Goal: Task Accomplishment & Management: Complete application form

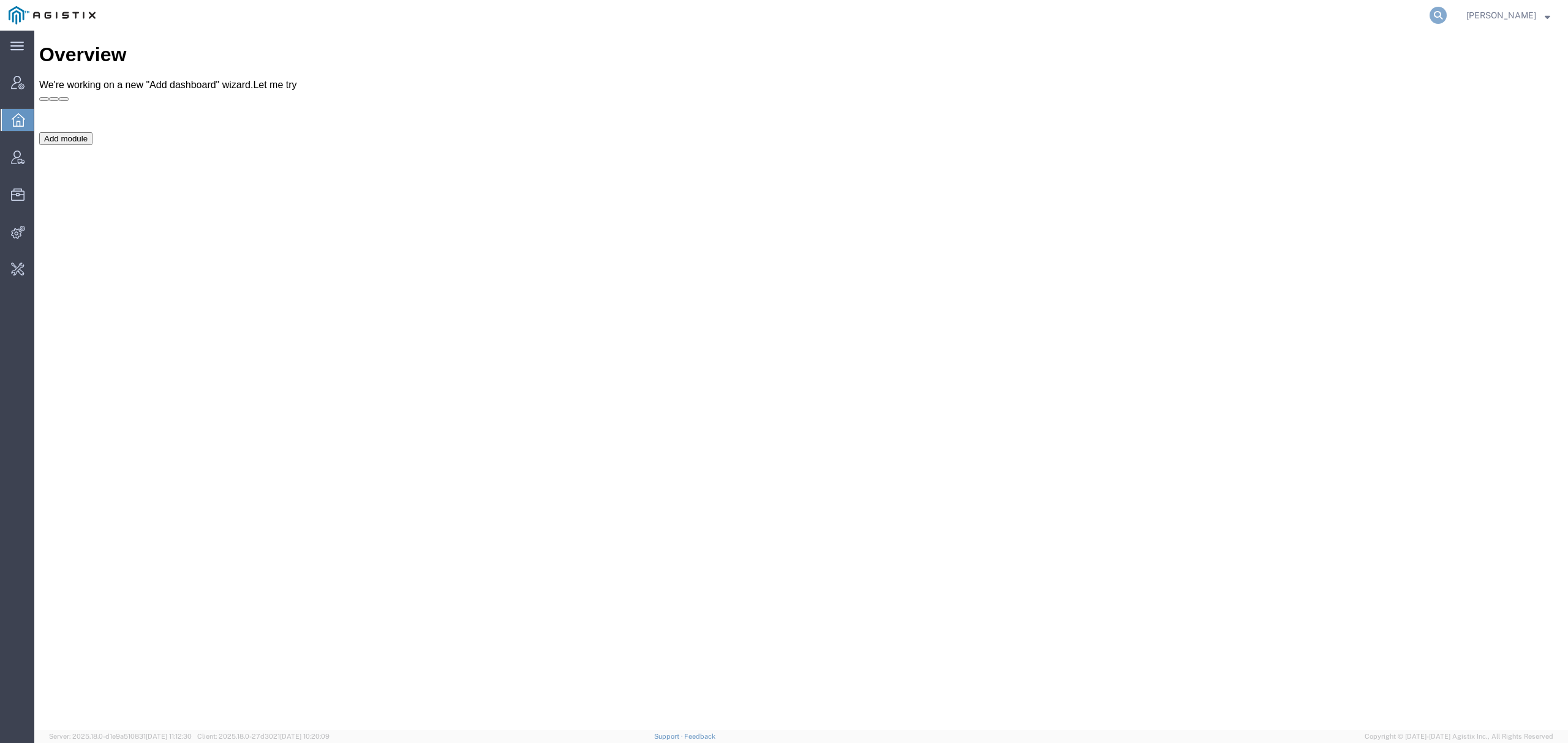
click at [1446, 10] on icon at bounding box center [1438, 16] width 17 height 17
type input "o"
type input "natan.tat"
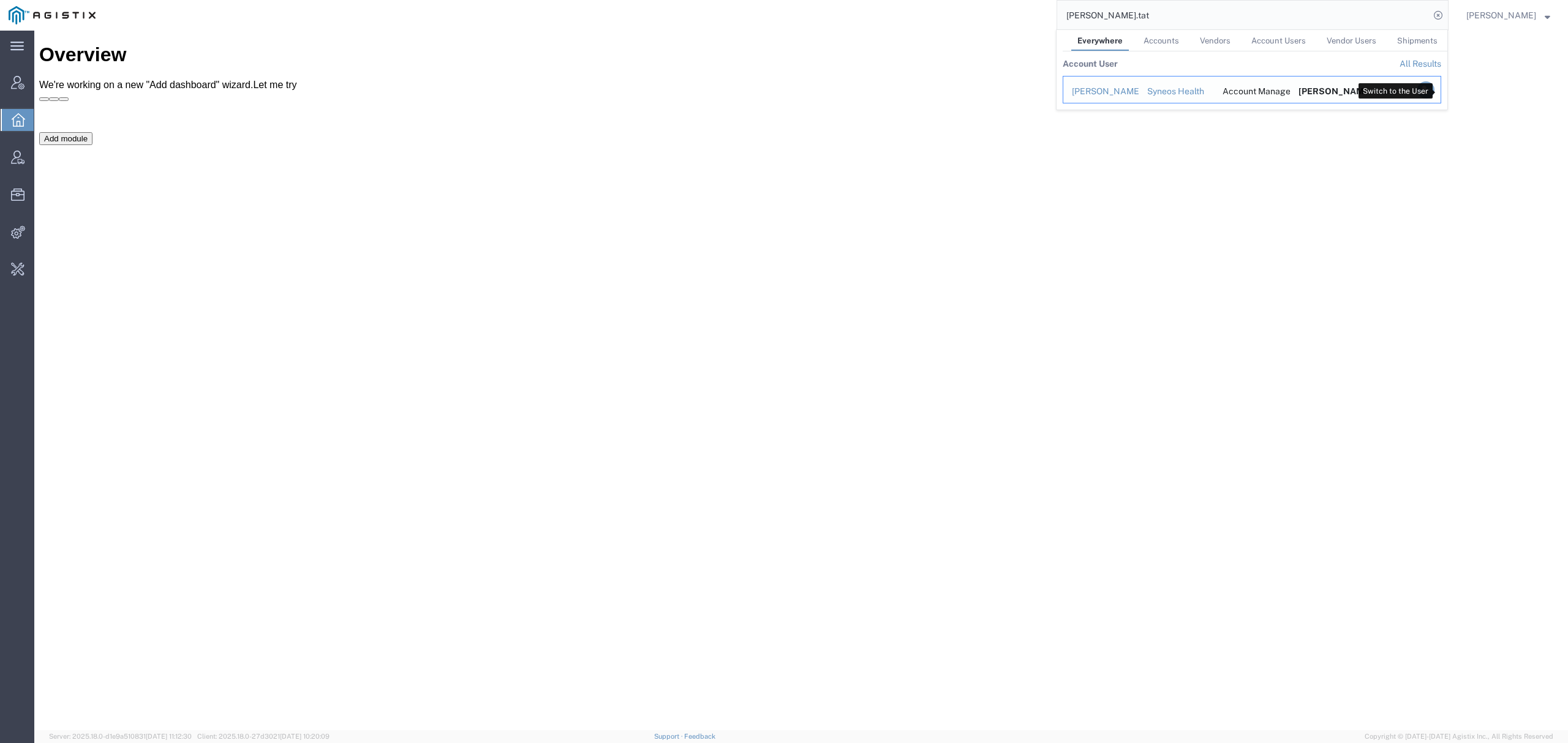
click at [1435, 91] on icon "Search Results" at bounding box center [1426, 90] width 17 height 17
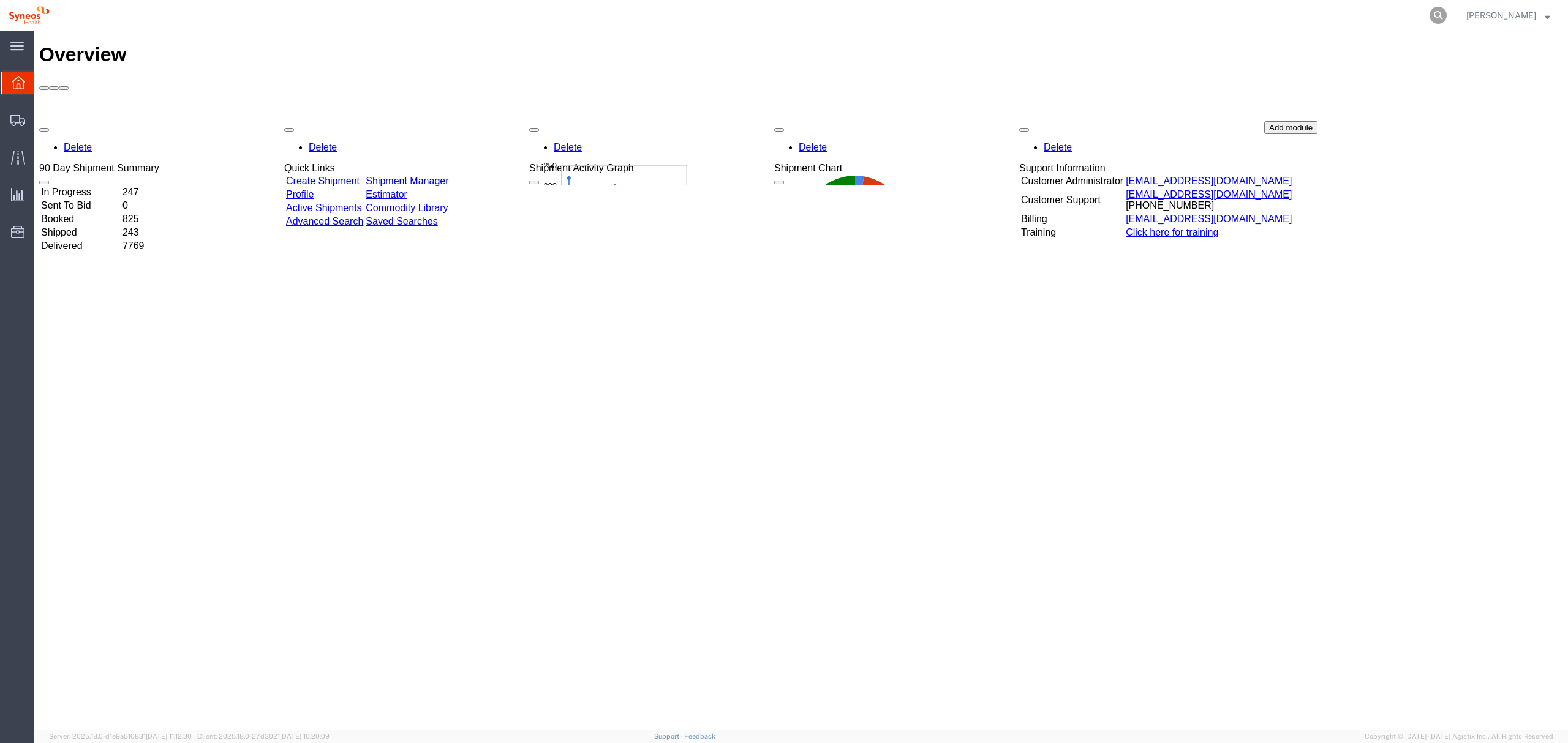
click at [1446, 20] on icon at bounding box center [1438, 16] width 17 height 17
paste input "56759546"
type input "56759546"
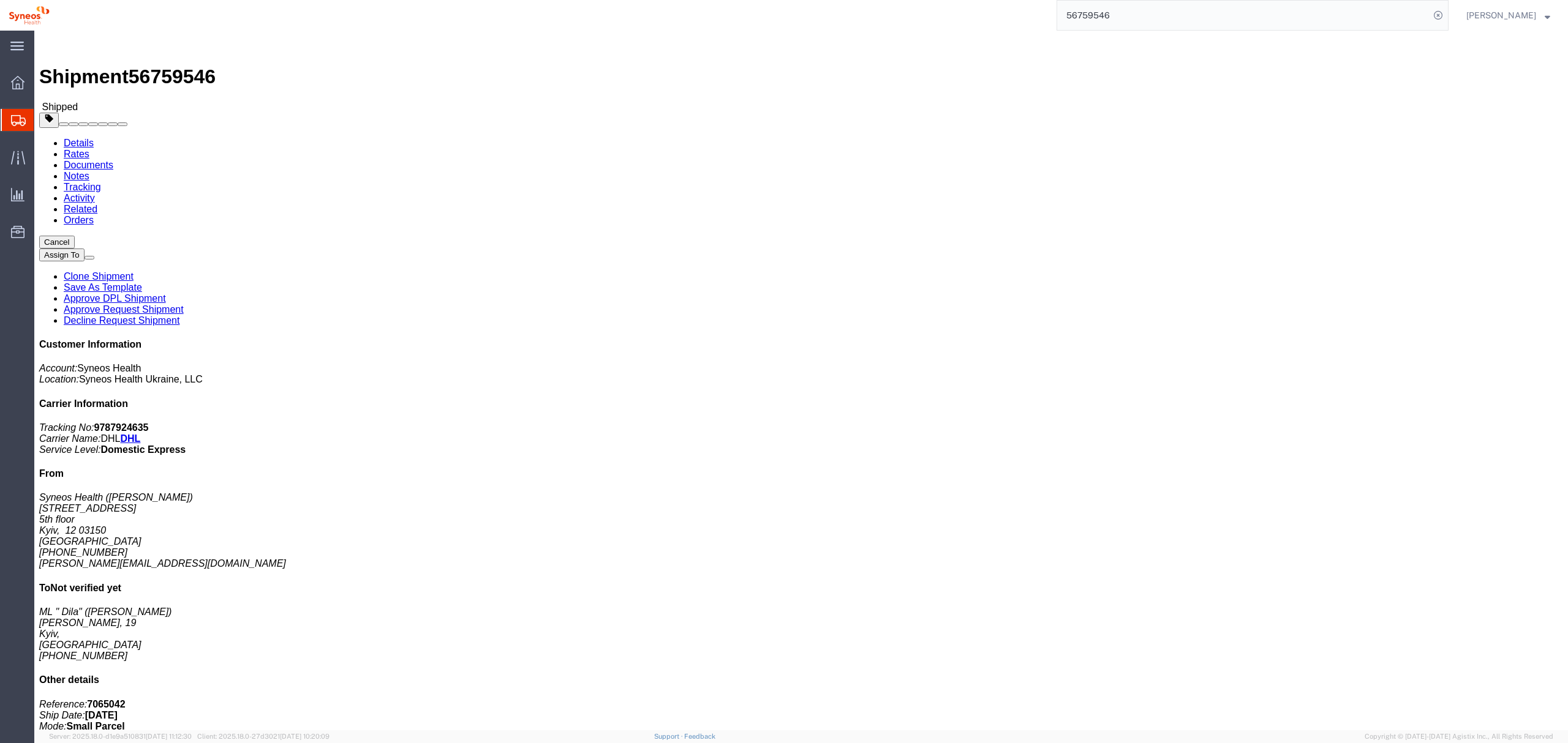
click link "Notes"
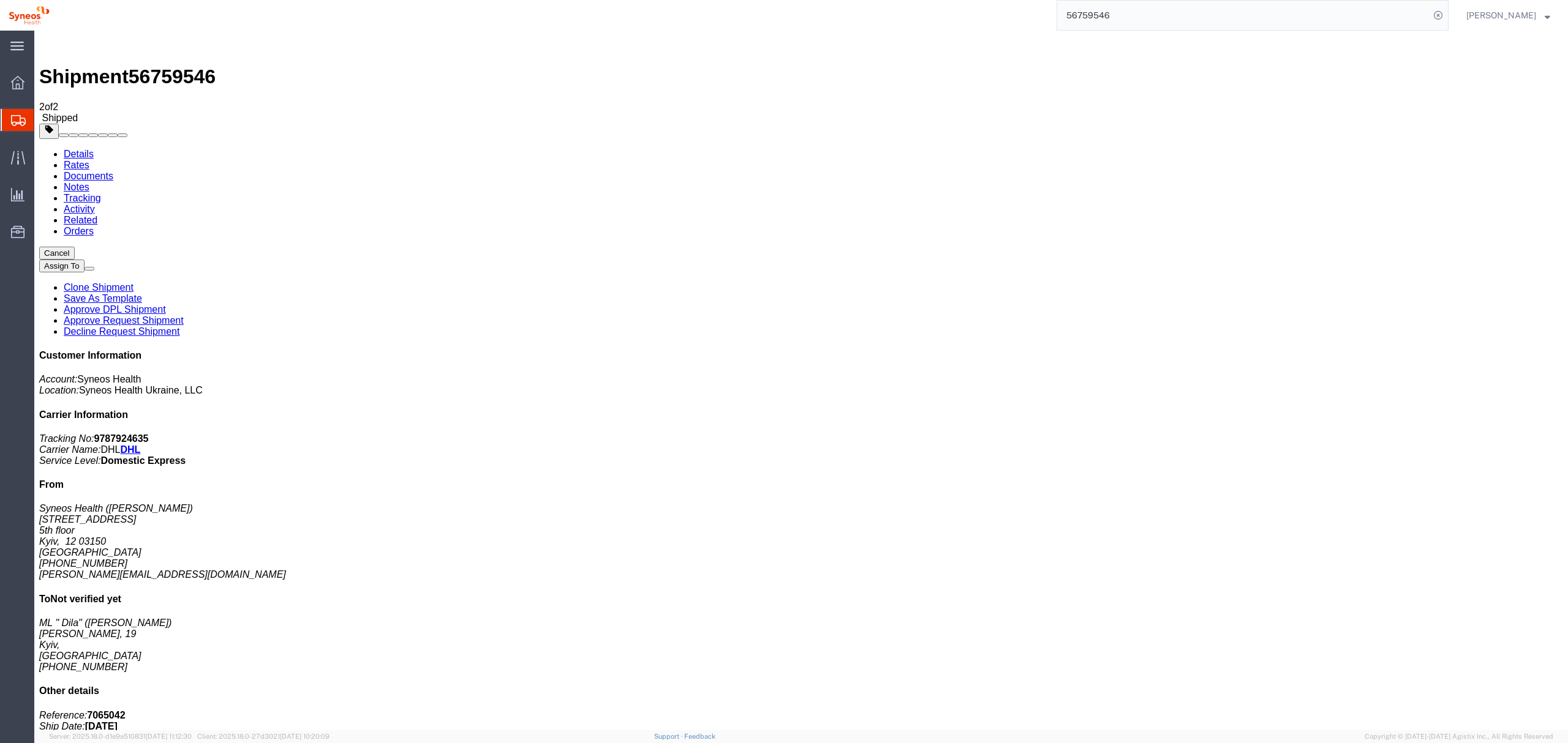
click at [87, 149] on link "Details" at bounding box center [79, 154] width 30 height 10
click at [1495, 11] on span "[PERSON_NAME]" at bounding box center [1500, 15] width 69 height 13
click at [1491, 88] on link "Logout" at bounding box center [1508, 86] width 102 height 21
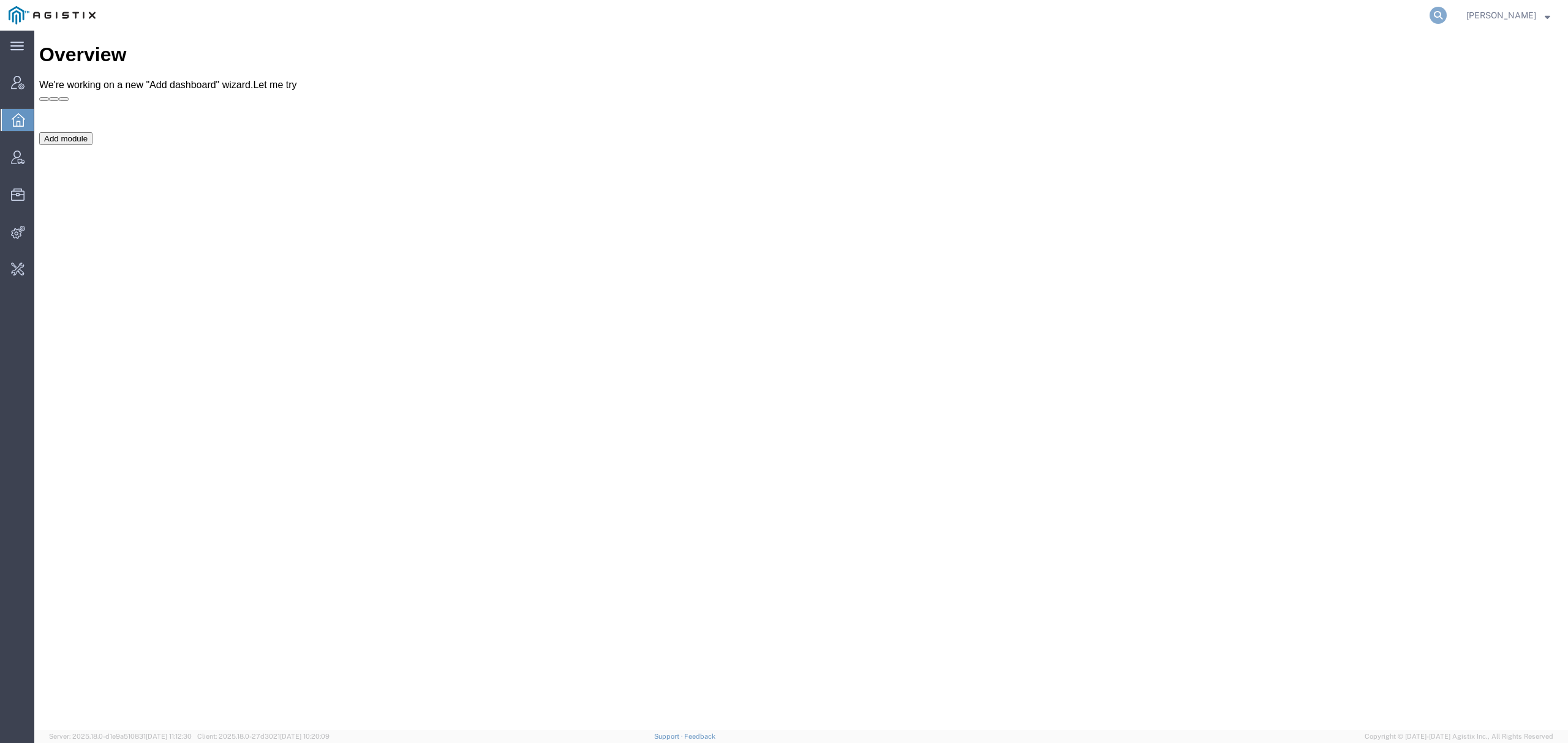
click at [1446, 16] on icon at bounding box center [1438, 16] width 17 height 17
type input "offline@syneos"
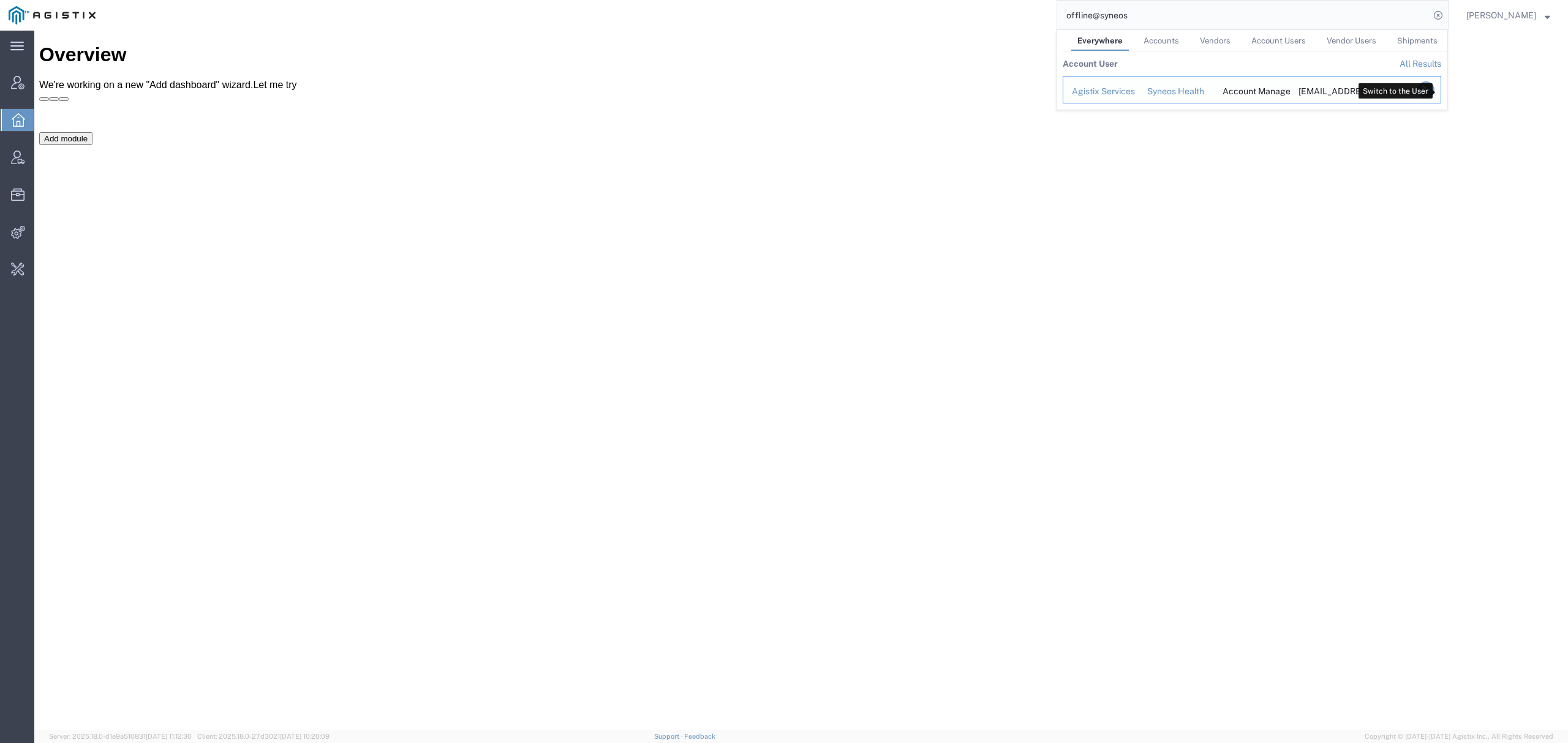
click at [1435, 88] on icon "Search Results" at bounding box center [1426, 90] width 17 height 17
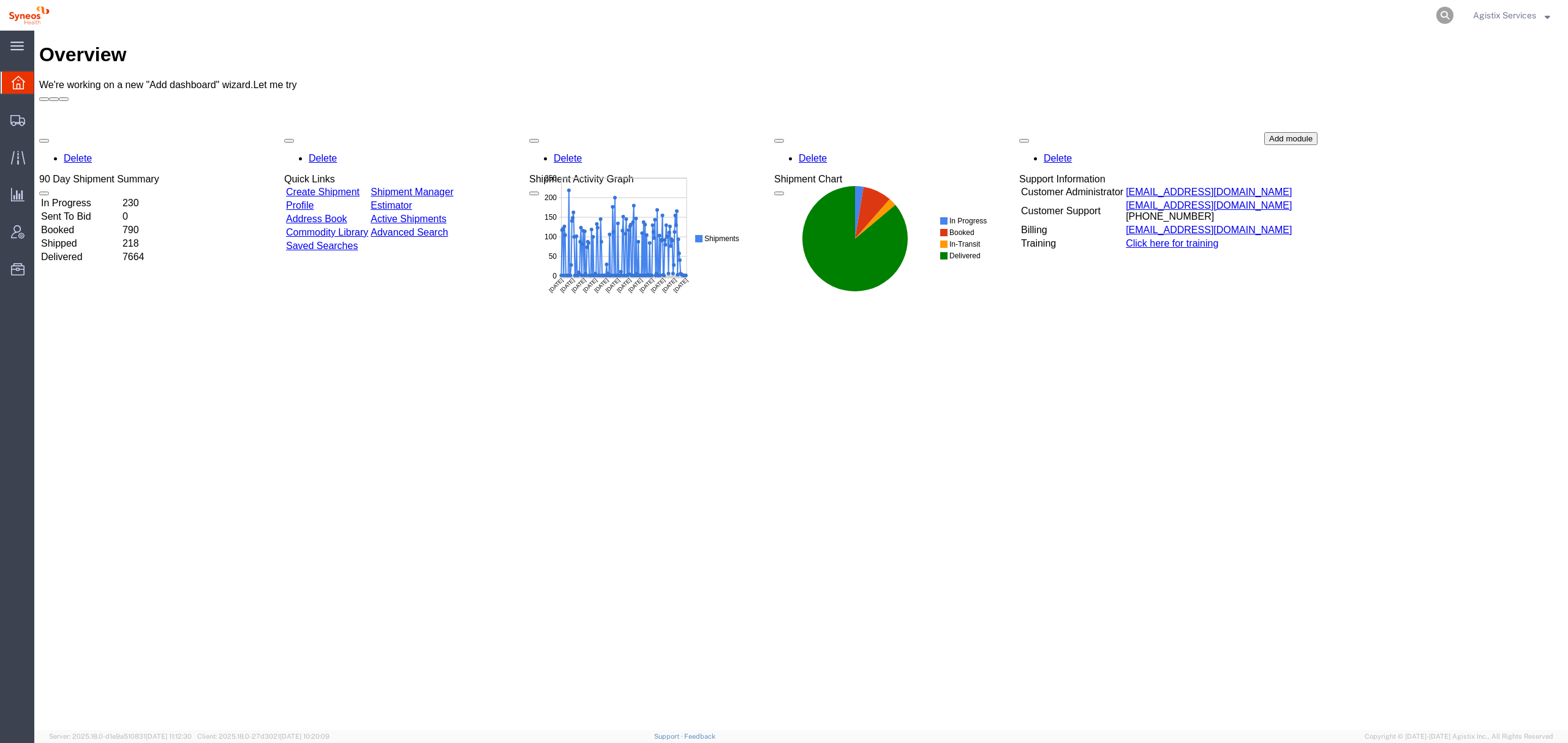
click at [1451, 16] on icon at bounding box center [1445, 16] width 17 height 17
paste input "56777955"
drag, startPoint x: 1136, startPoint y: 26, endPoint x: 939, endPoint y: 30, distance: 197.0
click at [948, 27] on div "56777955 Sorry, no exact match found Try to find items starting with 56777955 T…" at bounding box center [757, 15] width 1397 height 30
paste input "8180"
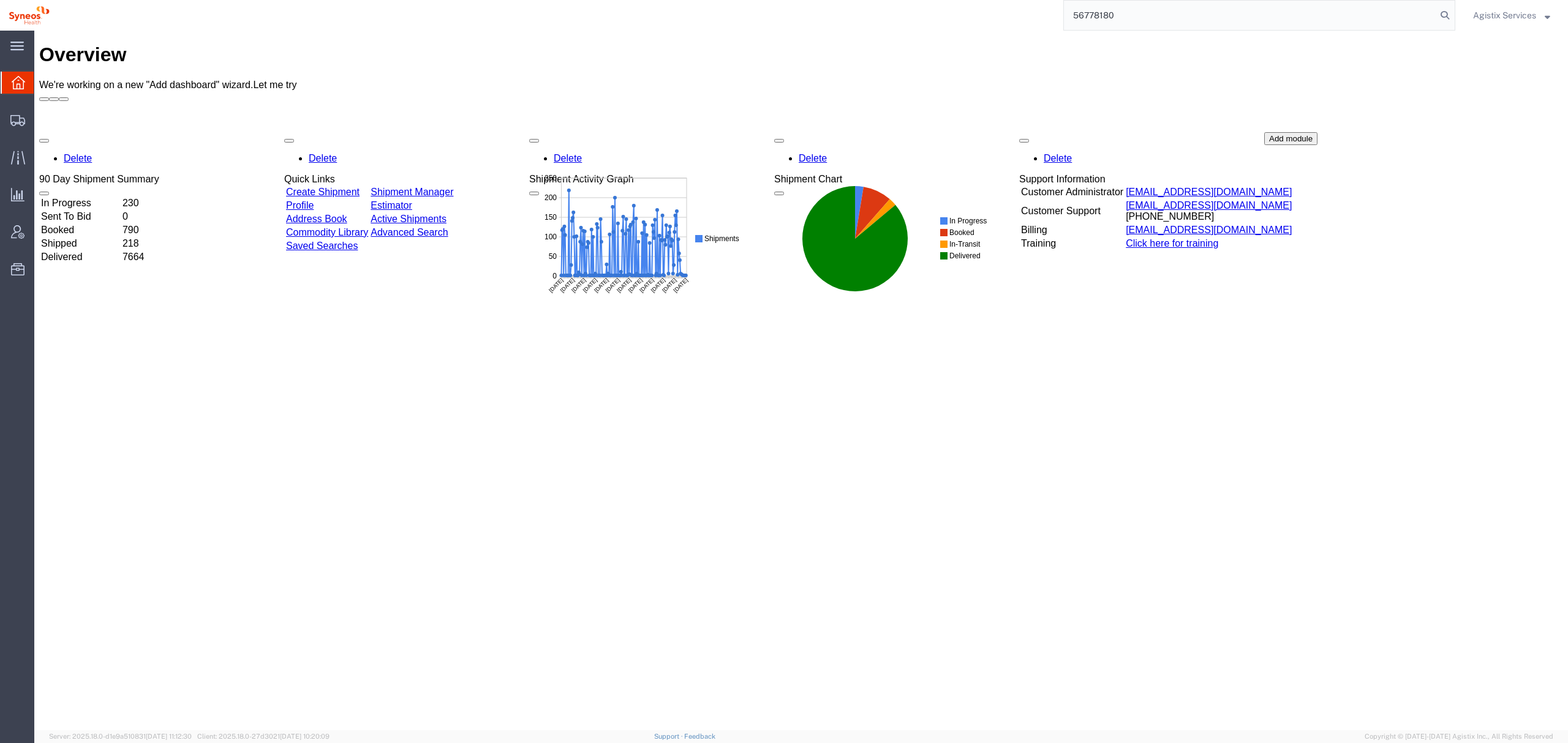
type input "56778180"
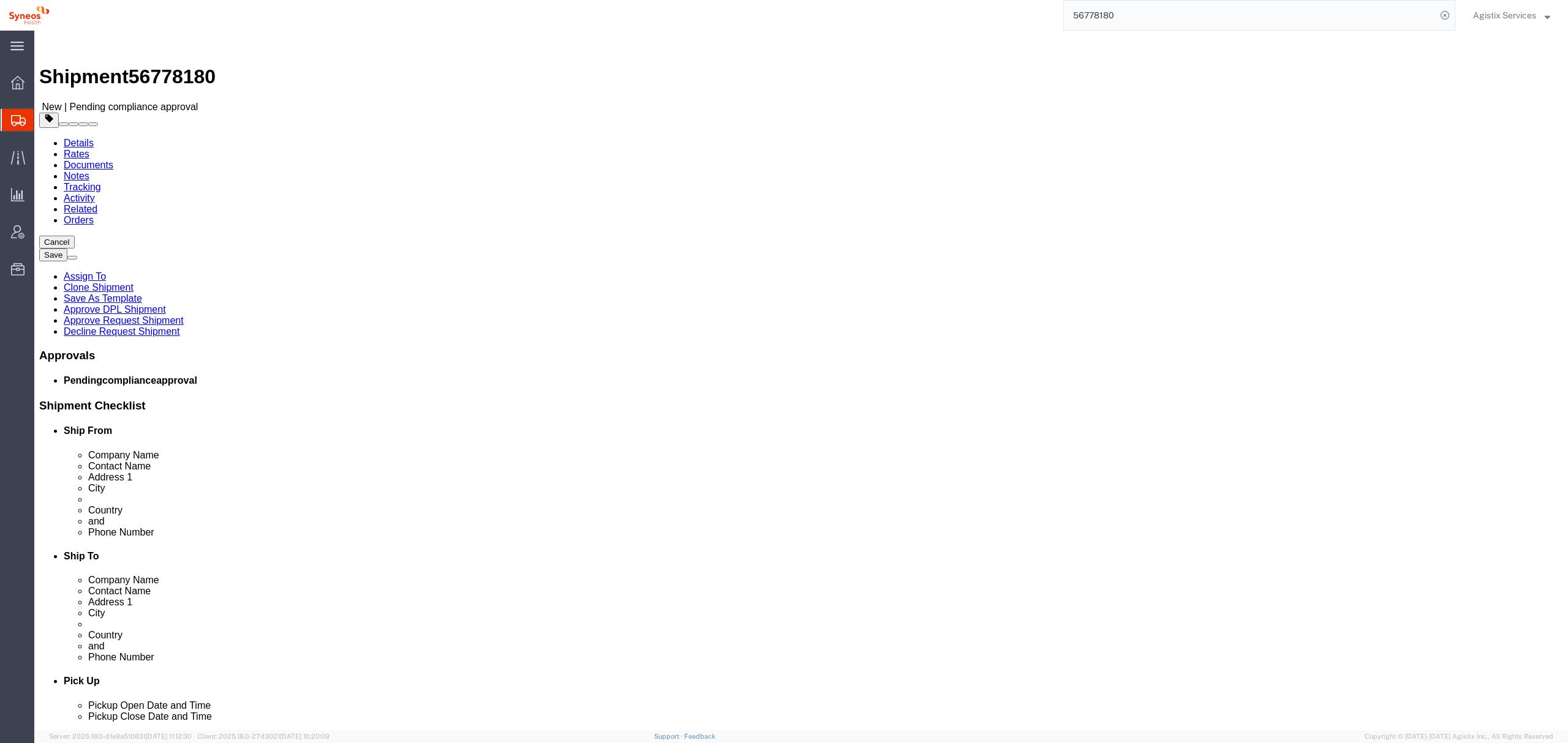
select select "66391"
select select
click link "Activity"
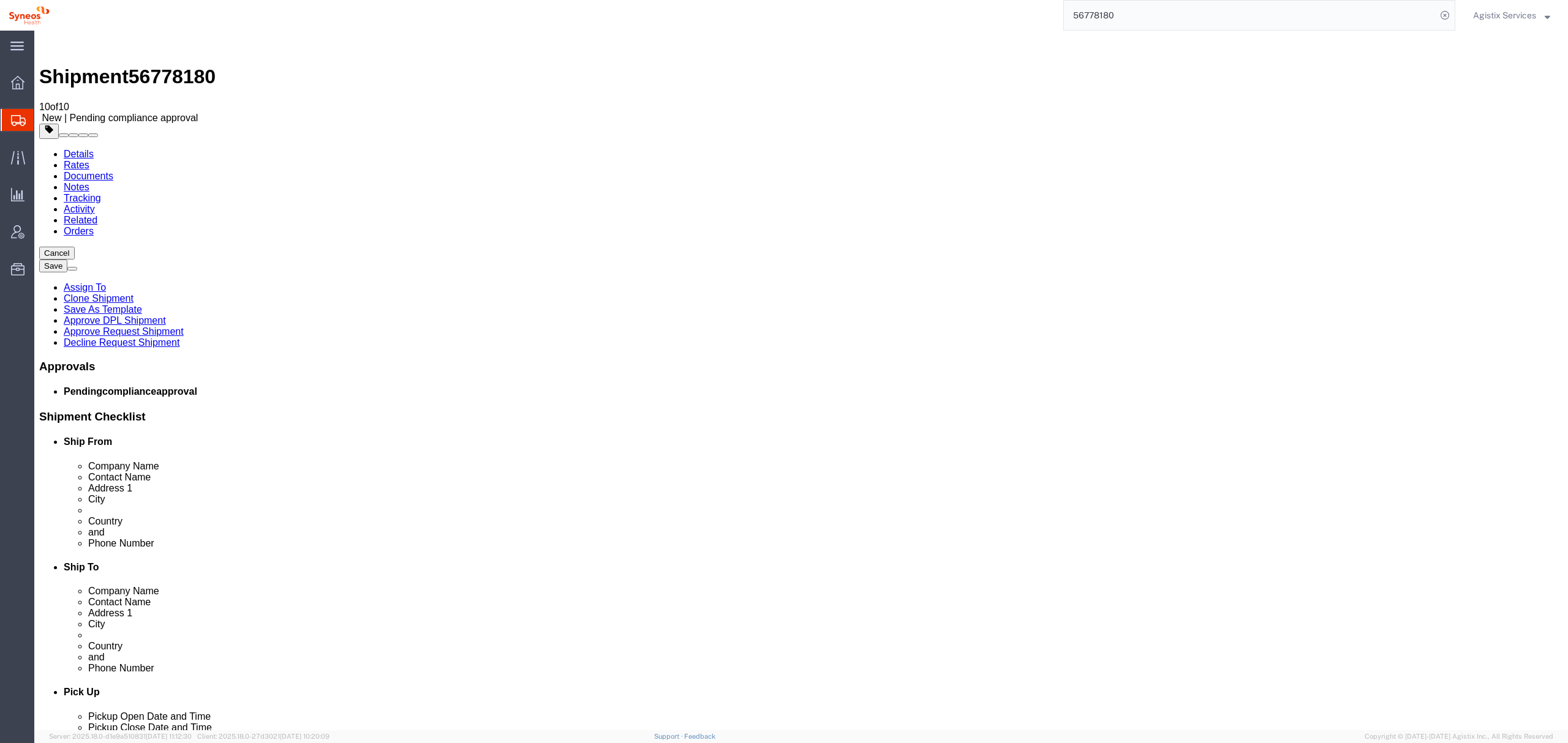
click at [50, 44] on img at bounding box center [46, 43] width 15 height 15
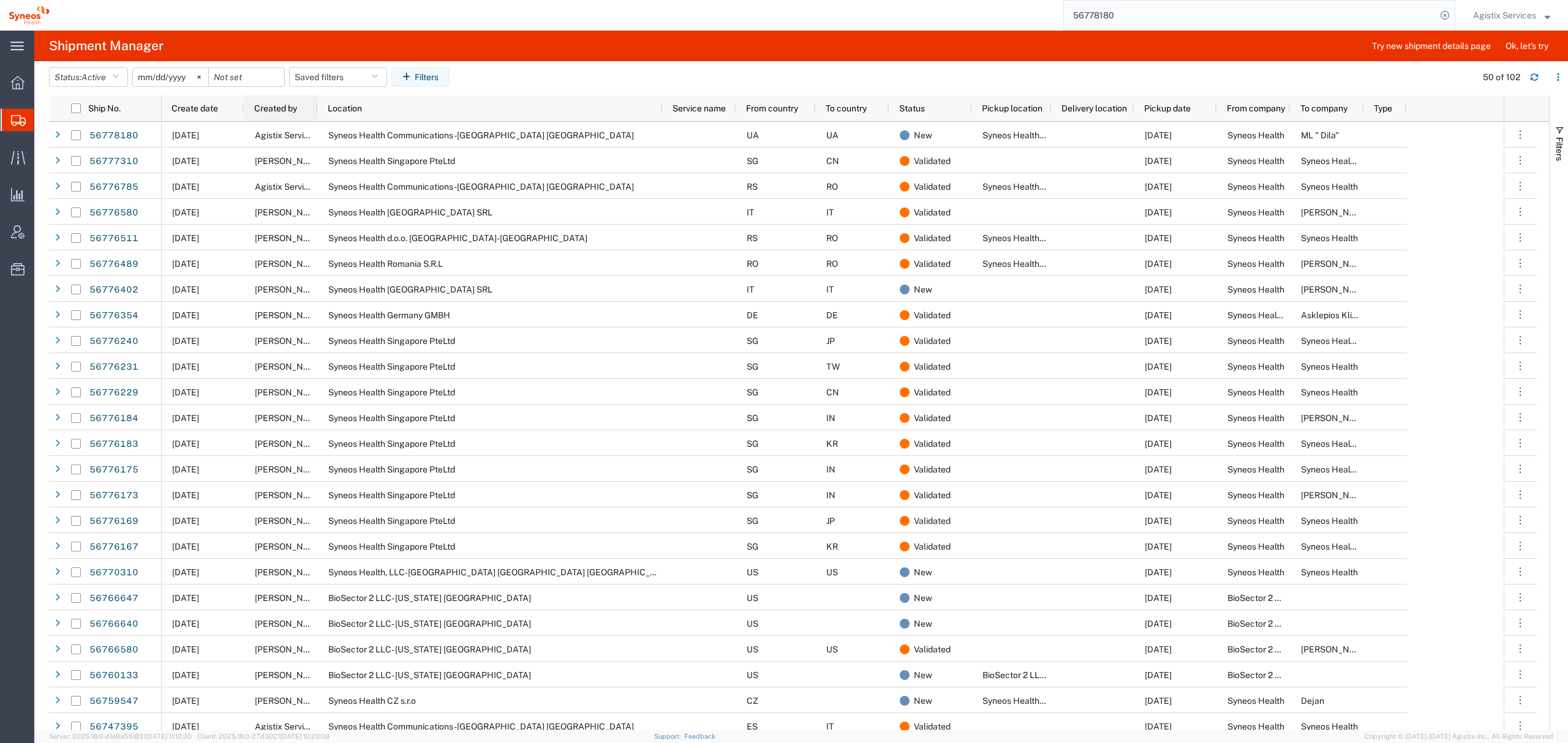
click at [282, 109] on span "Created by" at bounding box center [276, 108] width 43 height 10
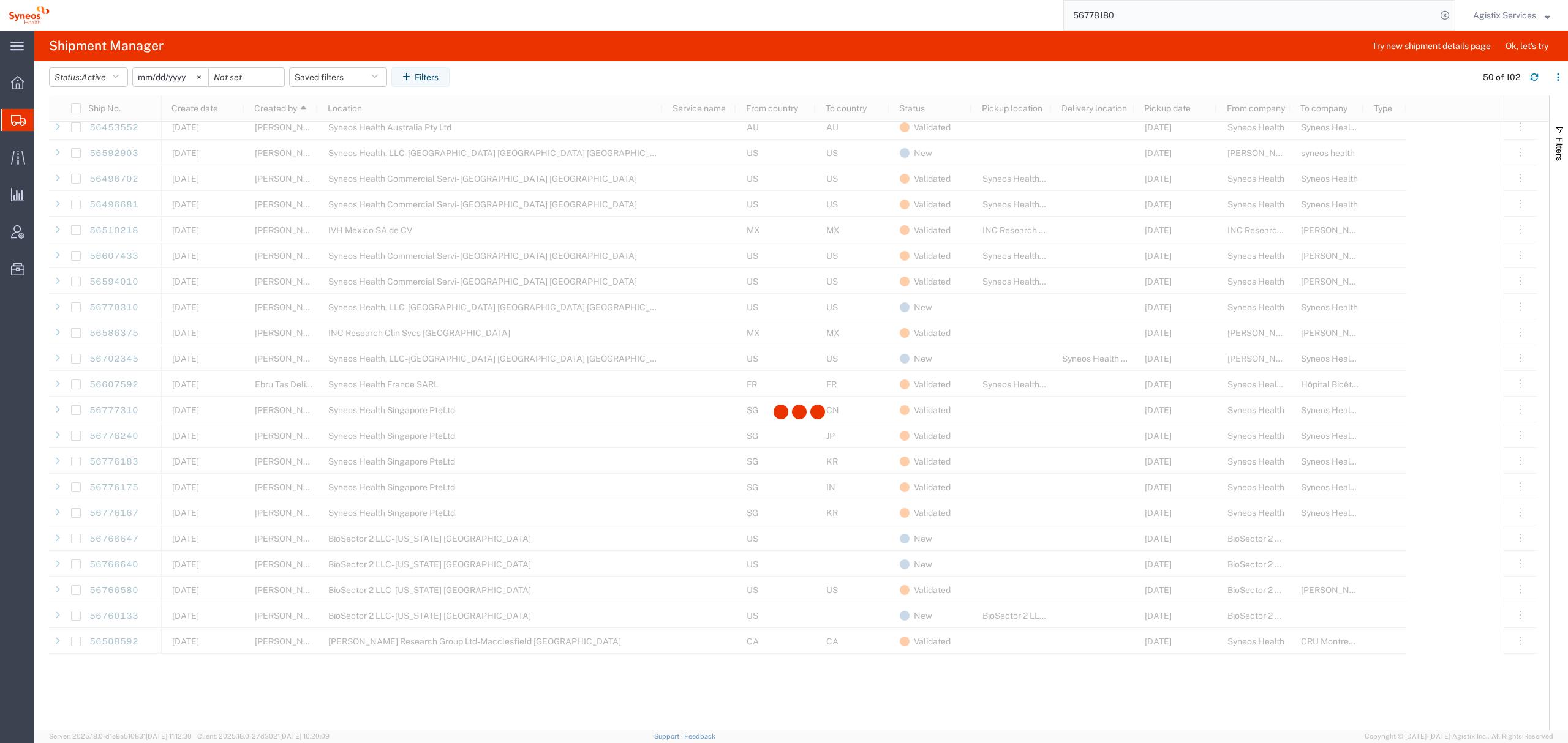
scroll to position [163, 0]
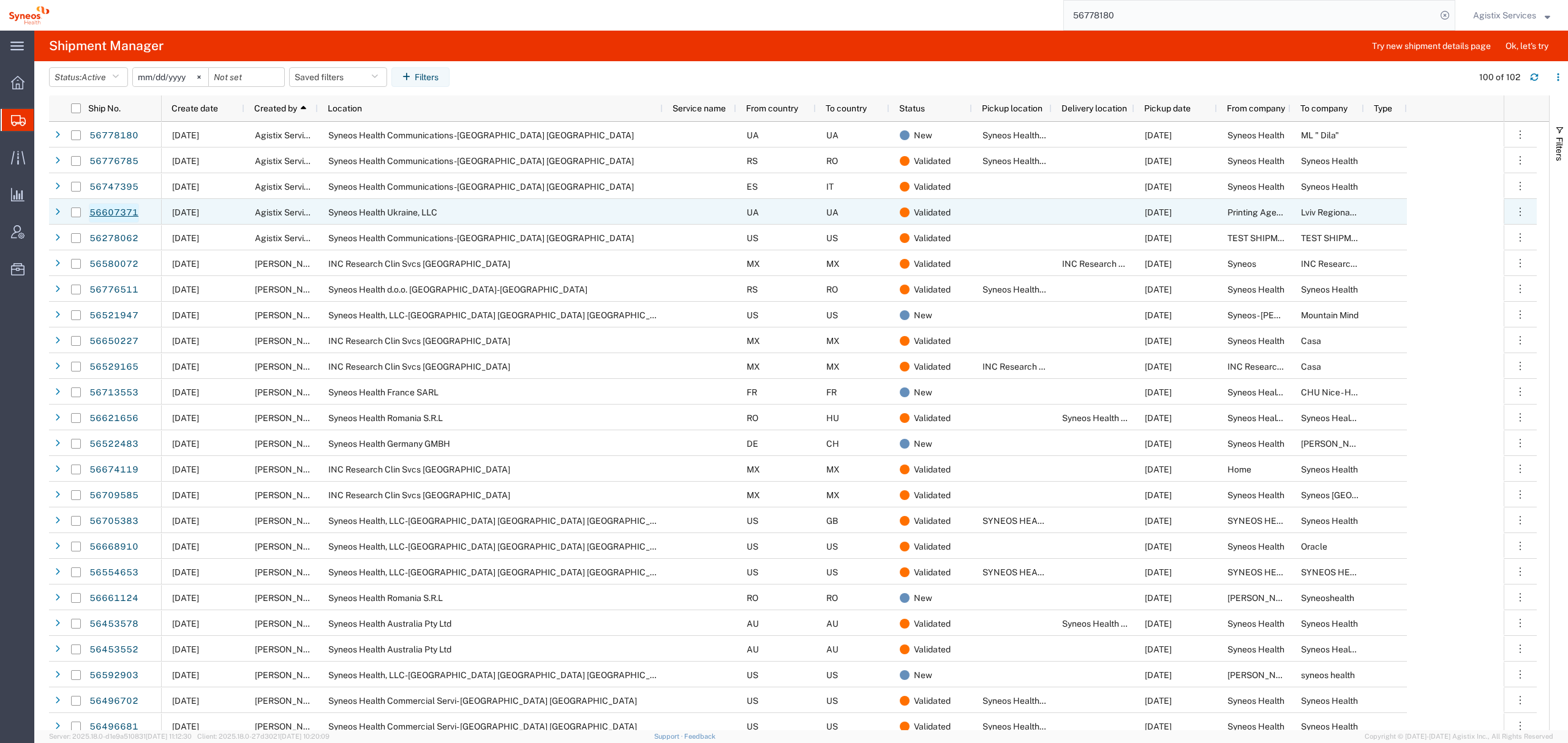
click at [119, 215] on link "56607371" at bounding box center [114, 212] width 50 height 20
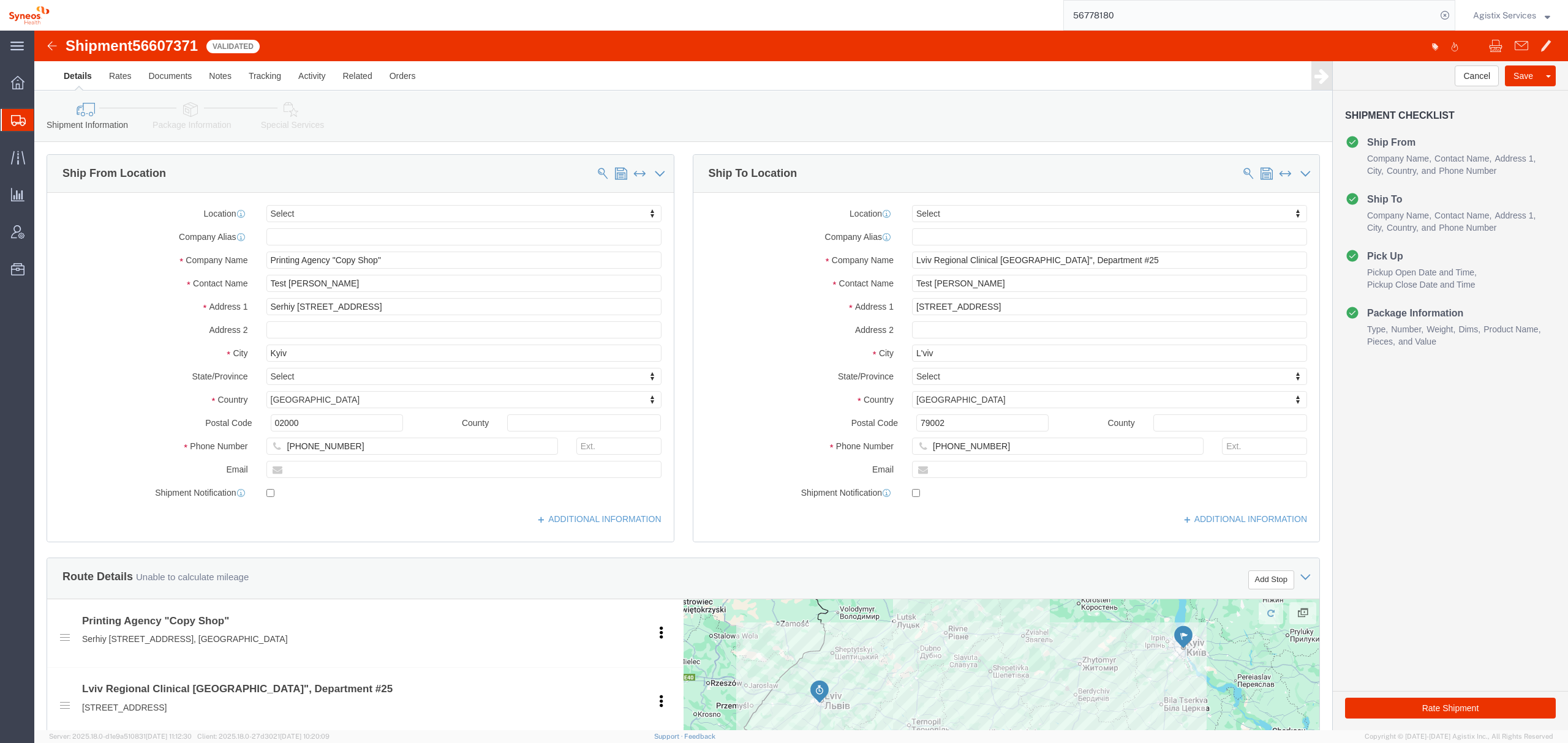
select select
click link "Package Information"
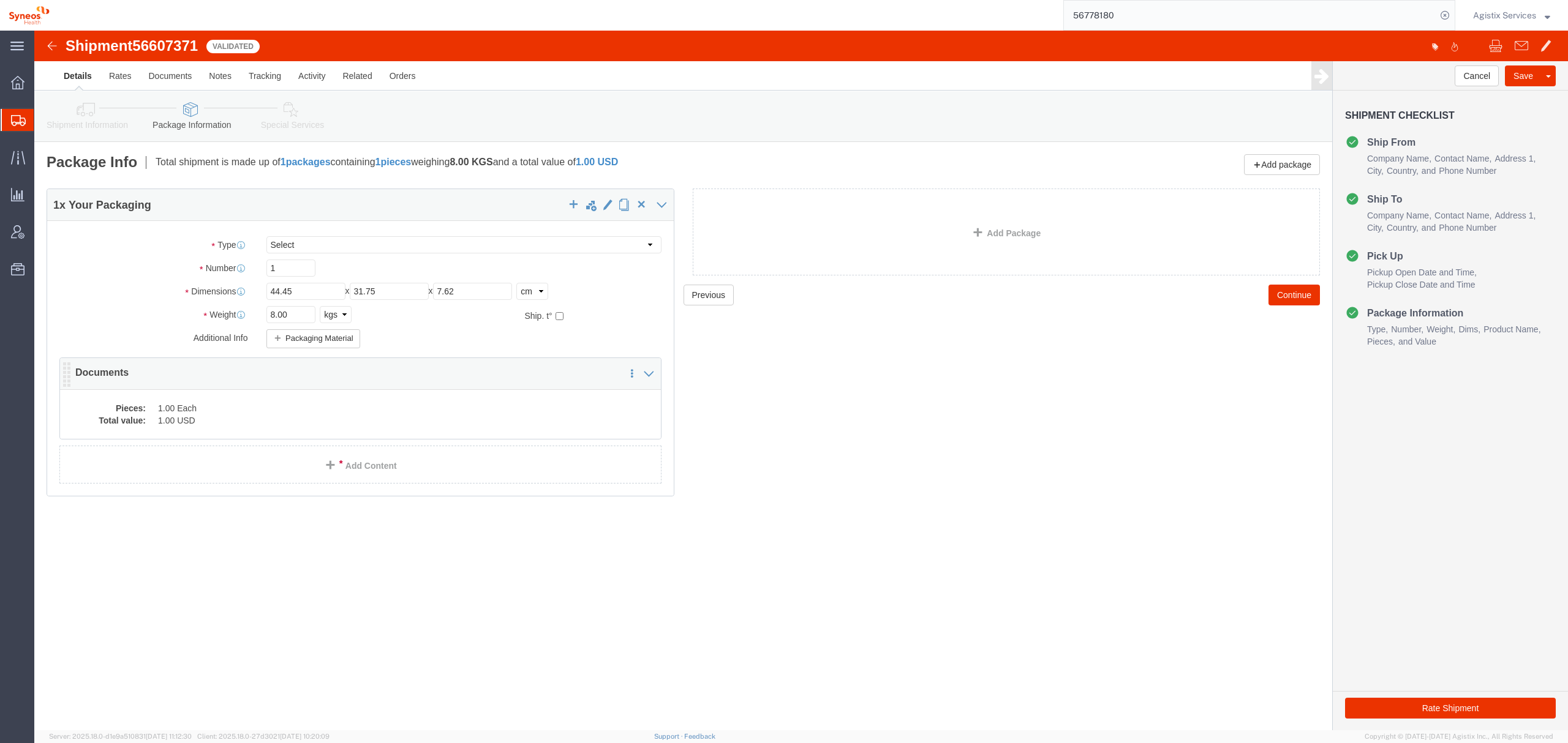
click dd "1.00 Each"
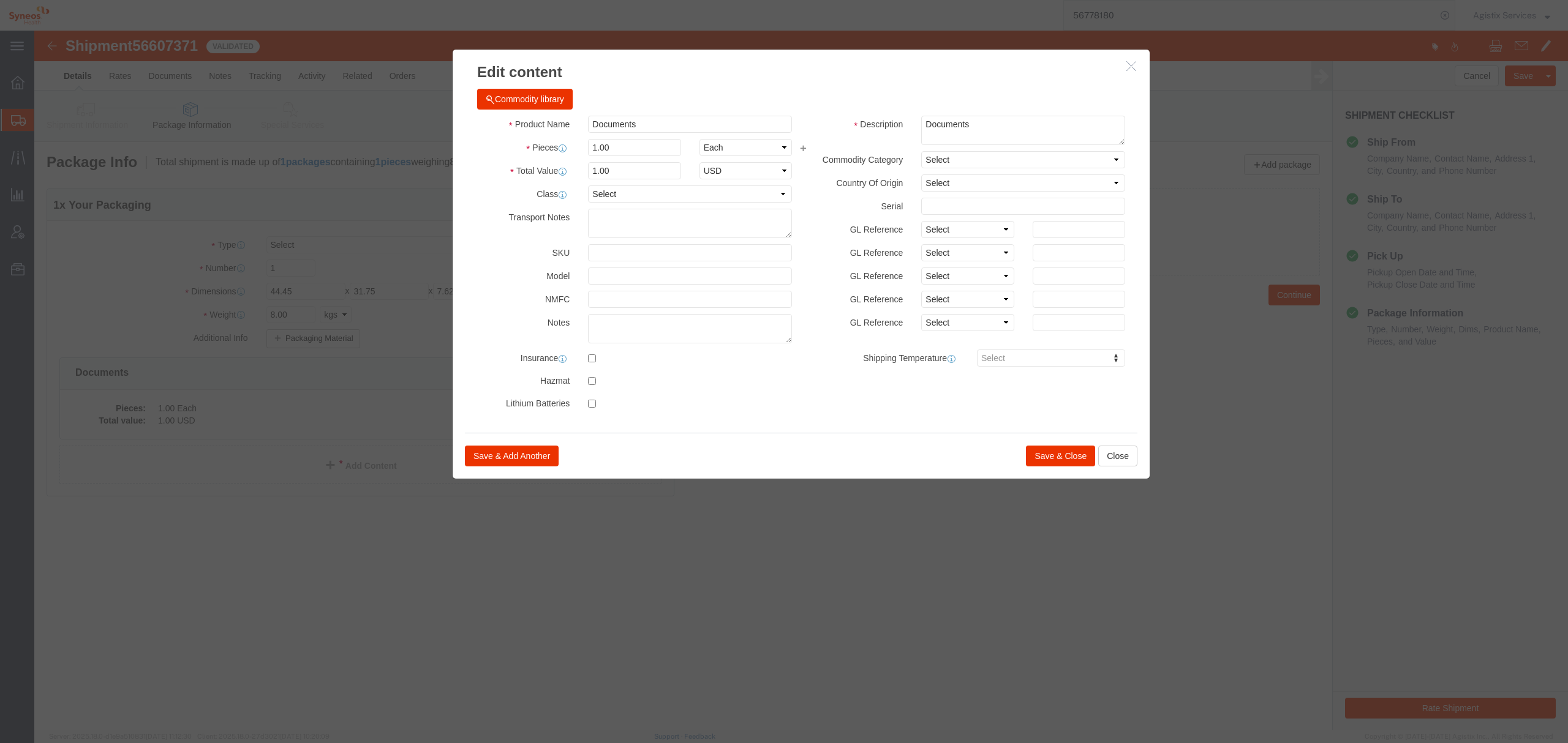
click icon "button"
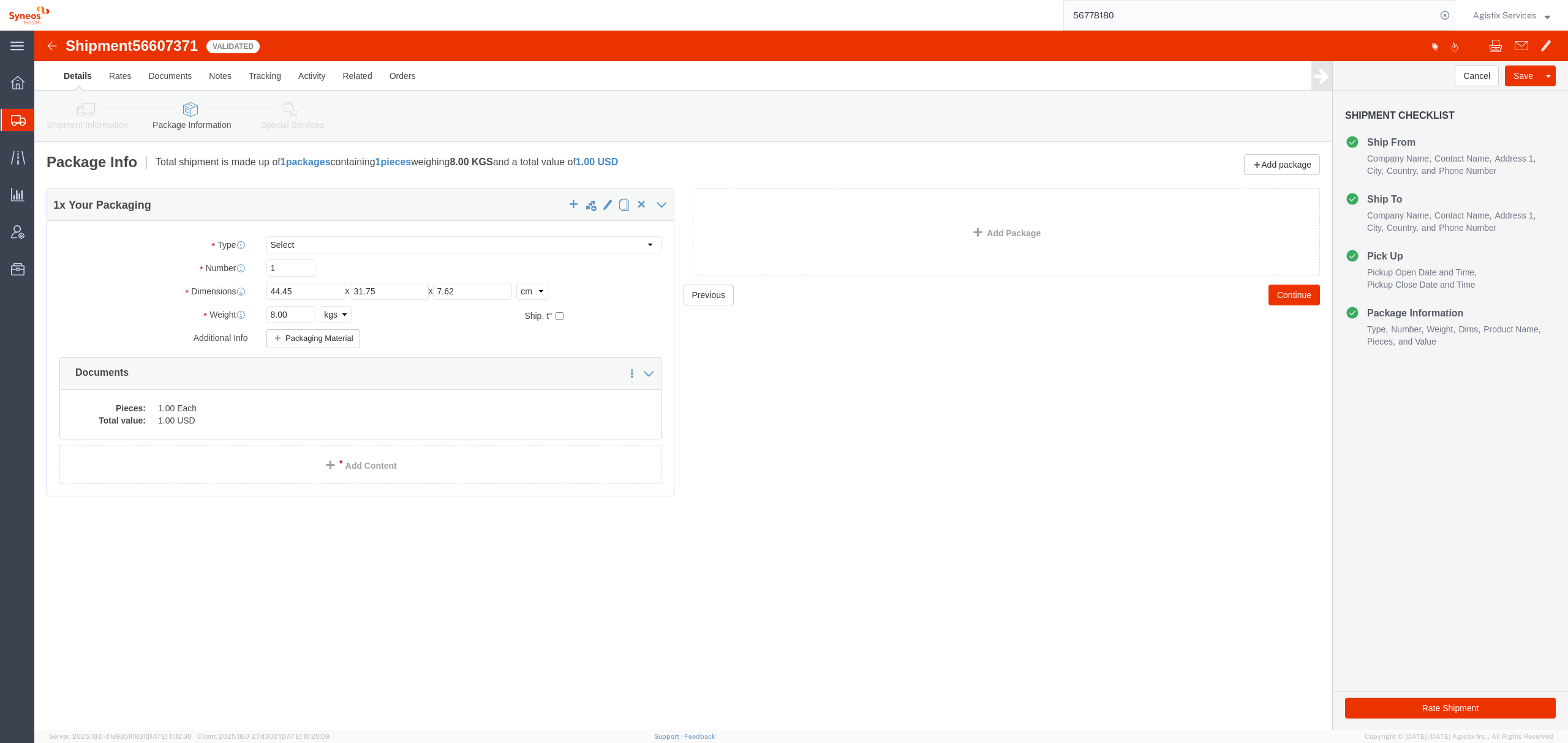
click icon
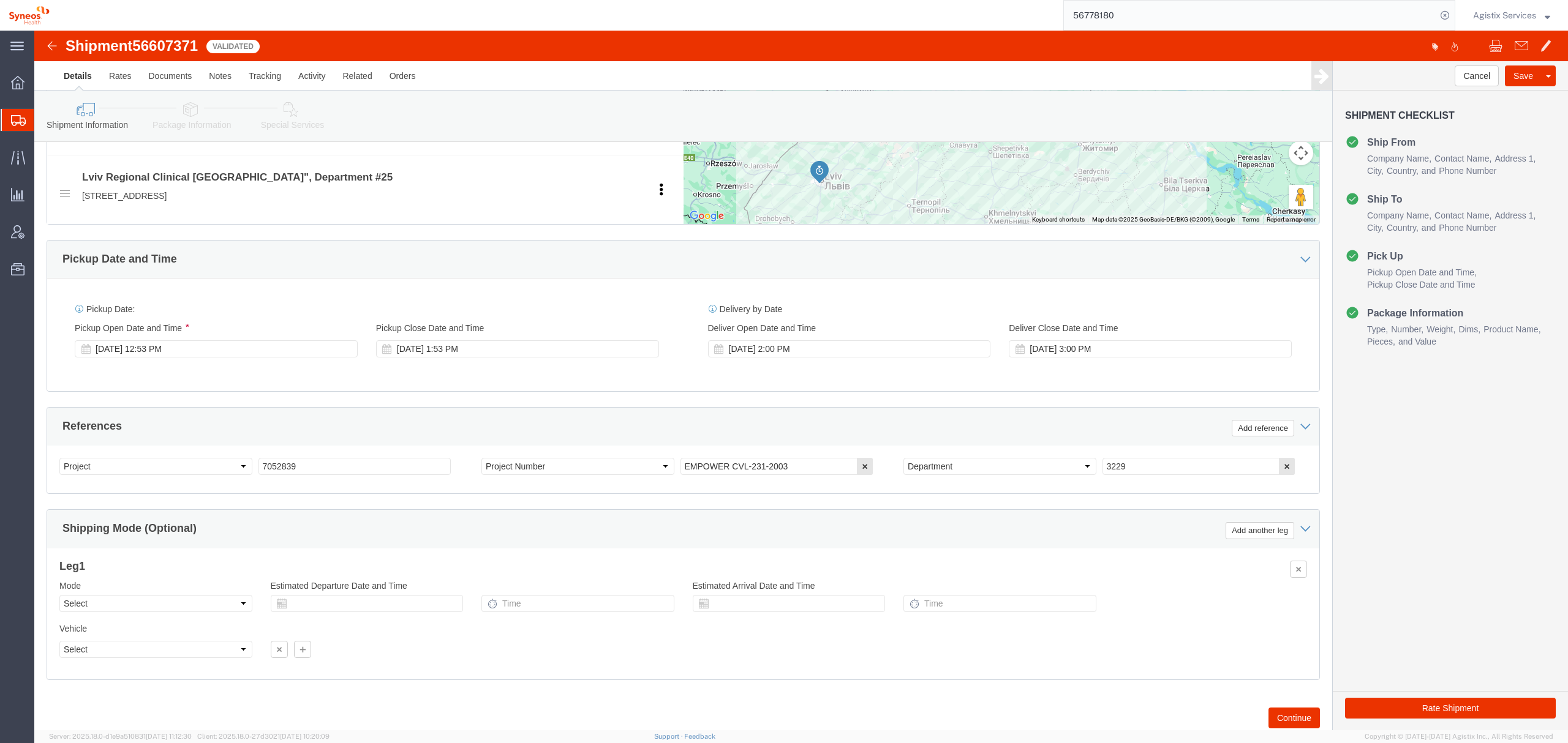
scroll to position [551, 0]
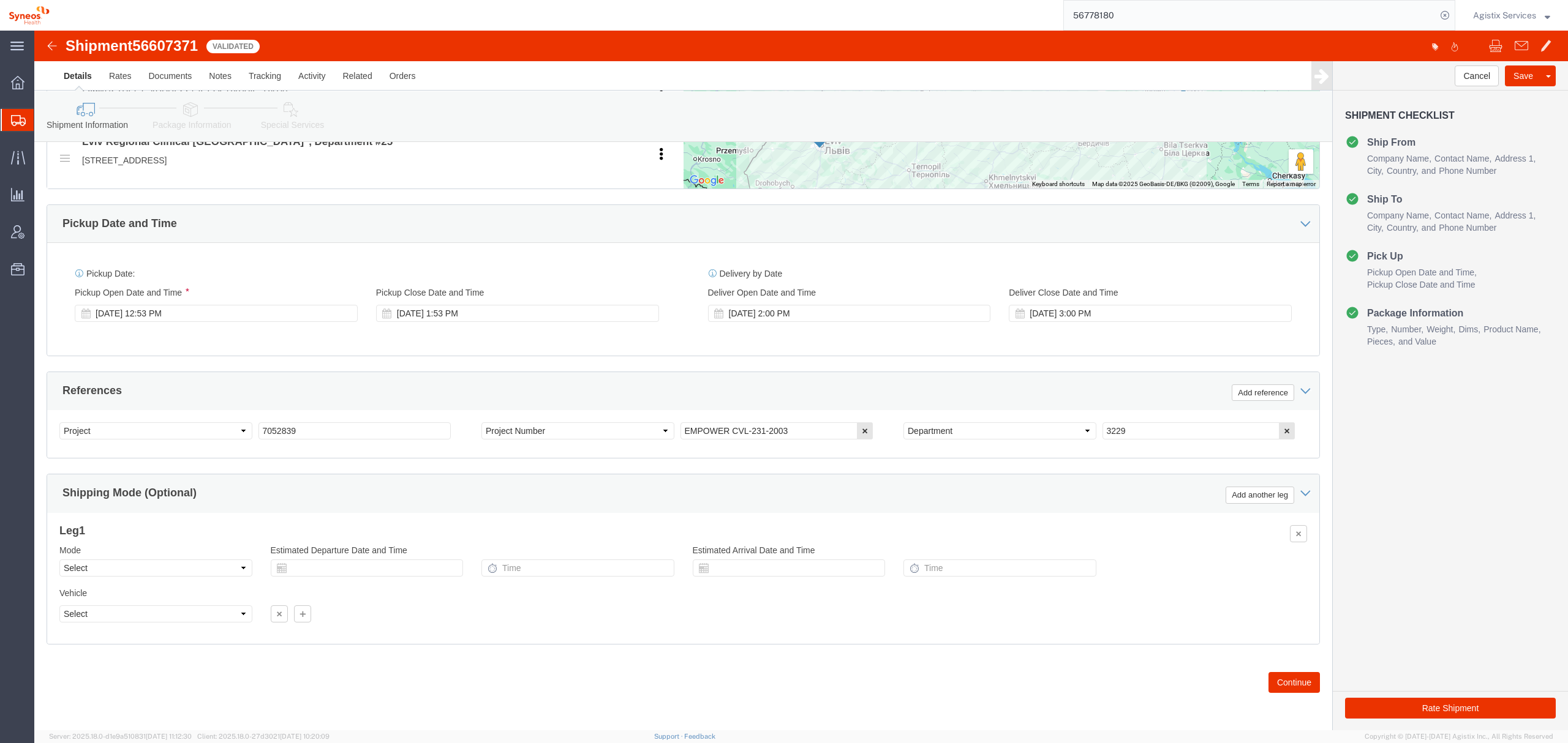
click div "Mode Select Air Less than Truckload Multi-Leg Ocean Freight Rail Small Parcel T…"
click select "Select Air Less than Truckload Multi-Leg Ocean Freight Rail Small Parcel Truckl…"
select select "LTL"
click select "Select Air Less than Truckload Multi-Leg Ocean Freight Rail Small Parcel Truckl…"
click button "Rate Shipment"
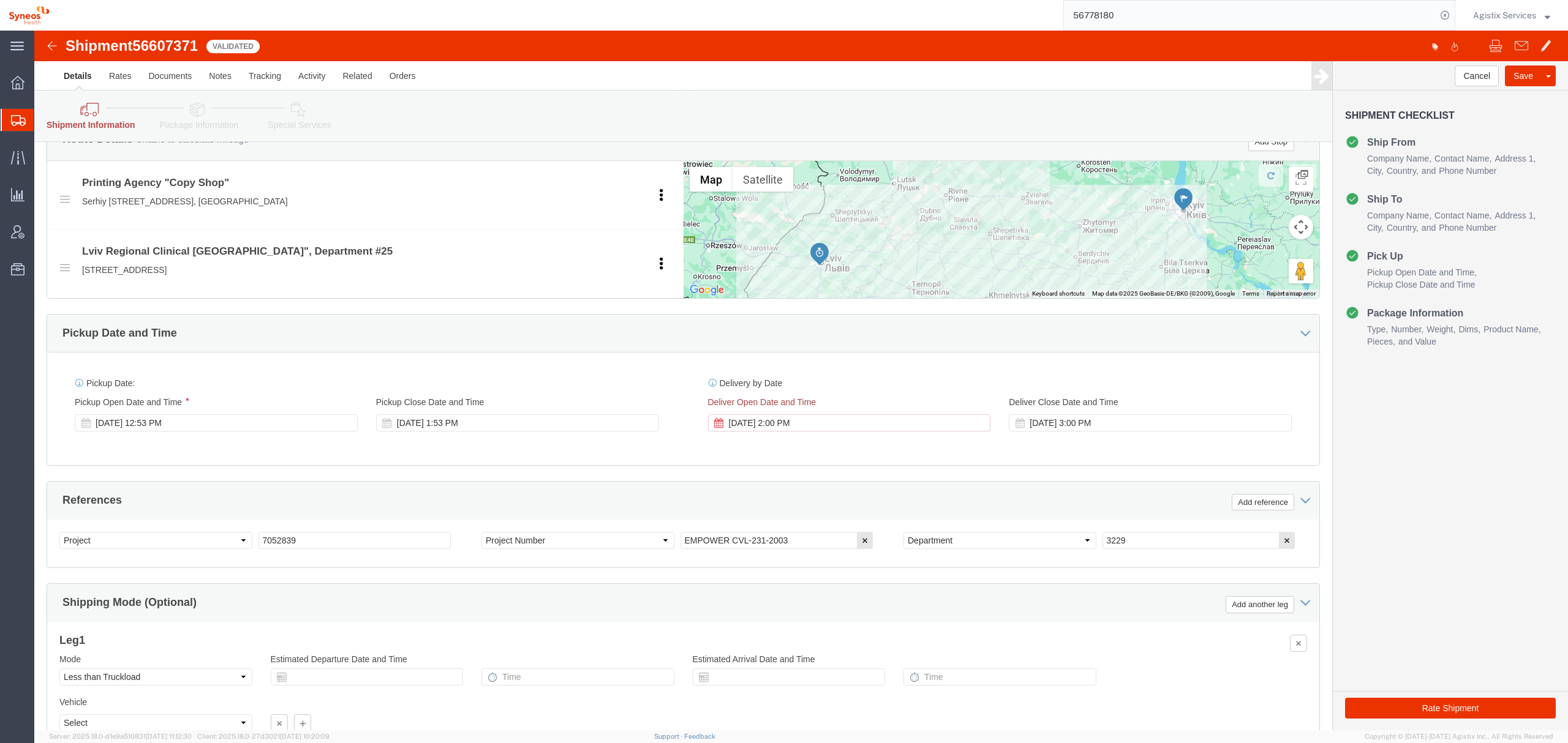
scroll to position [601, 0]
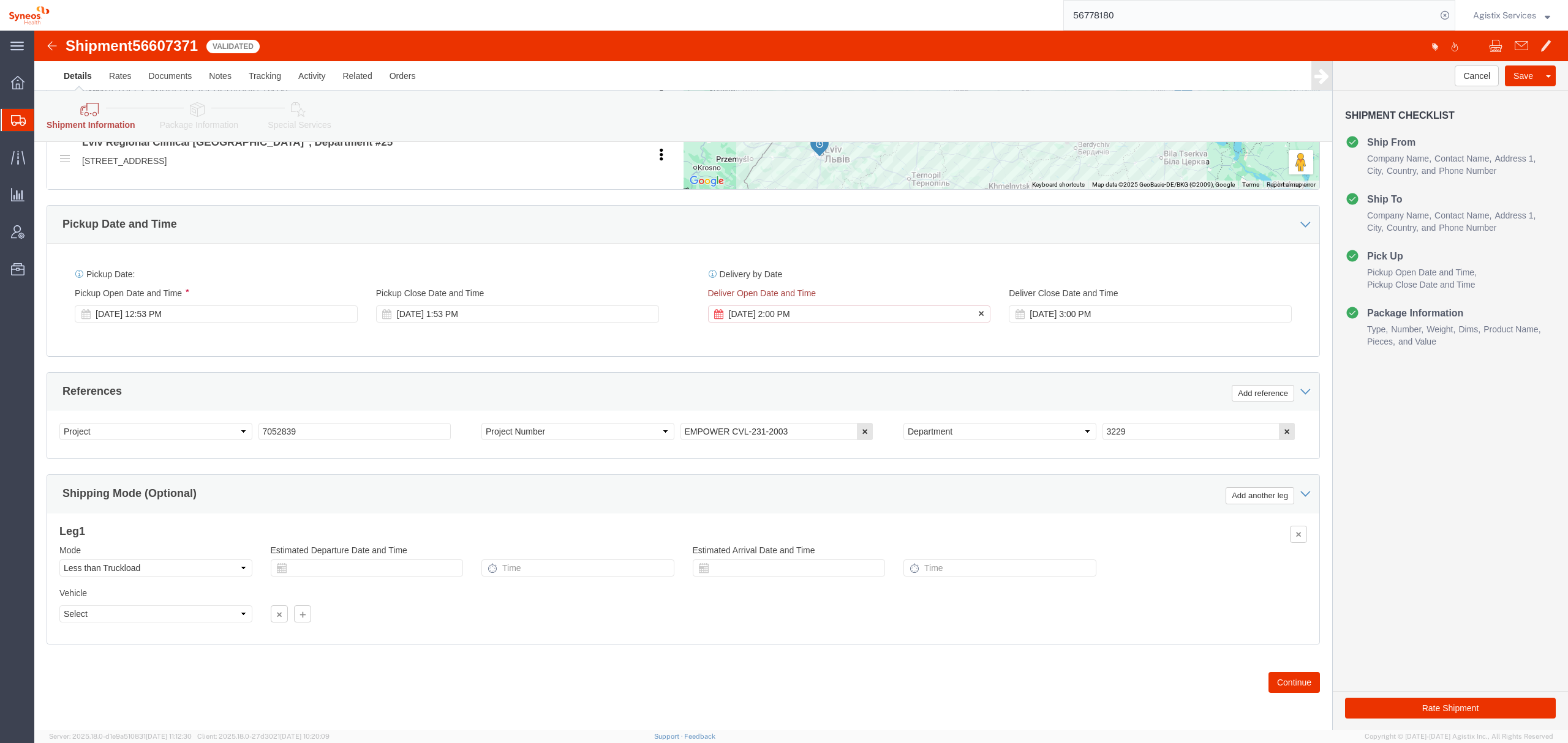
click div "Aug 28 2025 2:00 PM"
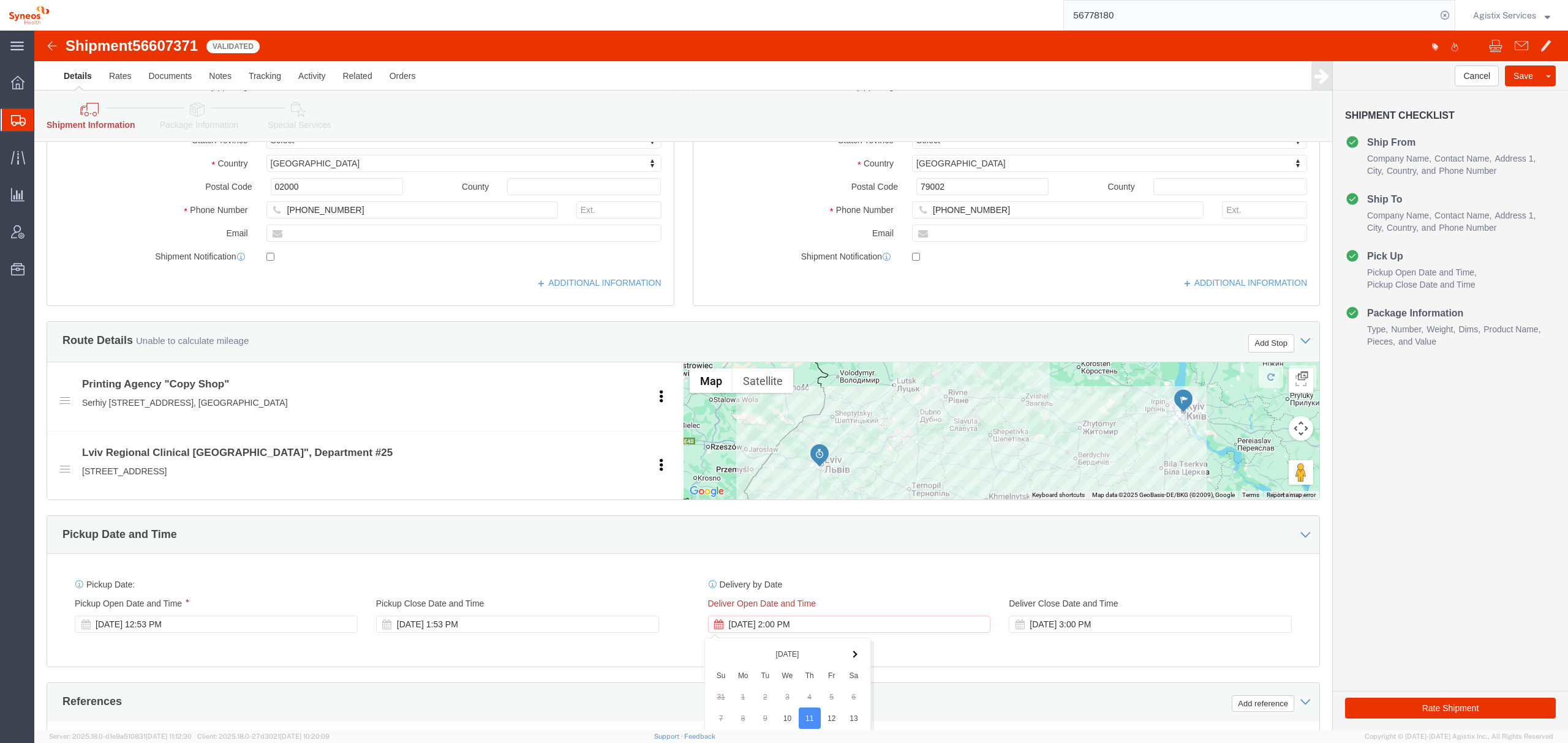
scroll to position [408, 0]
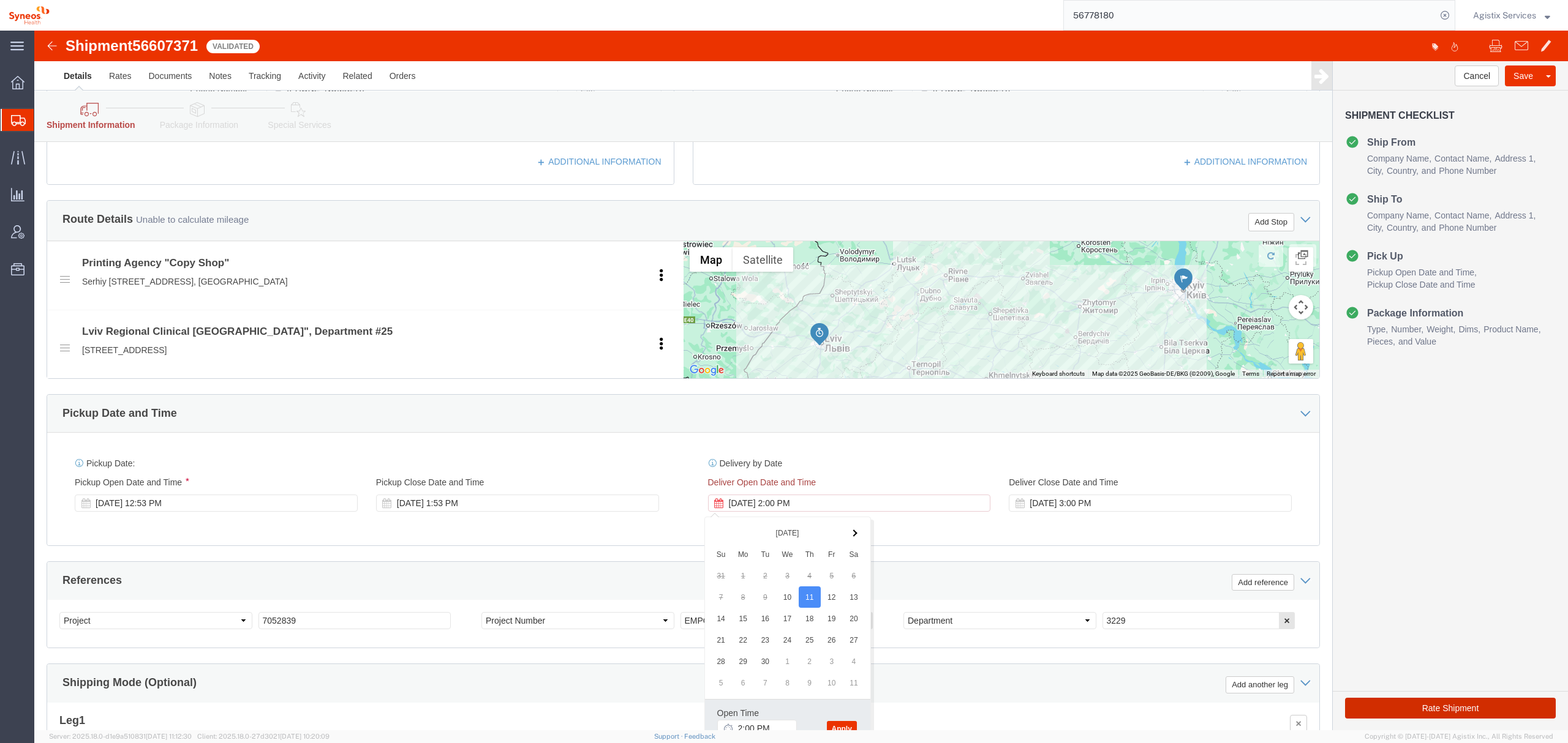
click button "Rate Shipment"
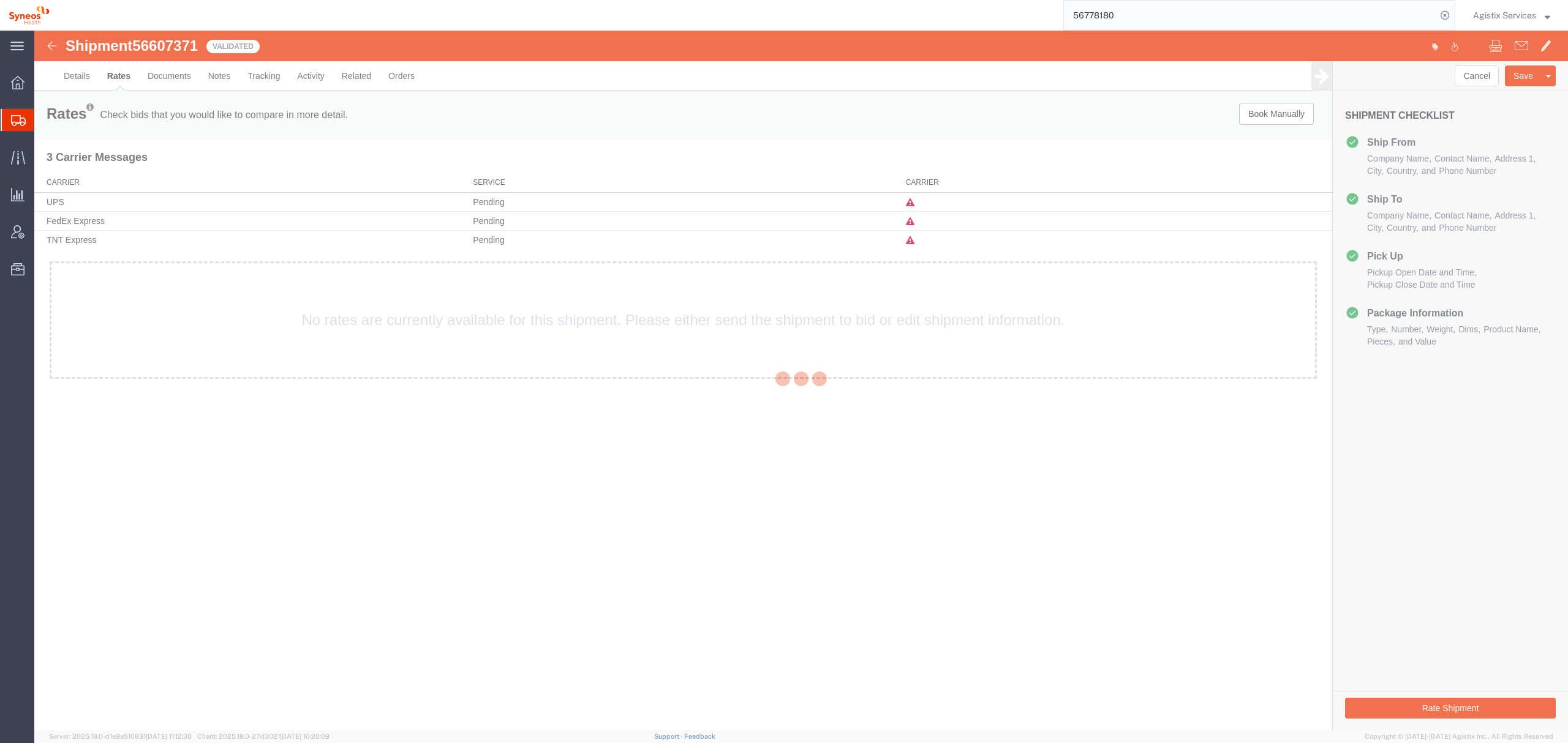
scroll to position [0, 0]
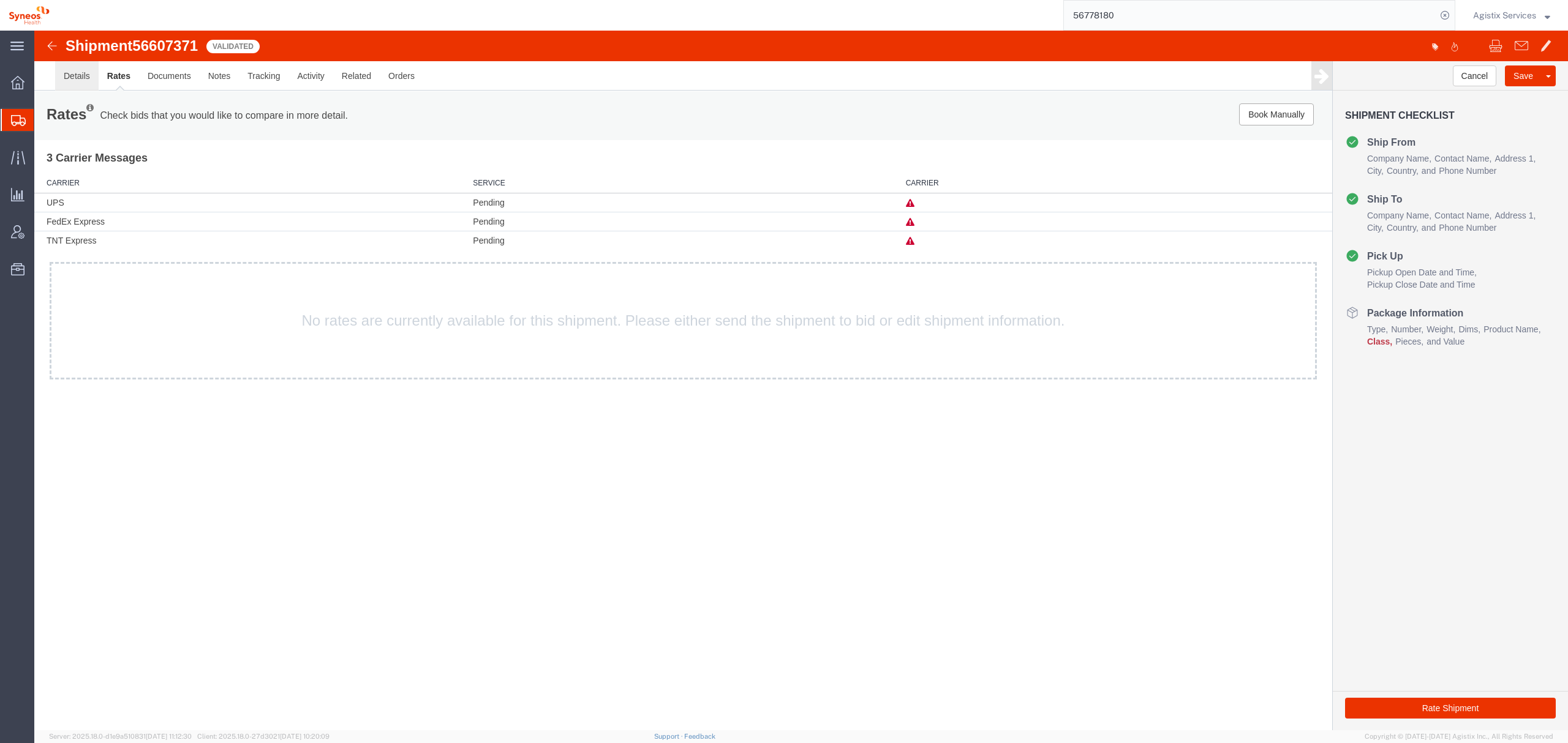
click at [62, 84] on link "Details" at bounding box center [77, 76] width 44 height 30
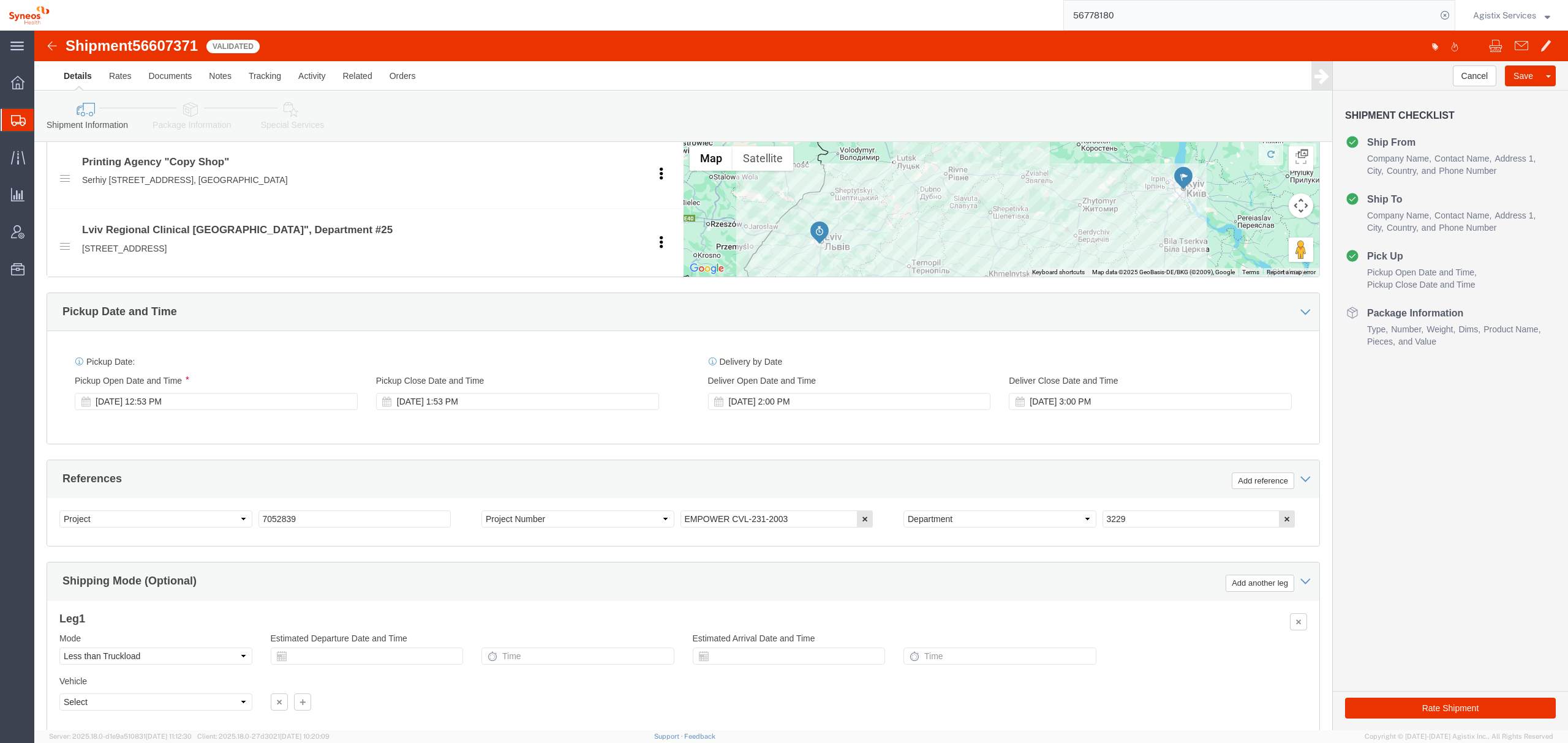
scroll to position [551, 0]
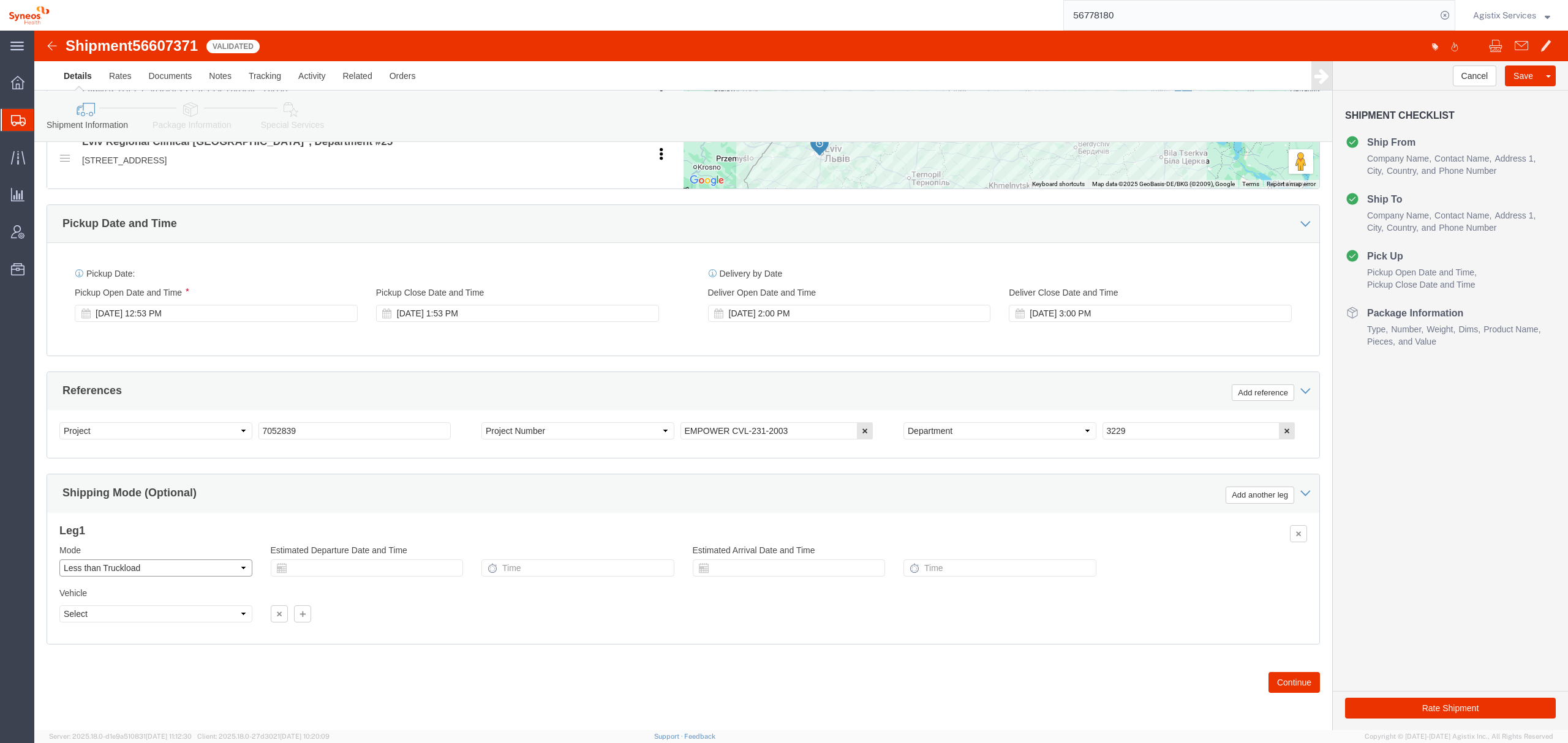
click select "Select Air Less than Truckload Multi-Leg Ocean Freight Rail Small Parcel Truckl…"
select select "AIR"
click select "Select Air Less than Truckload Multi-Leg Ocean Freight Rail Small Parcel Truckl…"
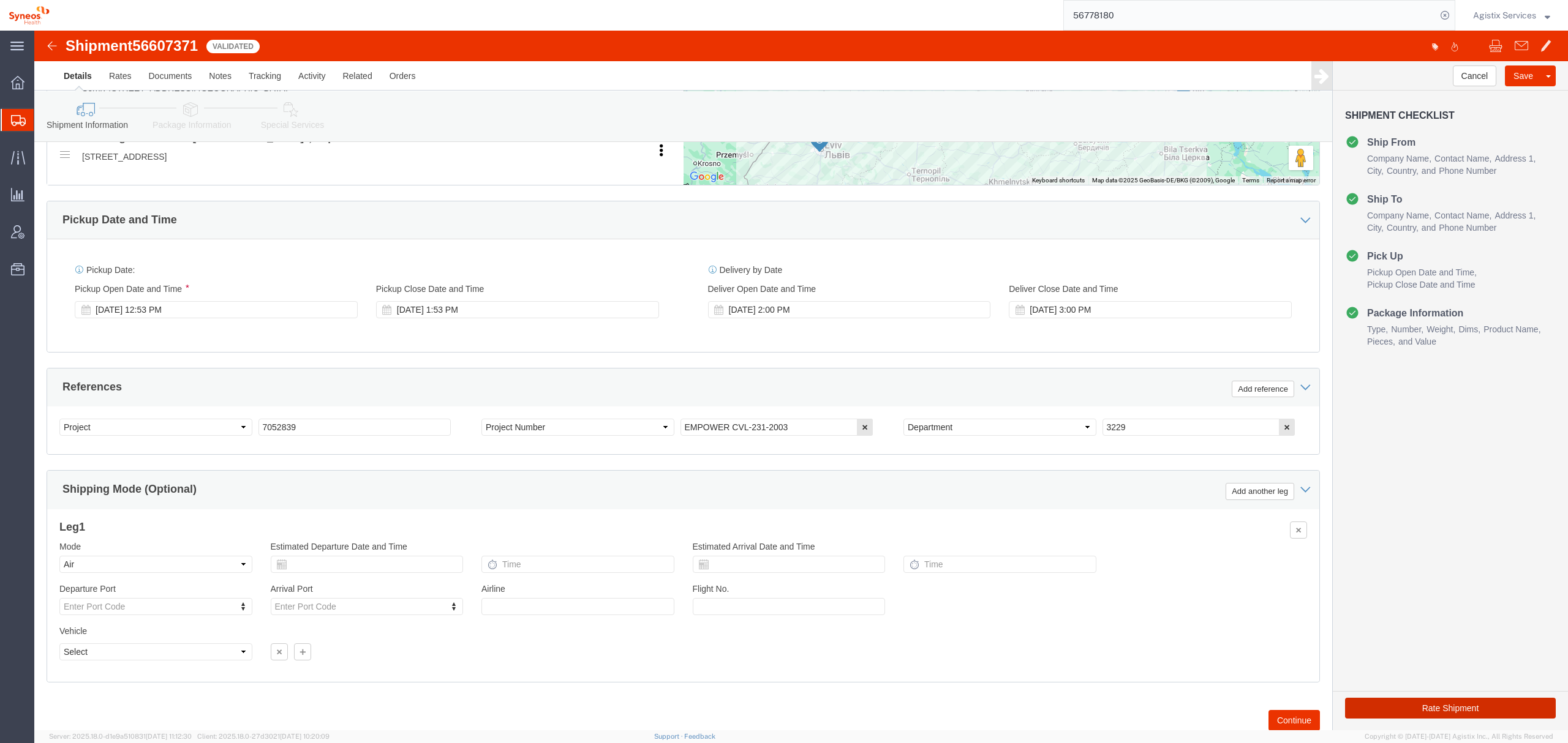
click button "Rate Shipment"
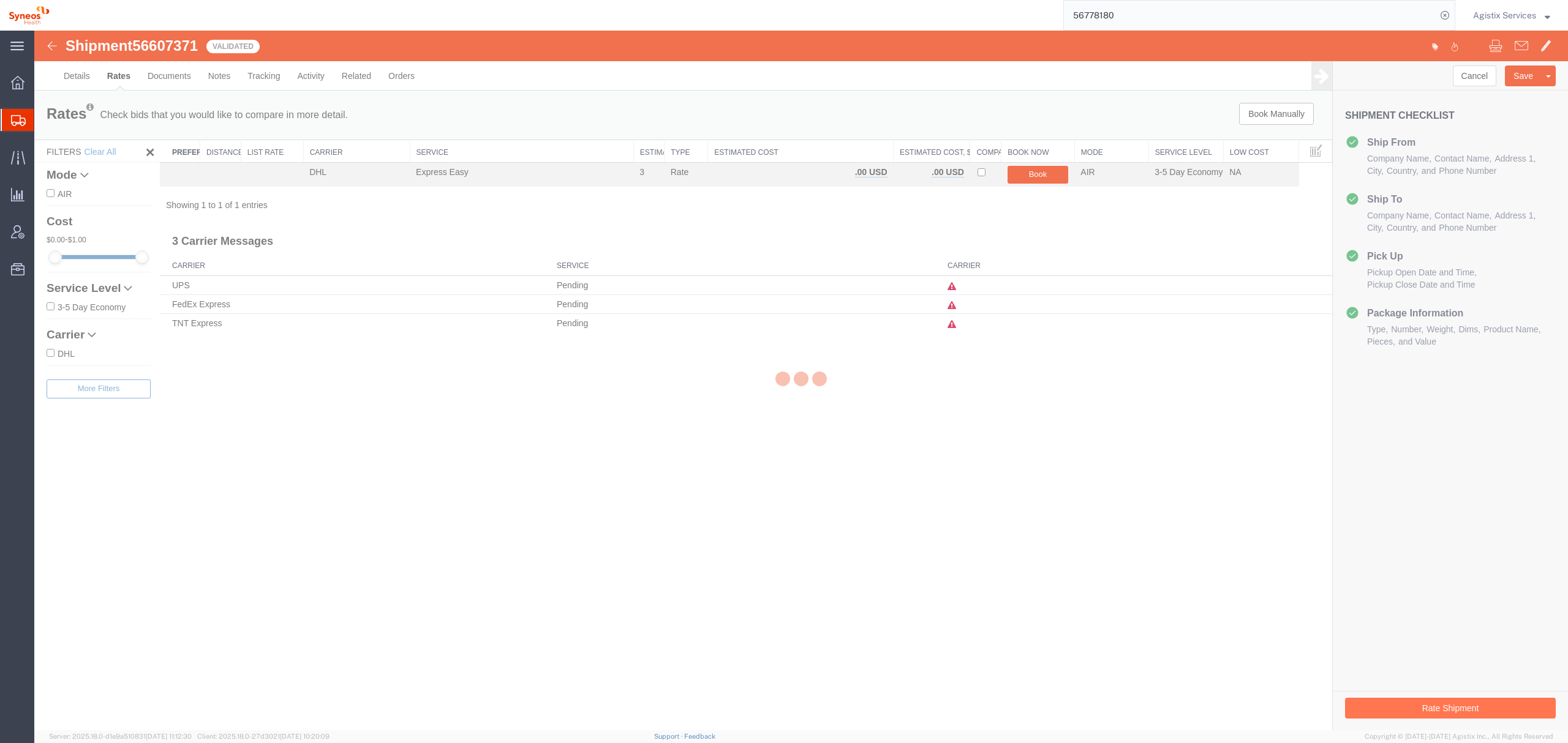
scroll to position [0, 0]
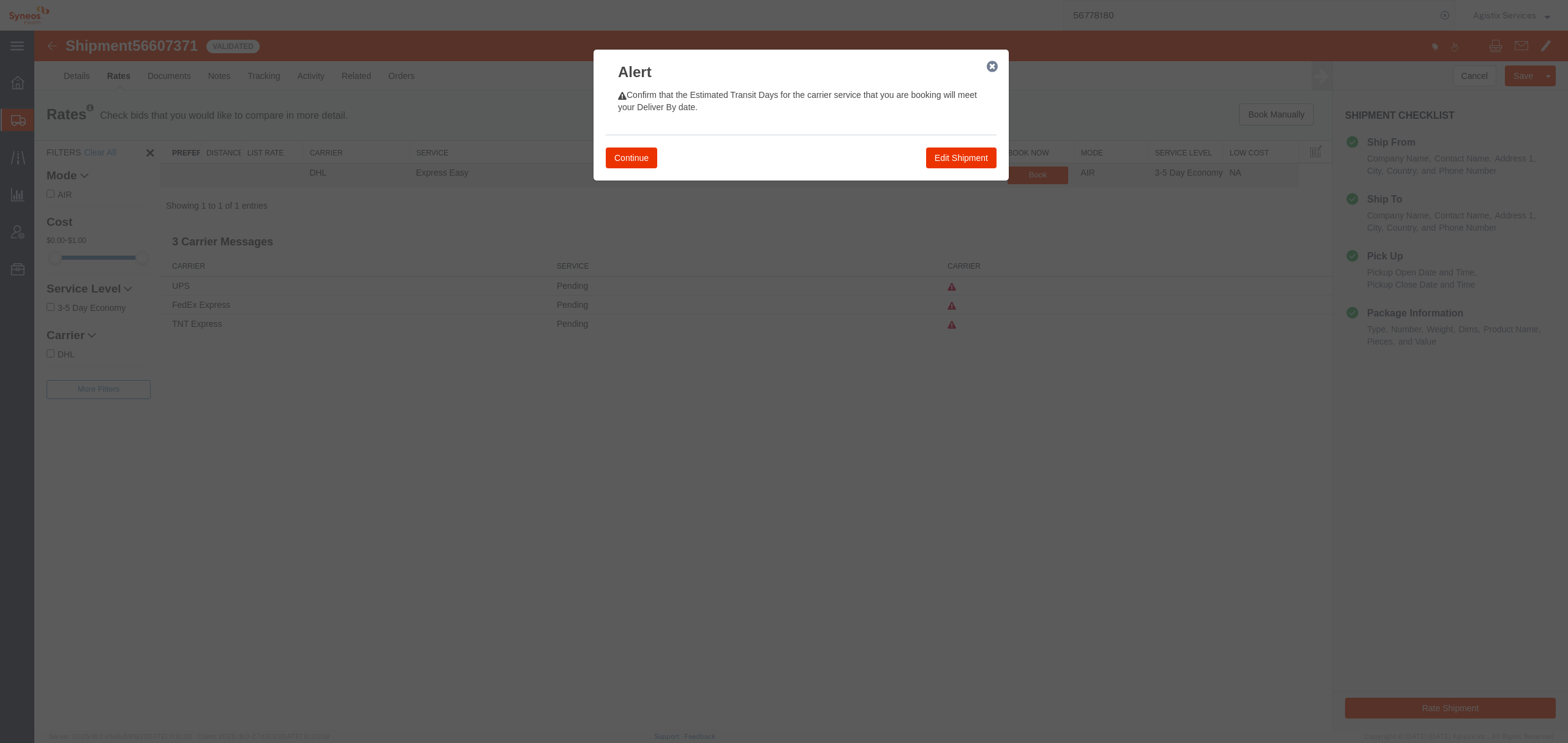
click at [992, 69] on icon "button" at bounding box center [992, 66] width 11 height 10
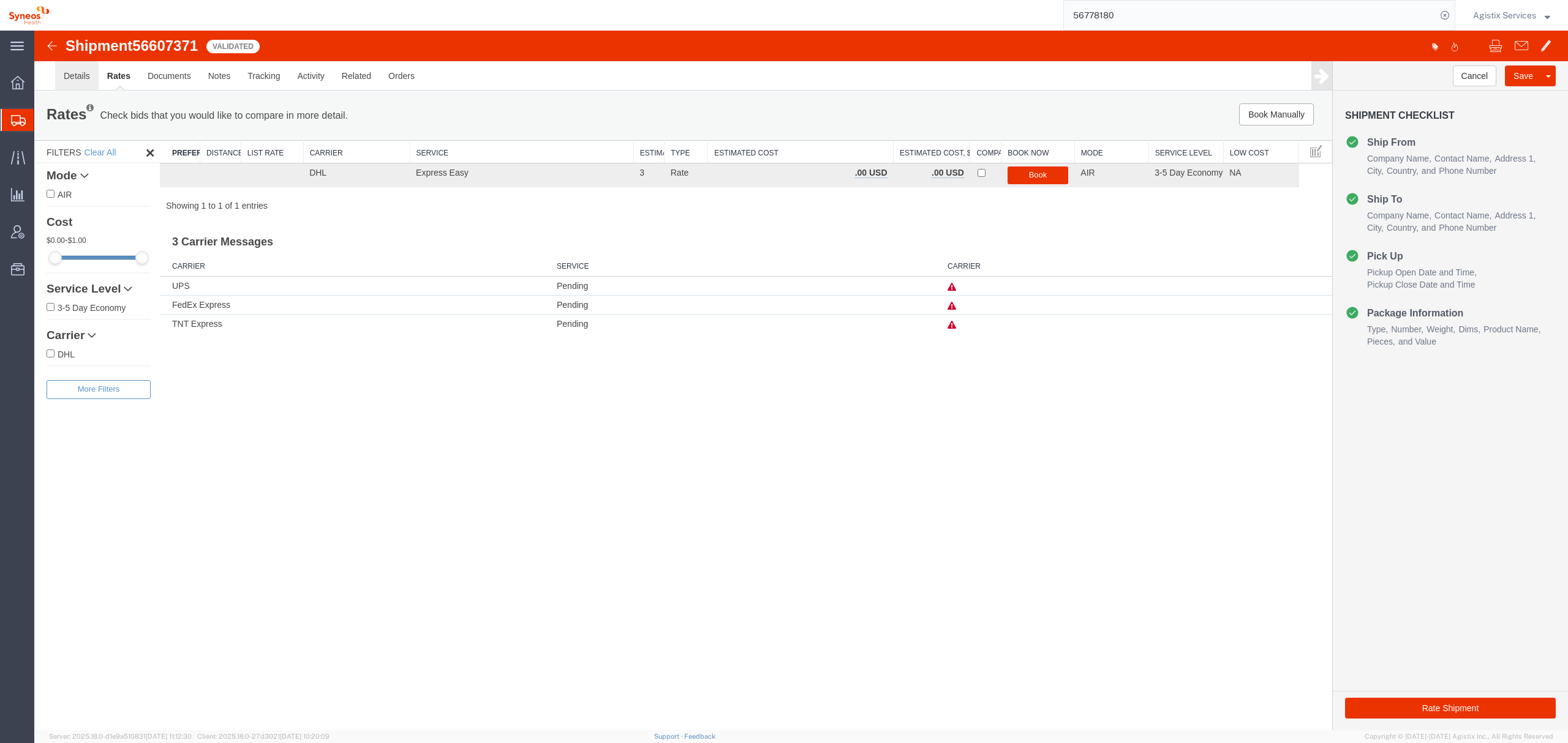
click at [76, 76] on link "Details" at bounding box center [77, 76] width 44 height 30
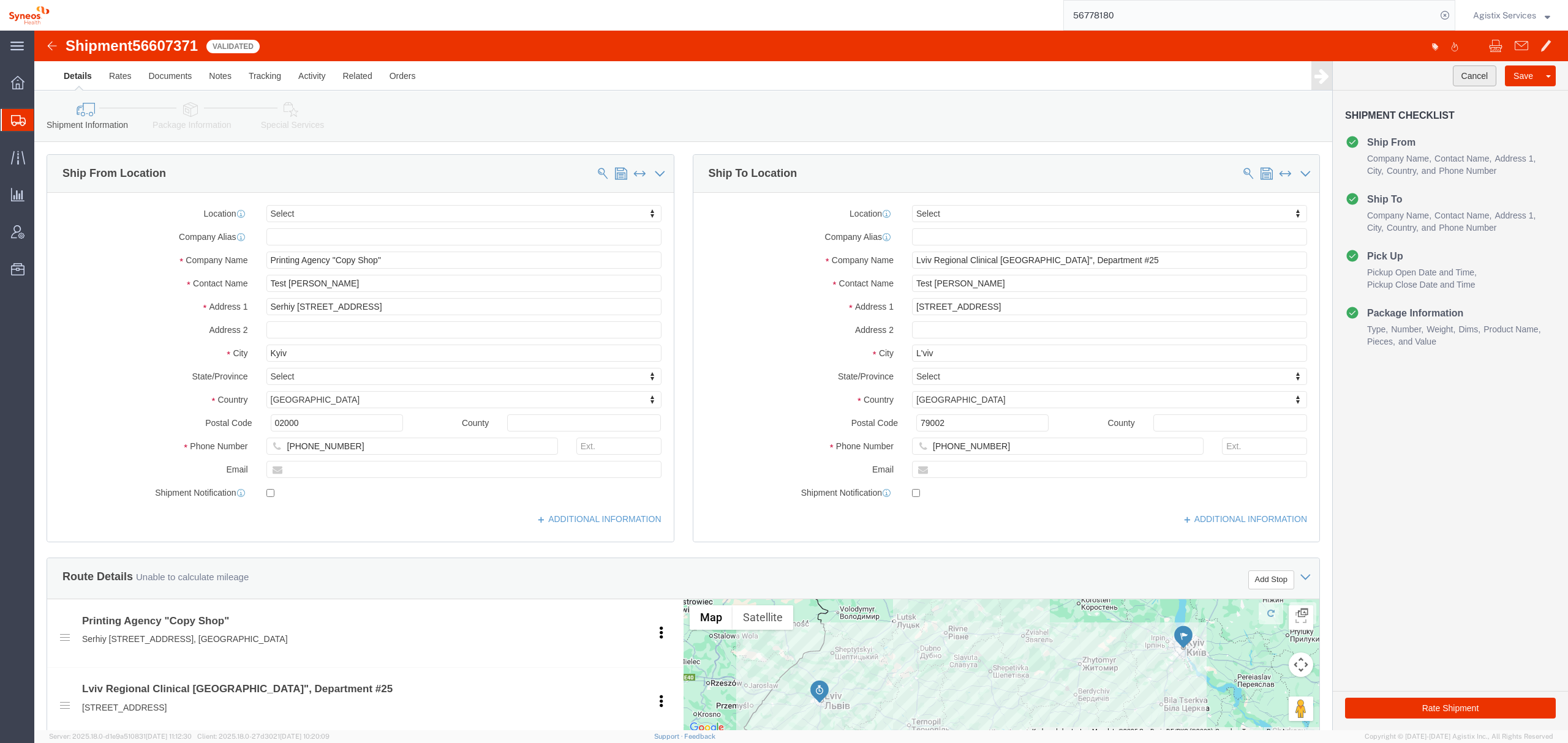
click button "Cancel"
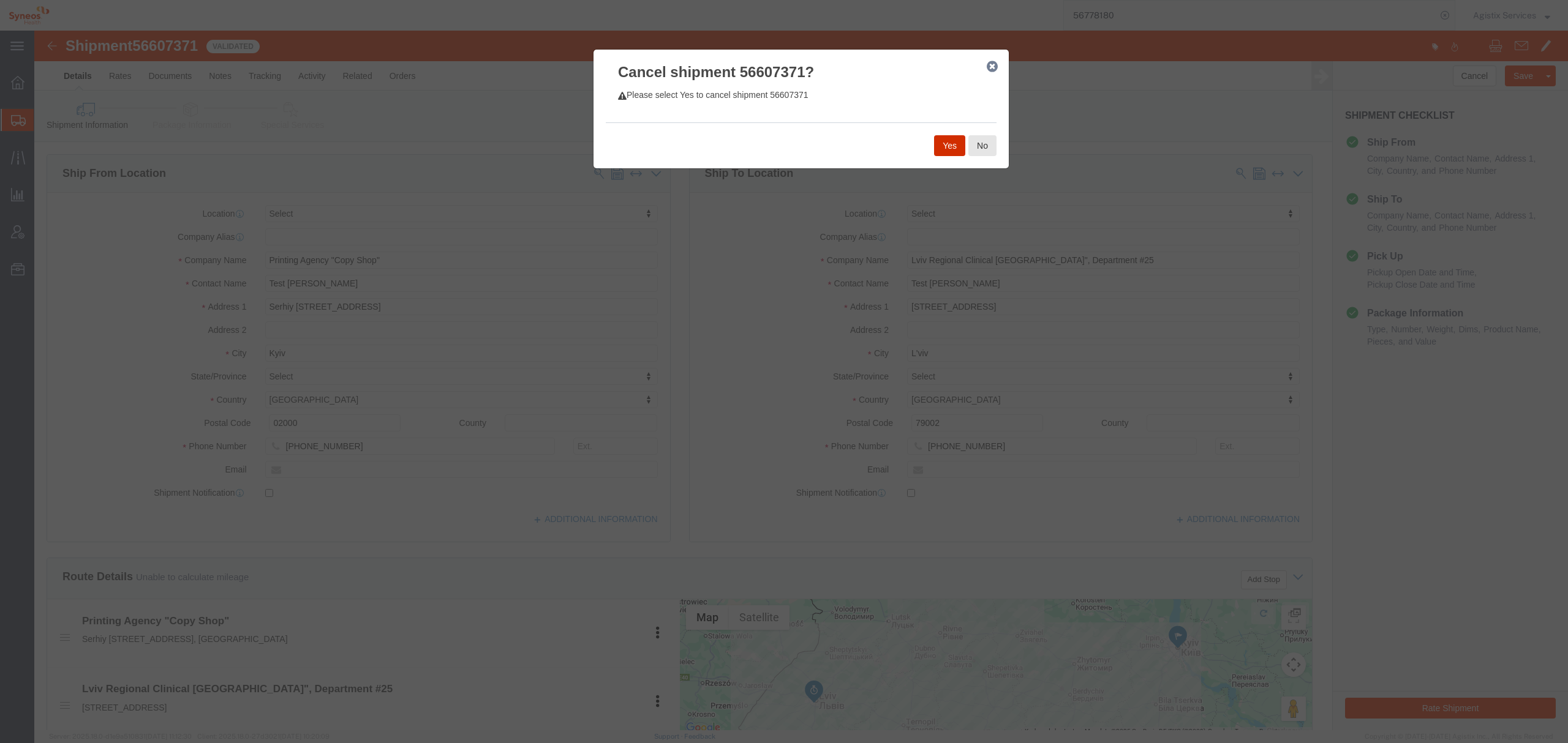
click button "Yes"
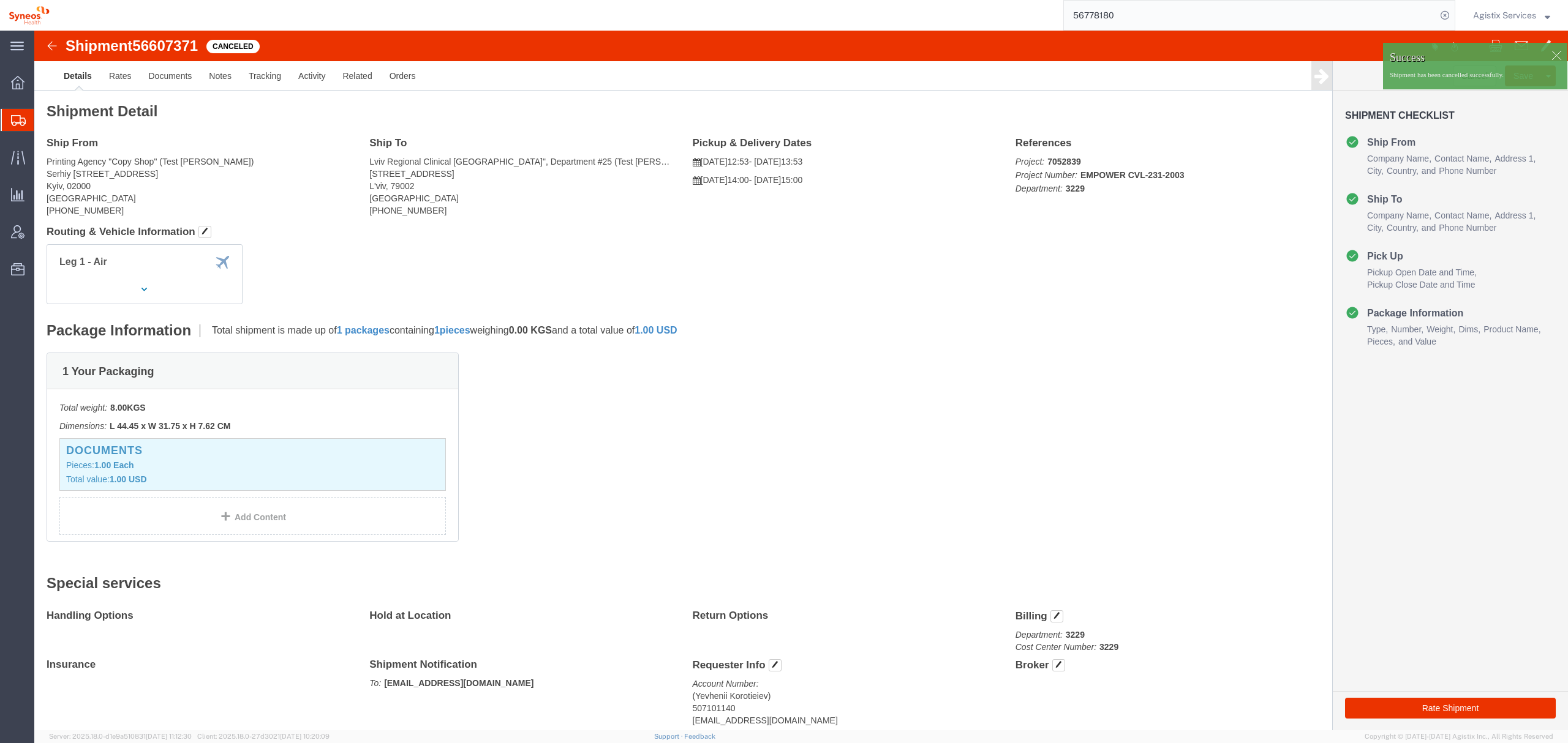
click at [0, 0] on span "Shipment Manager" at bounding box center [0, 0] width 0 height 0
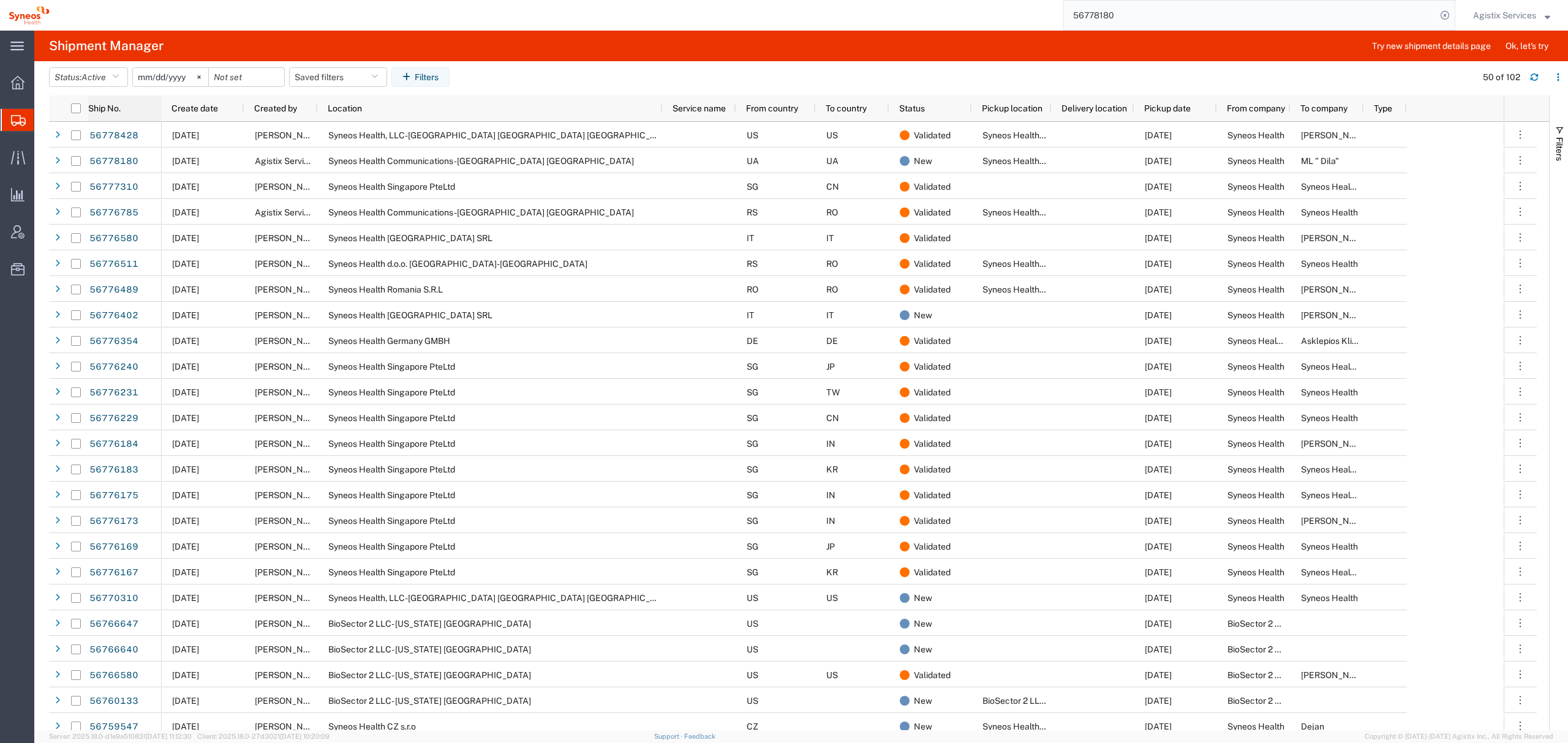
click at [116, 112] on span "Ship No." at bounding box center [105, 108] width 33 height 10
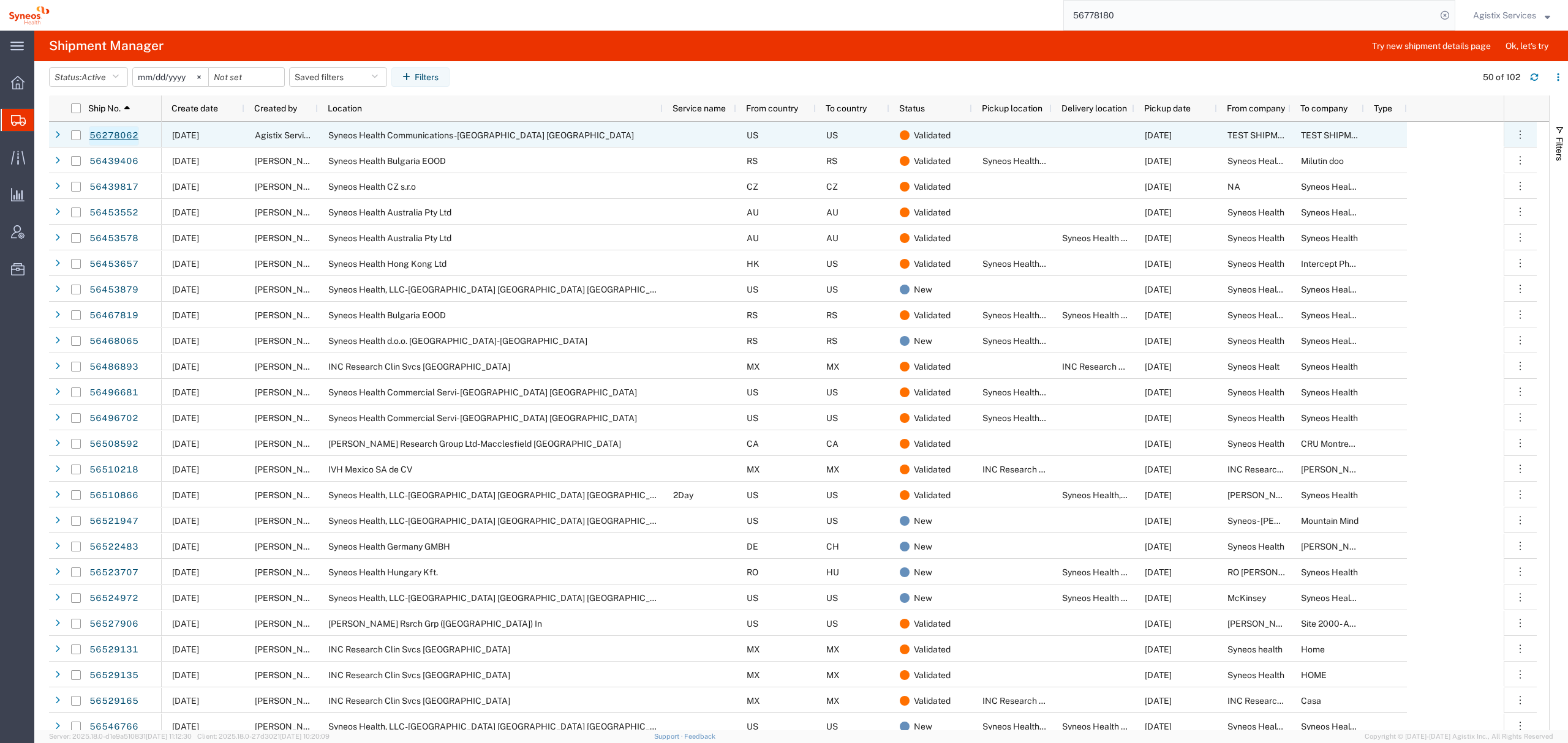
click at [95, 133] on link "56278062" at bounding box center [114, 136] width 50 height 20
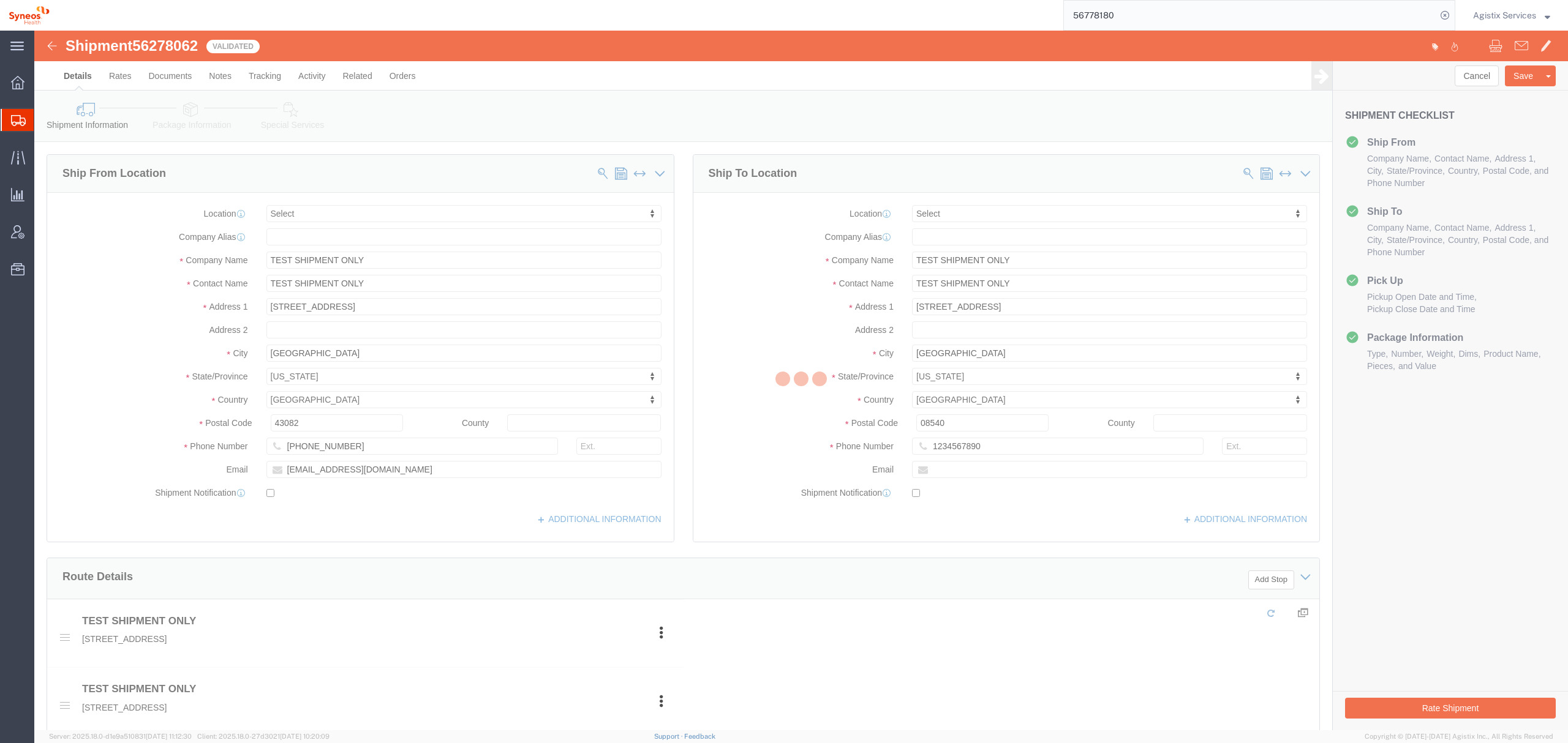
click at [1466, 72] on div at bounding box center [801, 380] width 1534 height 700
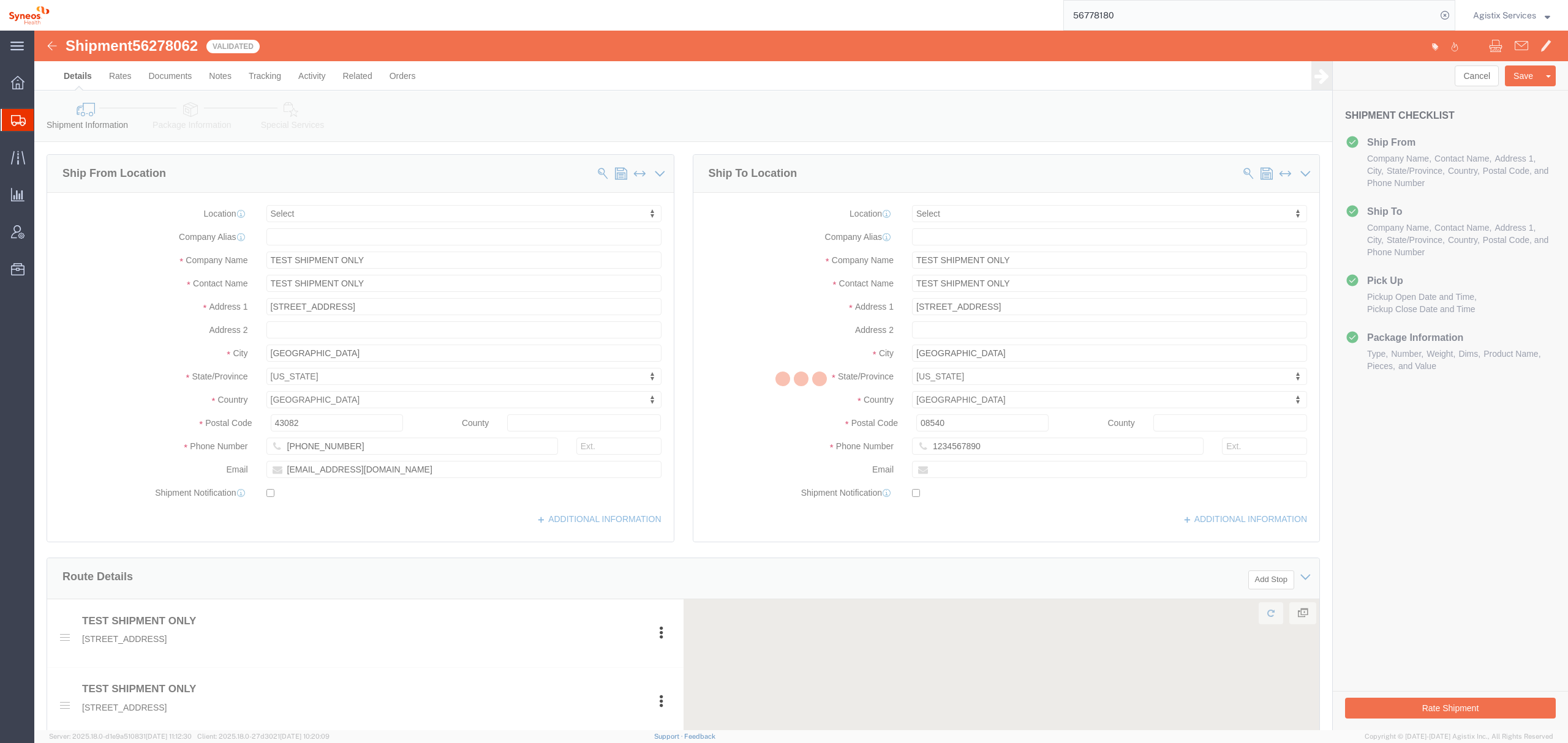
select select
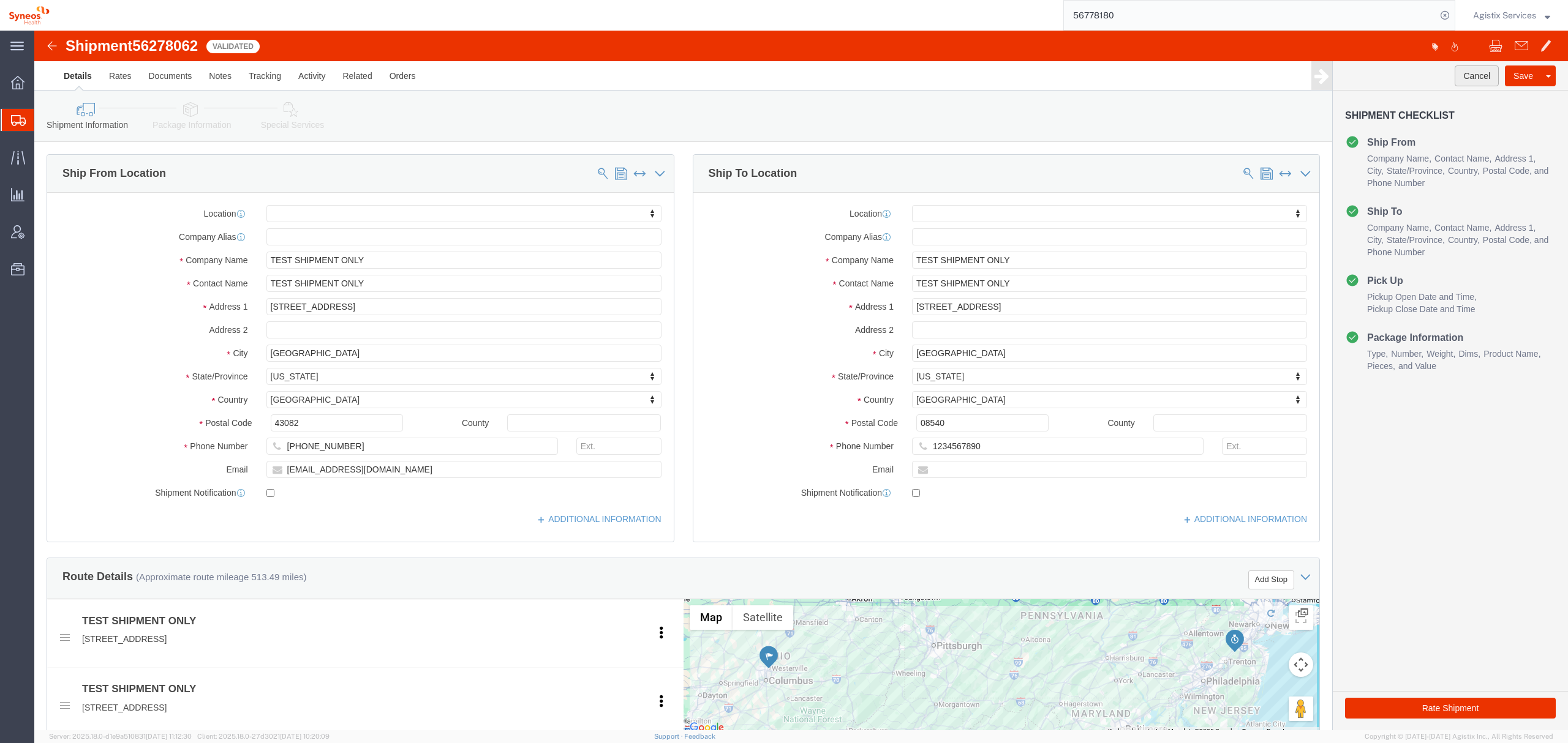
click button "Cancel"
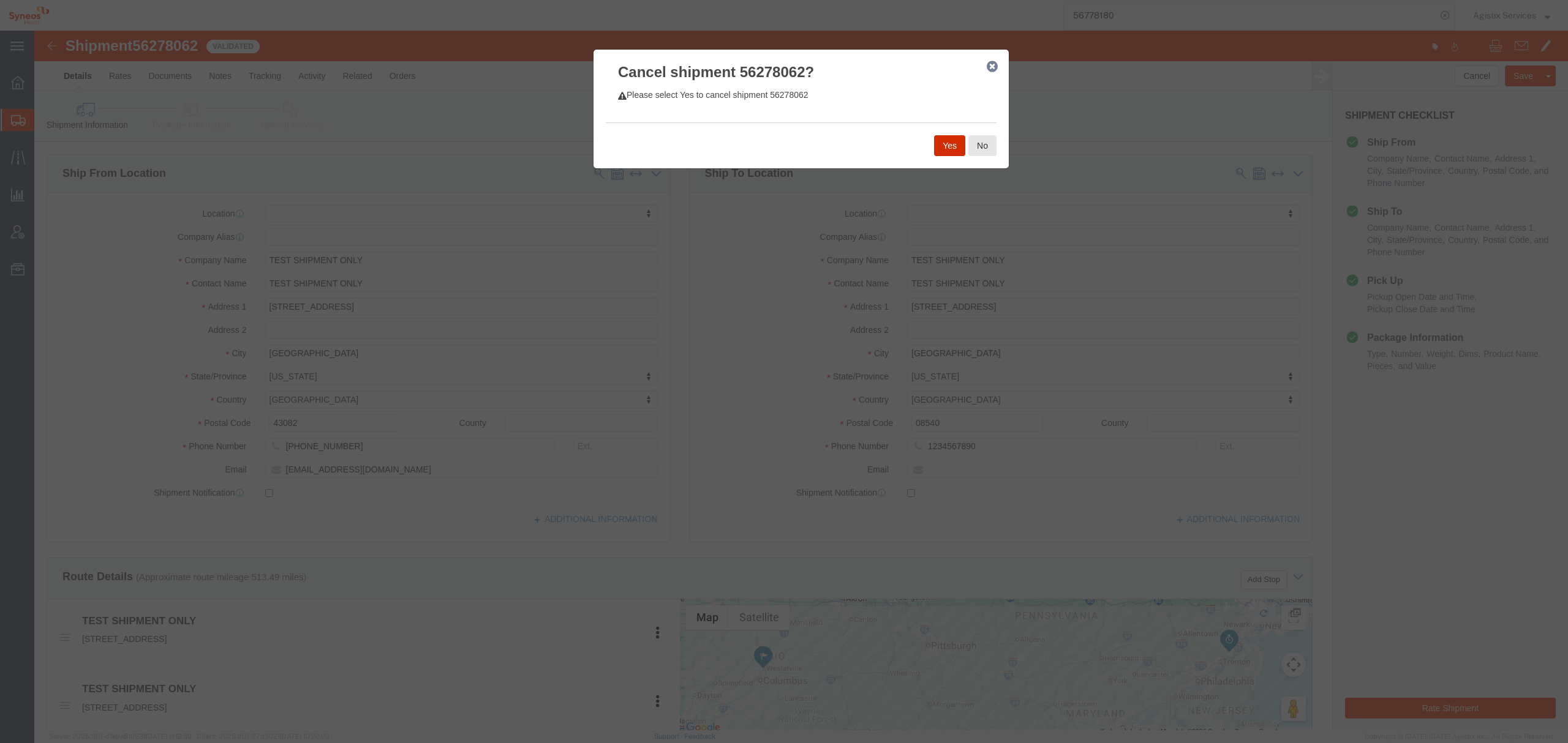
click button "Yes"
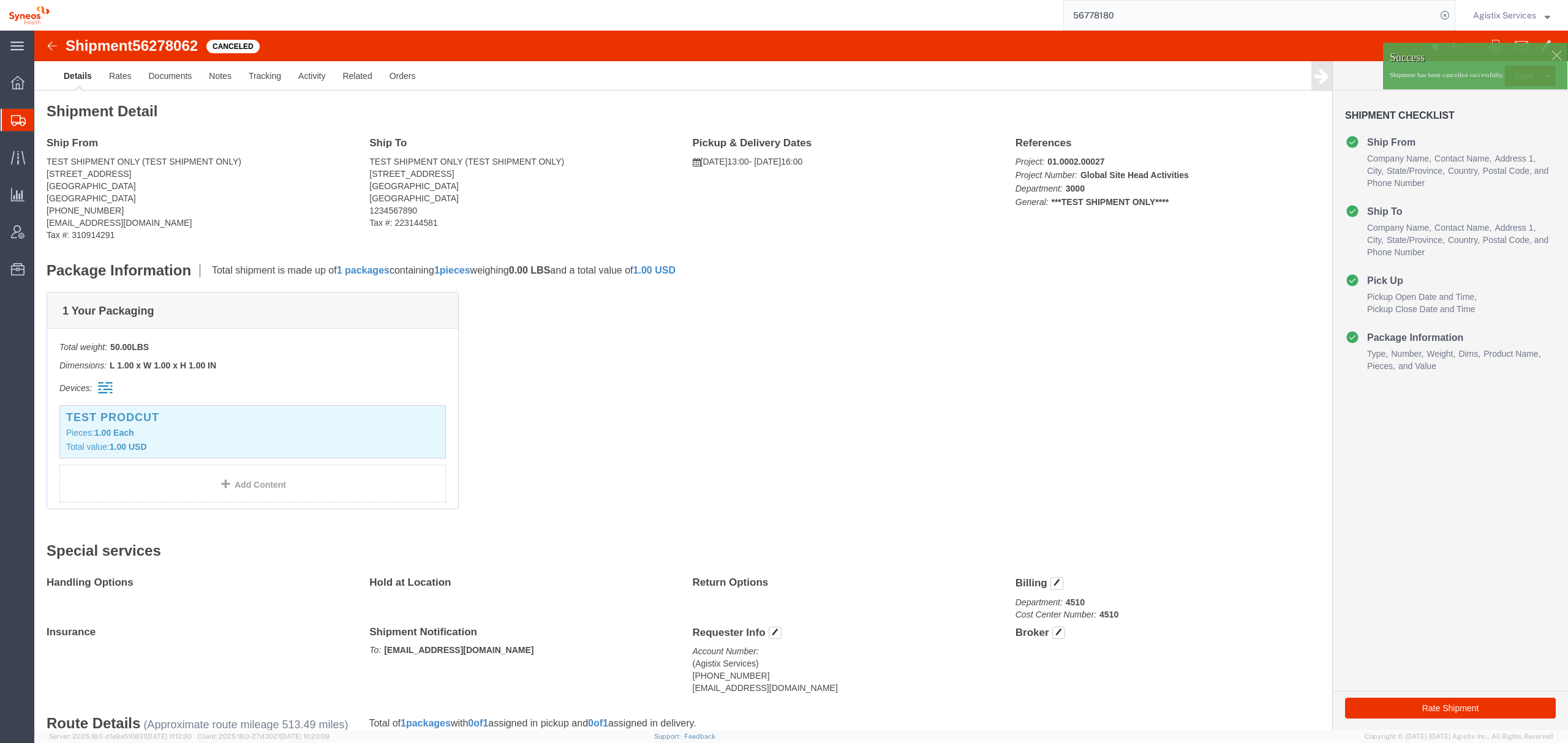
click div "Shipment Detail Ship From TEST SHIPMENT ONLY (TEST SHIPMENT ONLY) 500 Olde Wort…"
click at [0, 0] on span "Shipment Manager" at bounding box center [0, 0] width 0 height 0
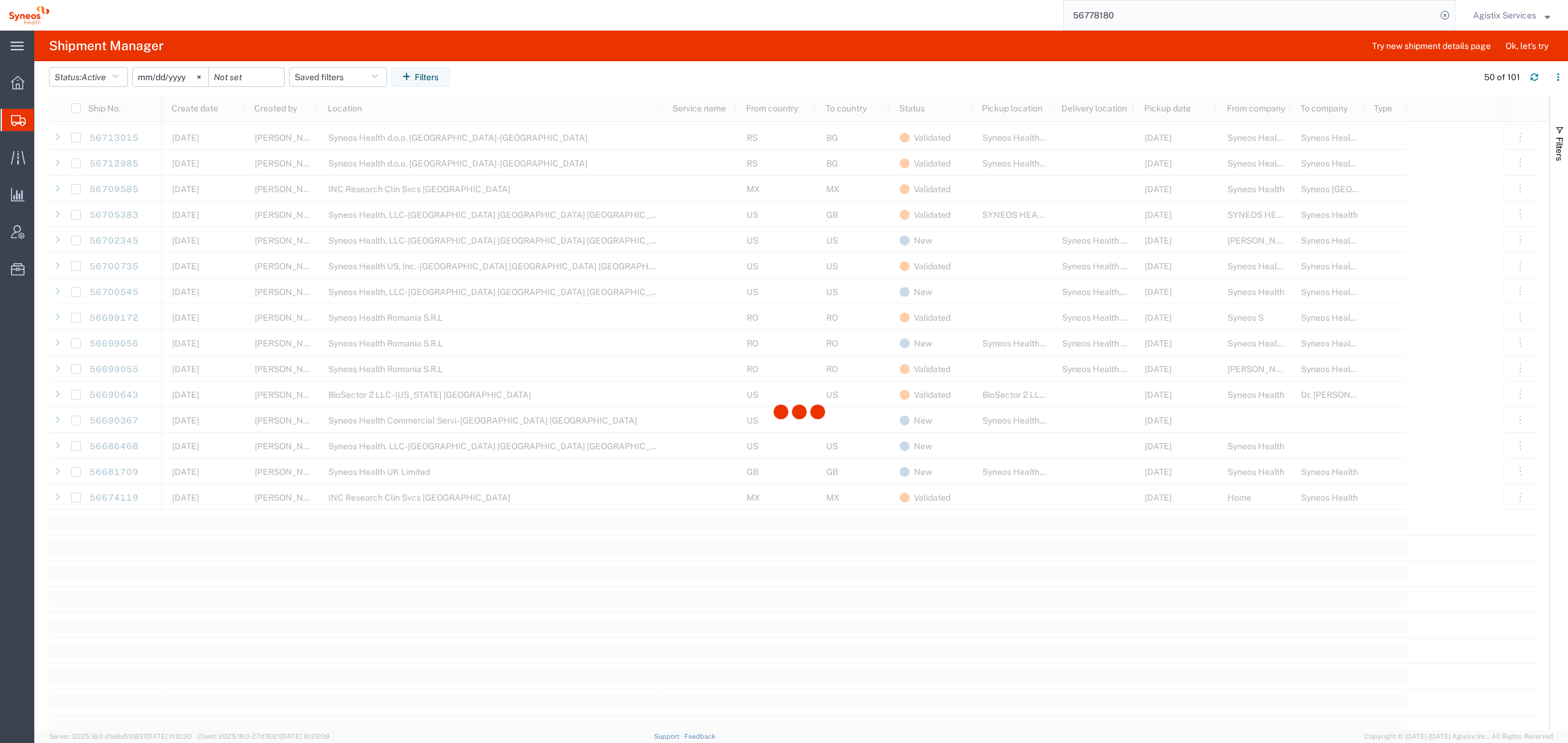
scroll to position [1143, 0]
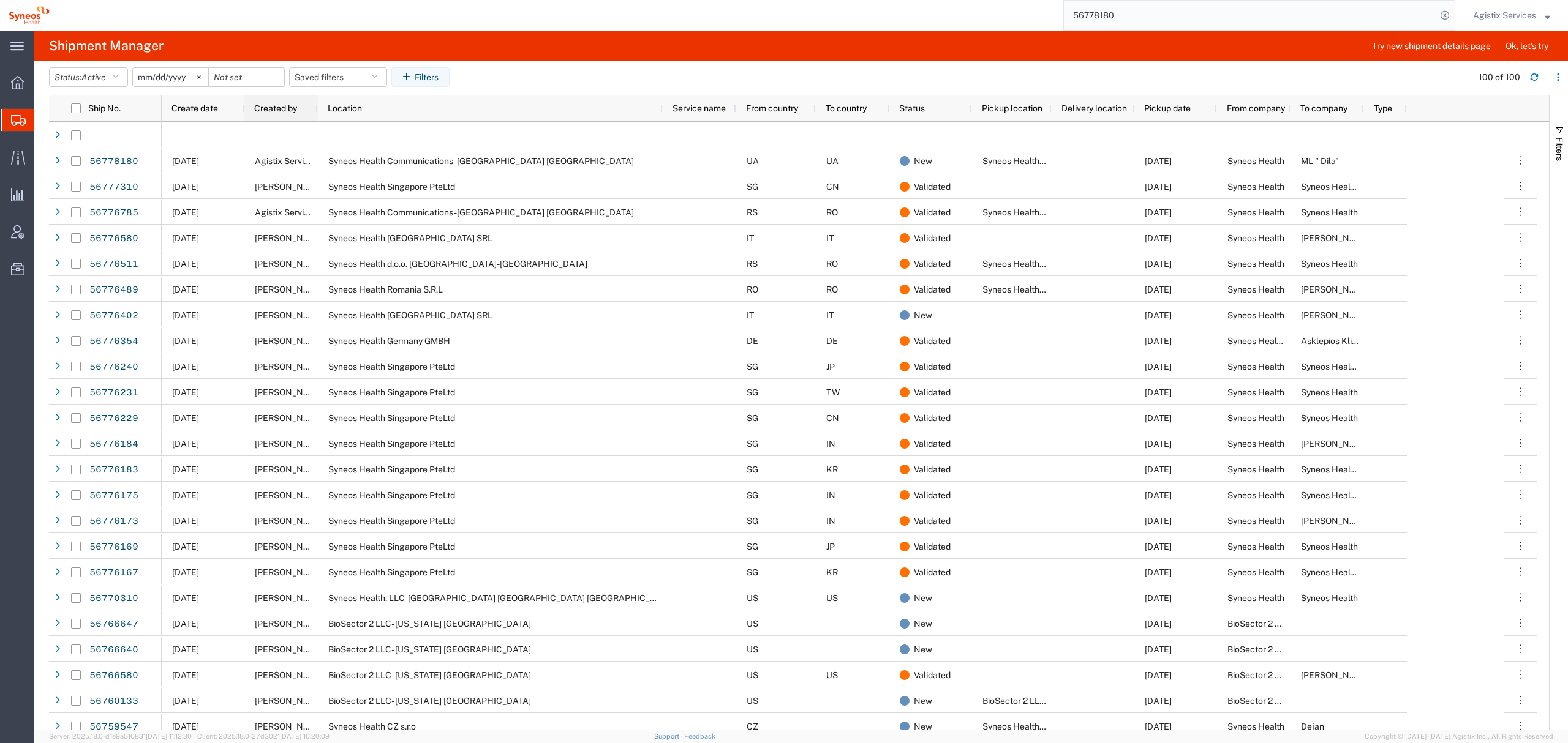
click at [280, 105] on span "Created by" at bounding box center [276, 108] width 43 height 10
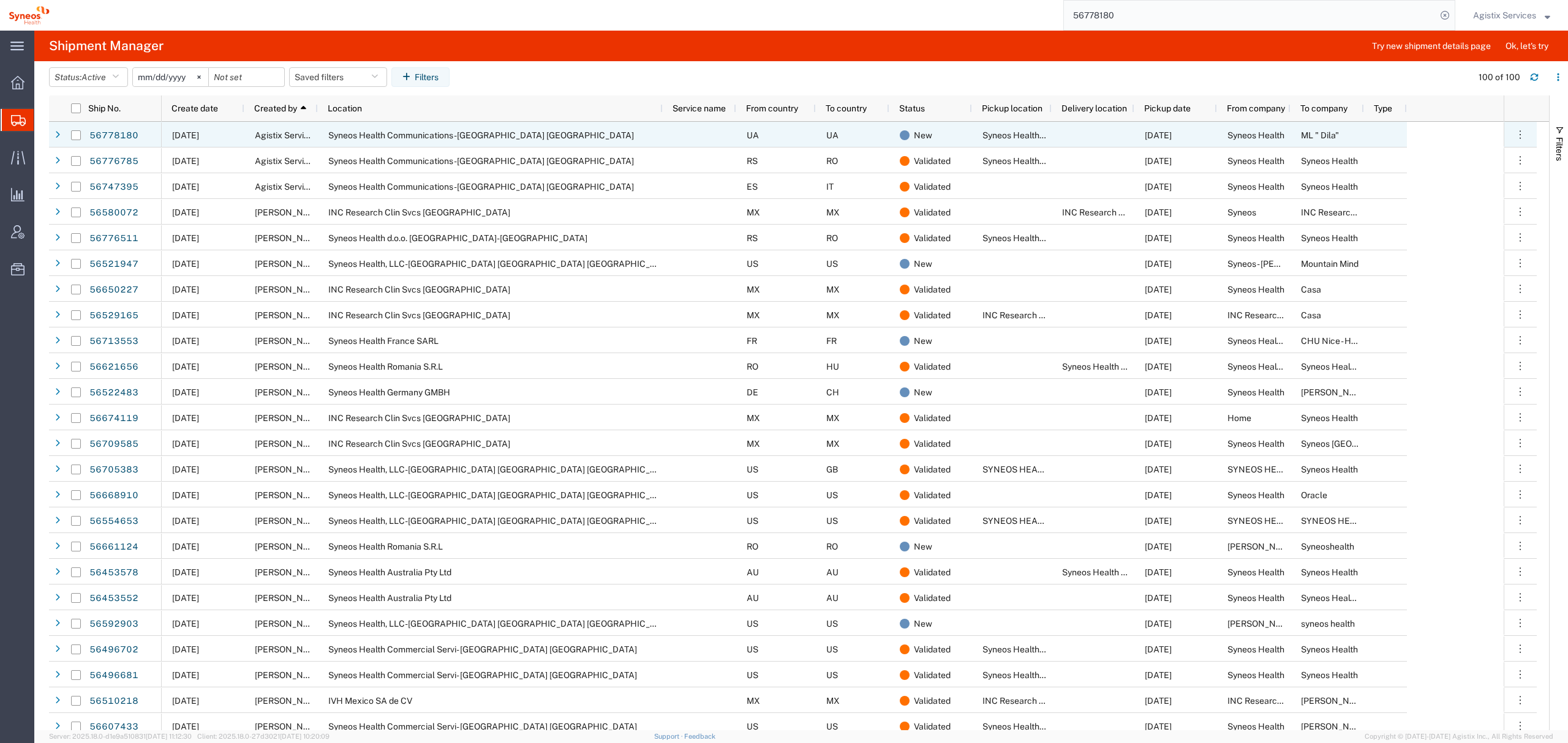
click at [376, 135] on span "Syneos Health Communications-[GEOGRAPHIC_DATA] [GEOGRAPHIC_DATA]" at bounding box center [482, 135] width 306 height 10
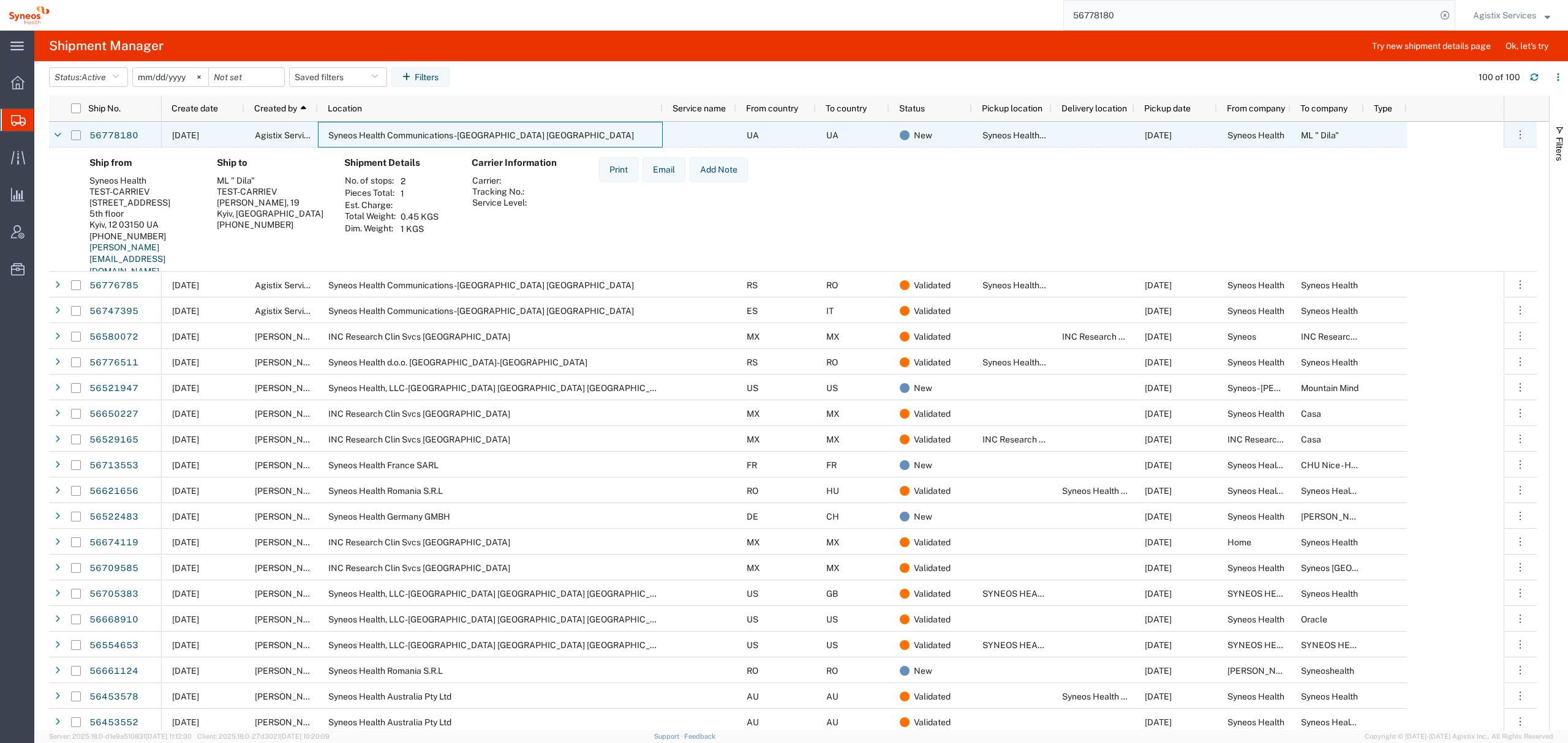
click at [75, 138] on input "Press Space to toggle row selection (unchecked)" at bounding box center [76, 135] width 10 height 10
checkbox input "true"
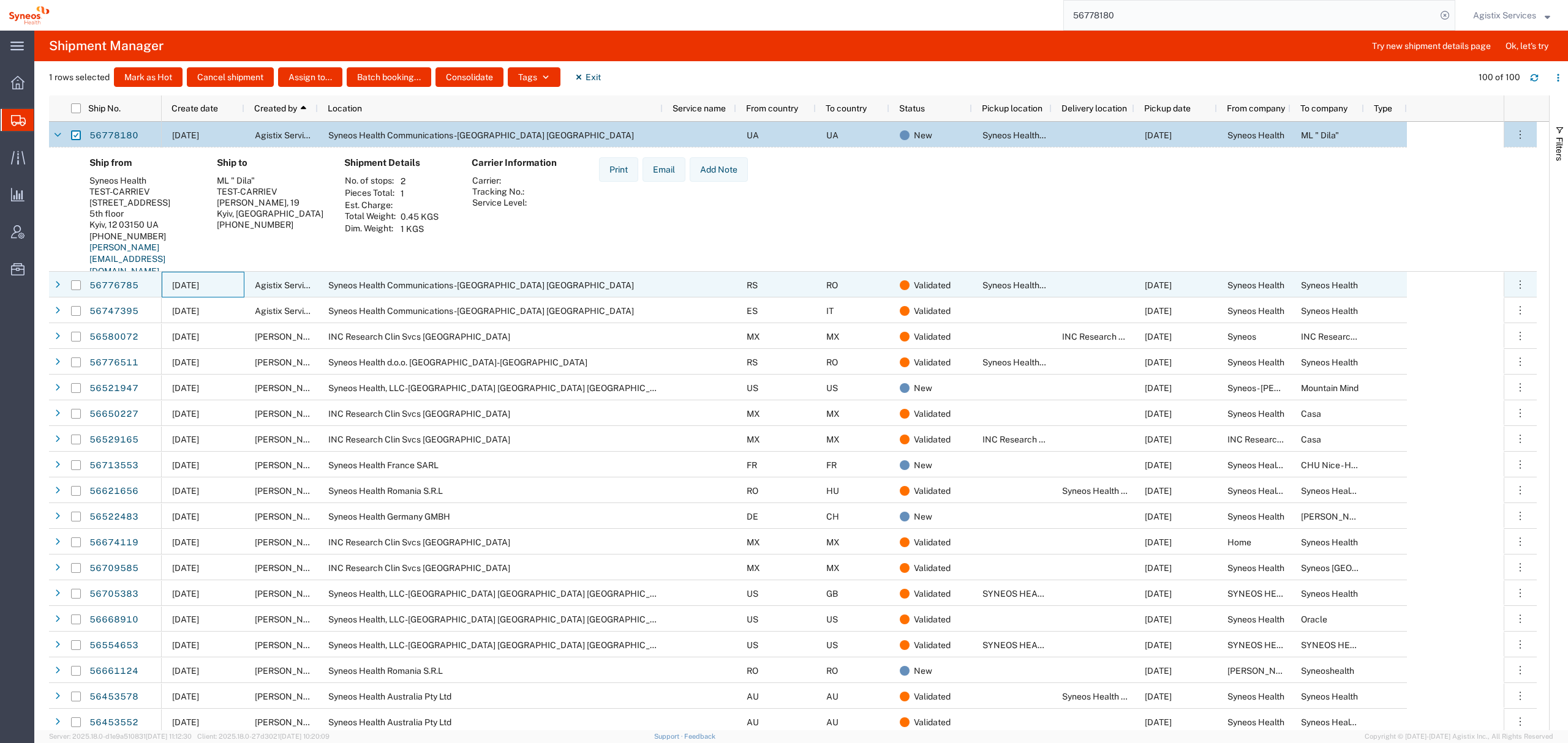
click at [239, 280] on div "09/10/2025" at bounding box center [203, 284] width 83 height 26
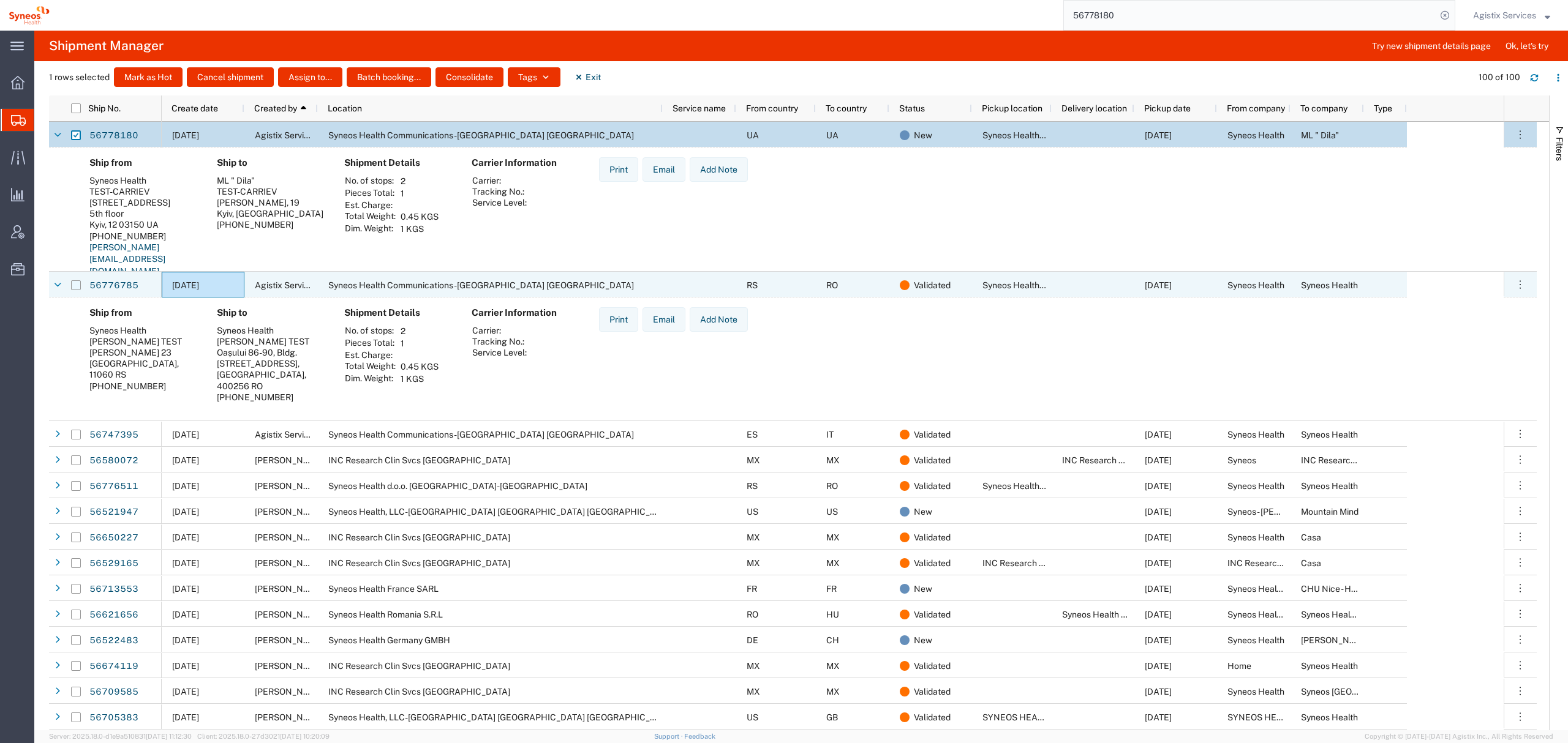
click at [73, 285] on input "Press Space to toggle row selection (unchecked)" at bounding box center [76, 285] width 10 height 10
checkbox input "true"
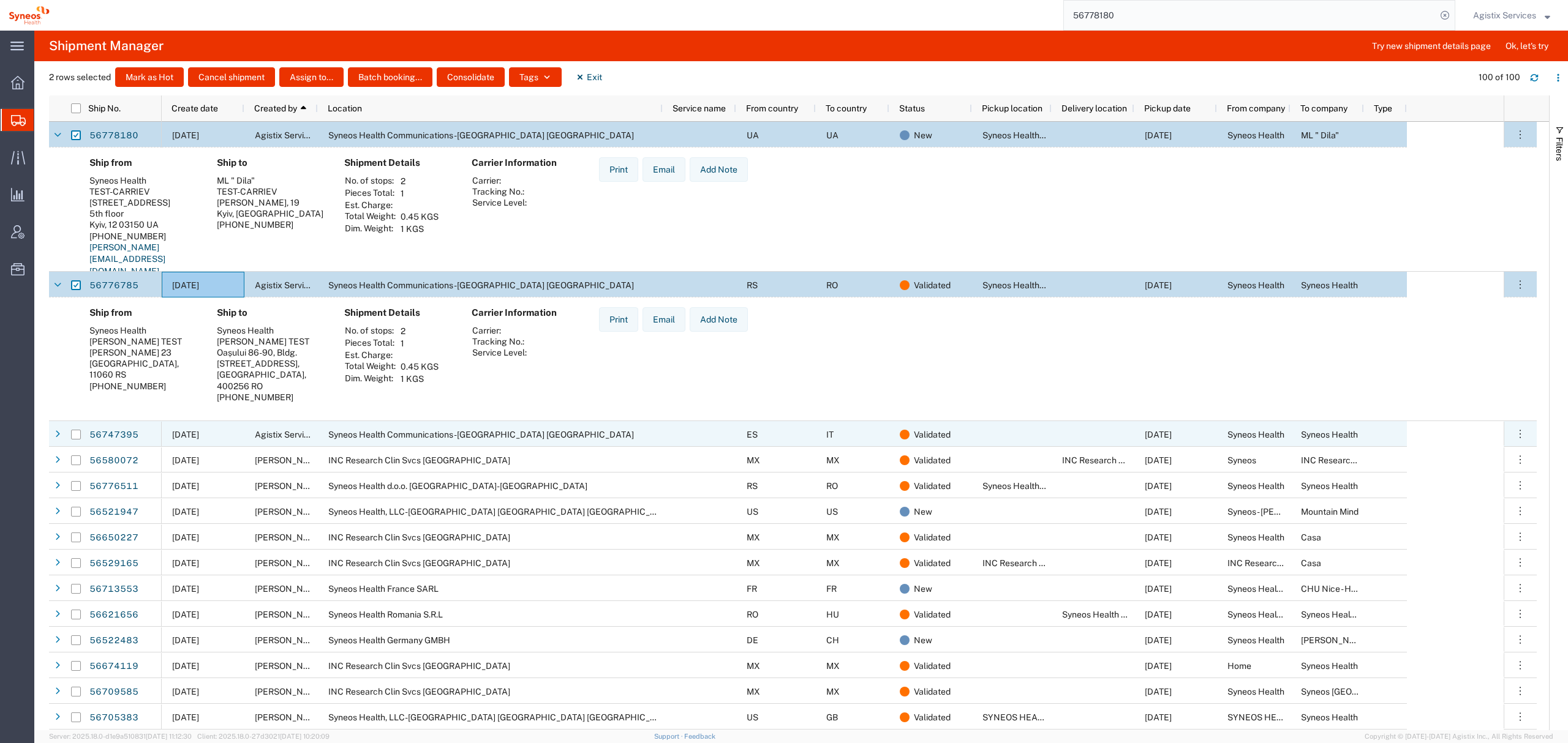
click at [217, 428] on div "09/08/2025" at bounding box center [203, 434] width 83 height 26
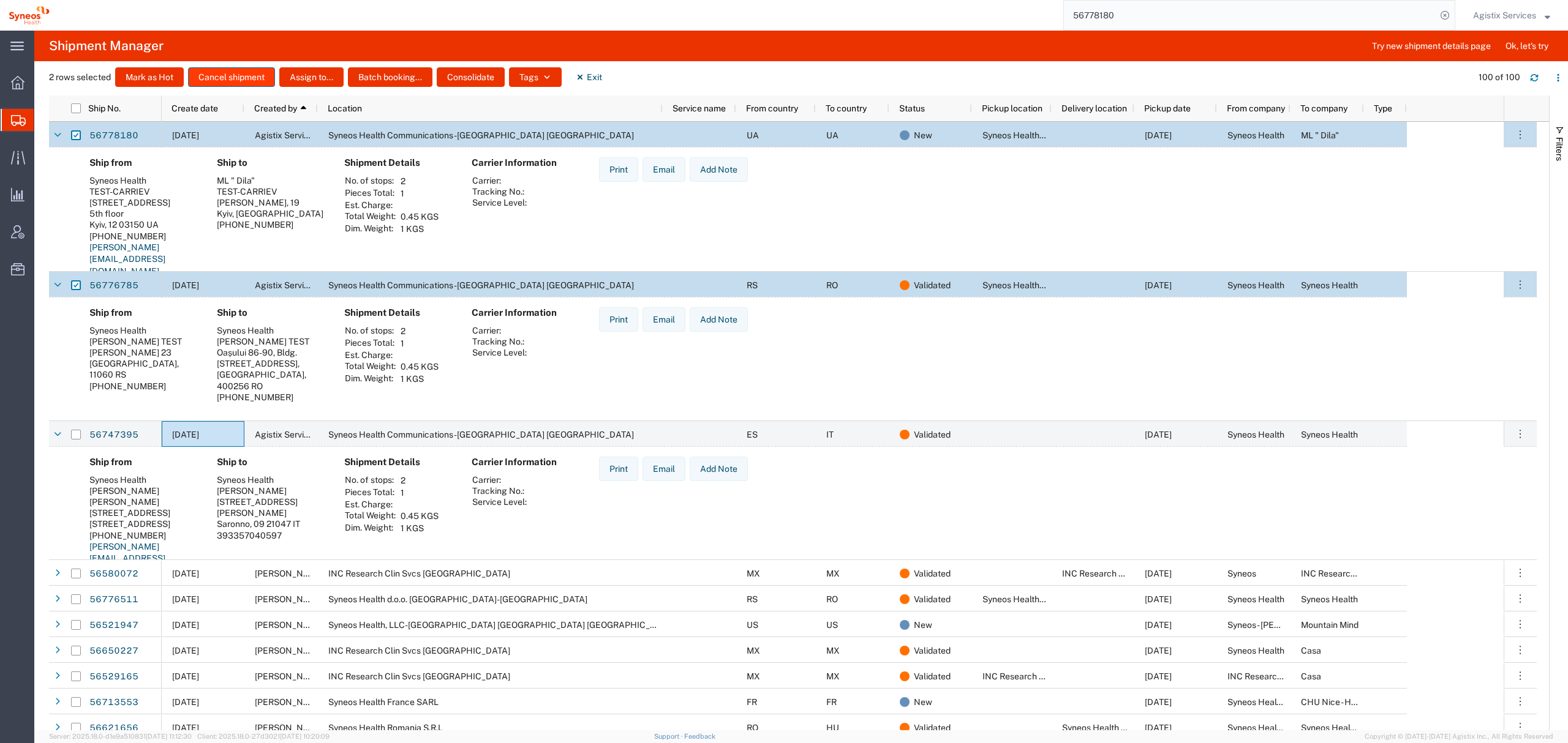
click at [258, 75] on button "Cancel shipment" at bounding box center [231, 76] width 87 height 20
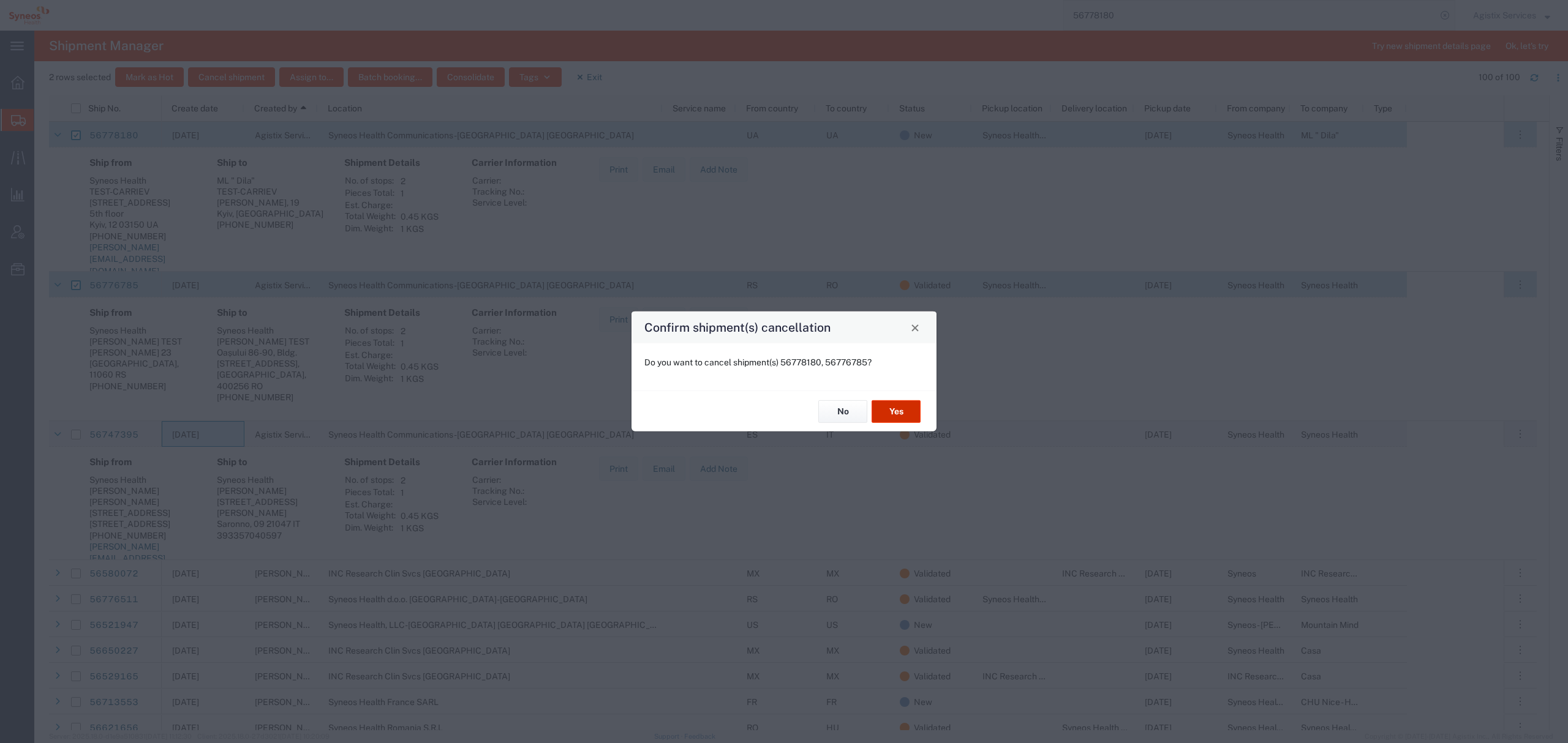
click at [904, 407] on button "Yes" at bounding box center [895, 411] width 49 height 23
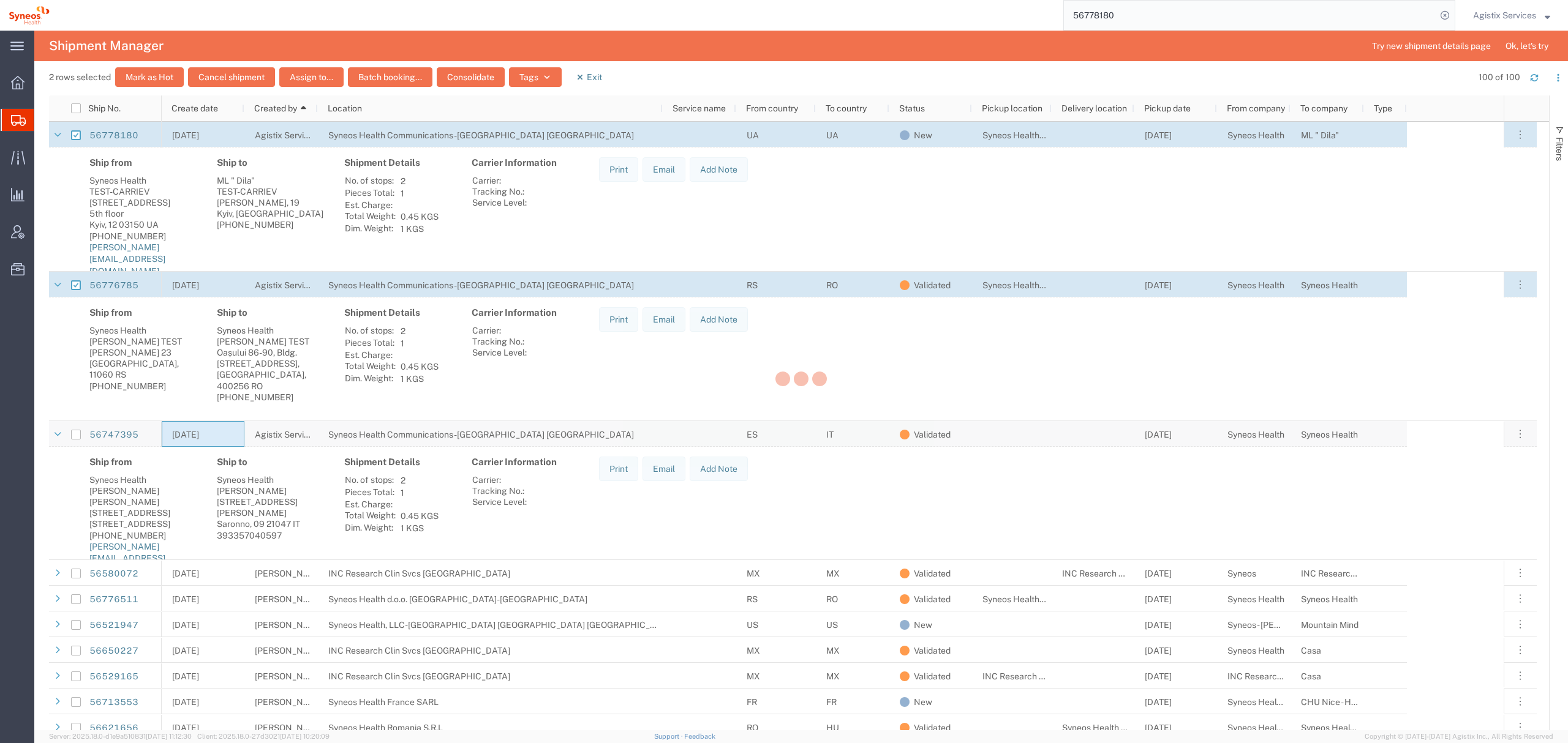
checkbox input "false"
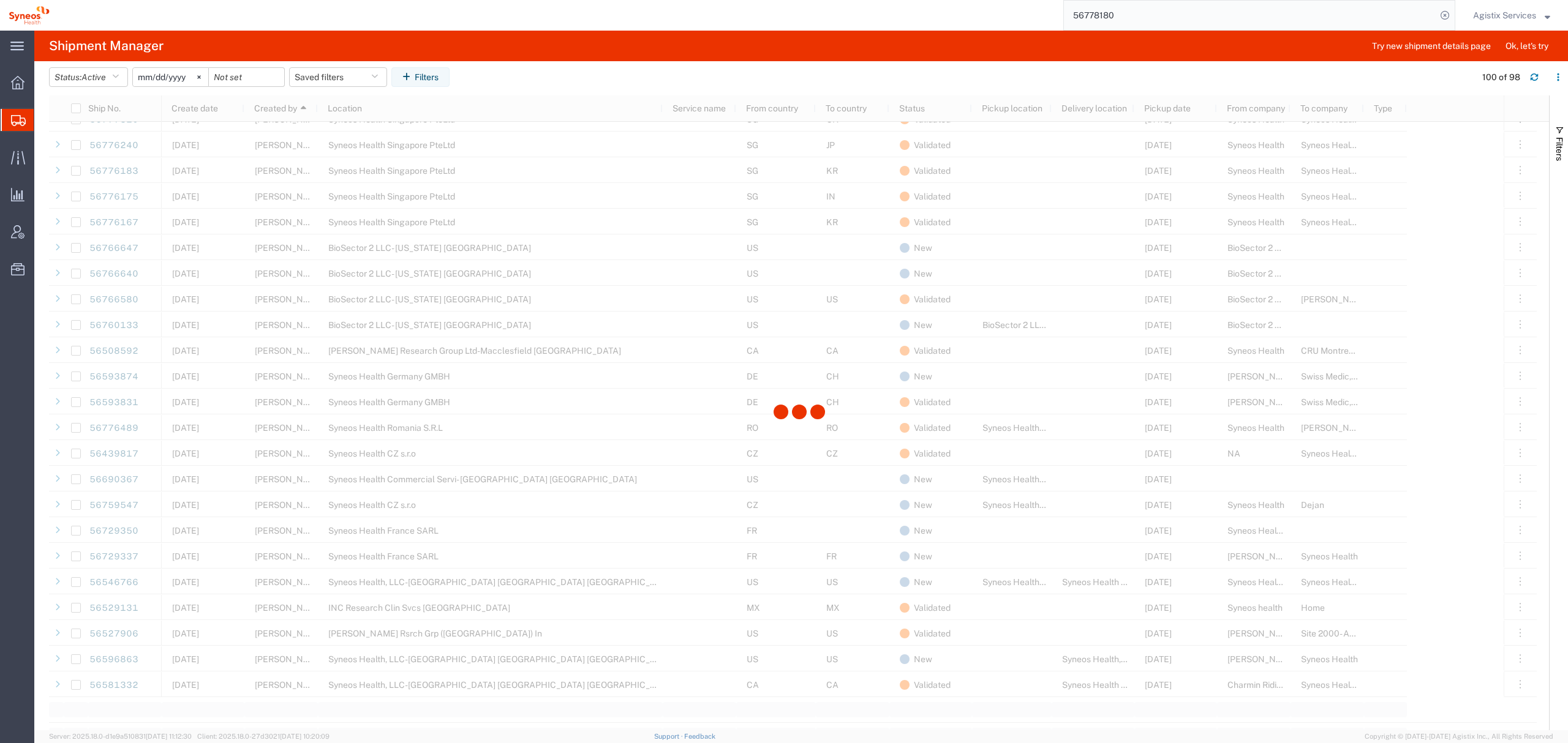
scroll to position [1061, 0]
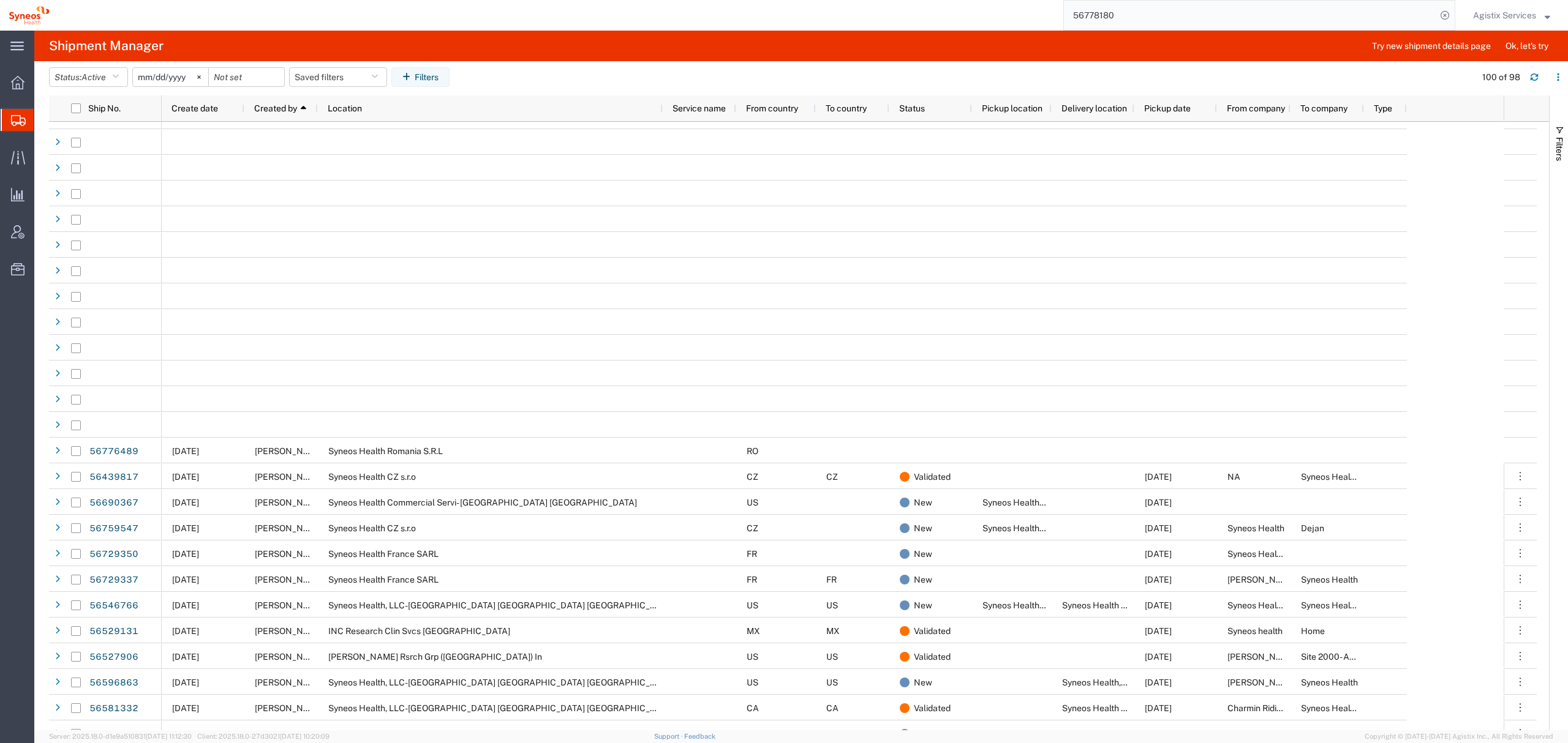
scroll to position [606, 0]
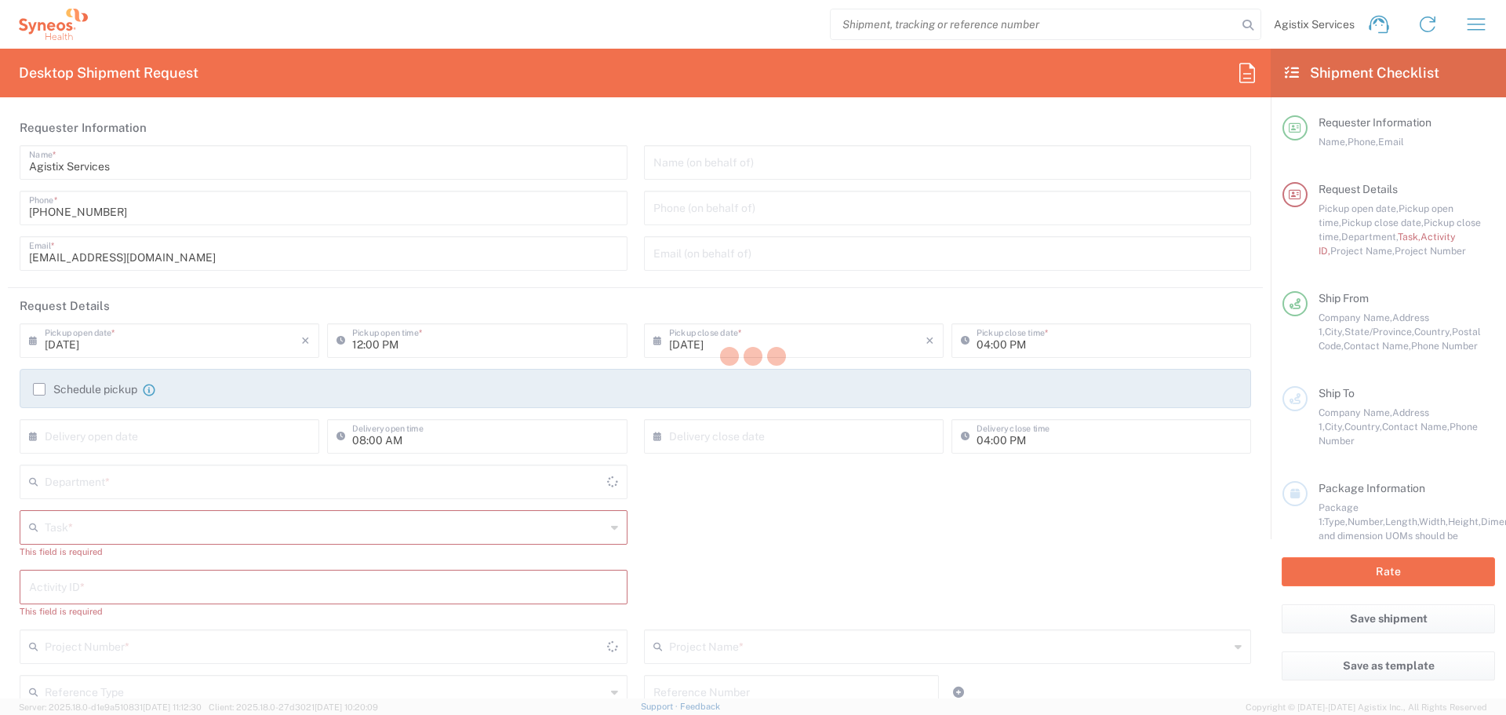
type input "[US_STATE]"
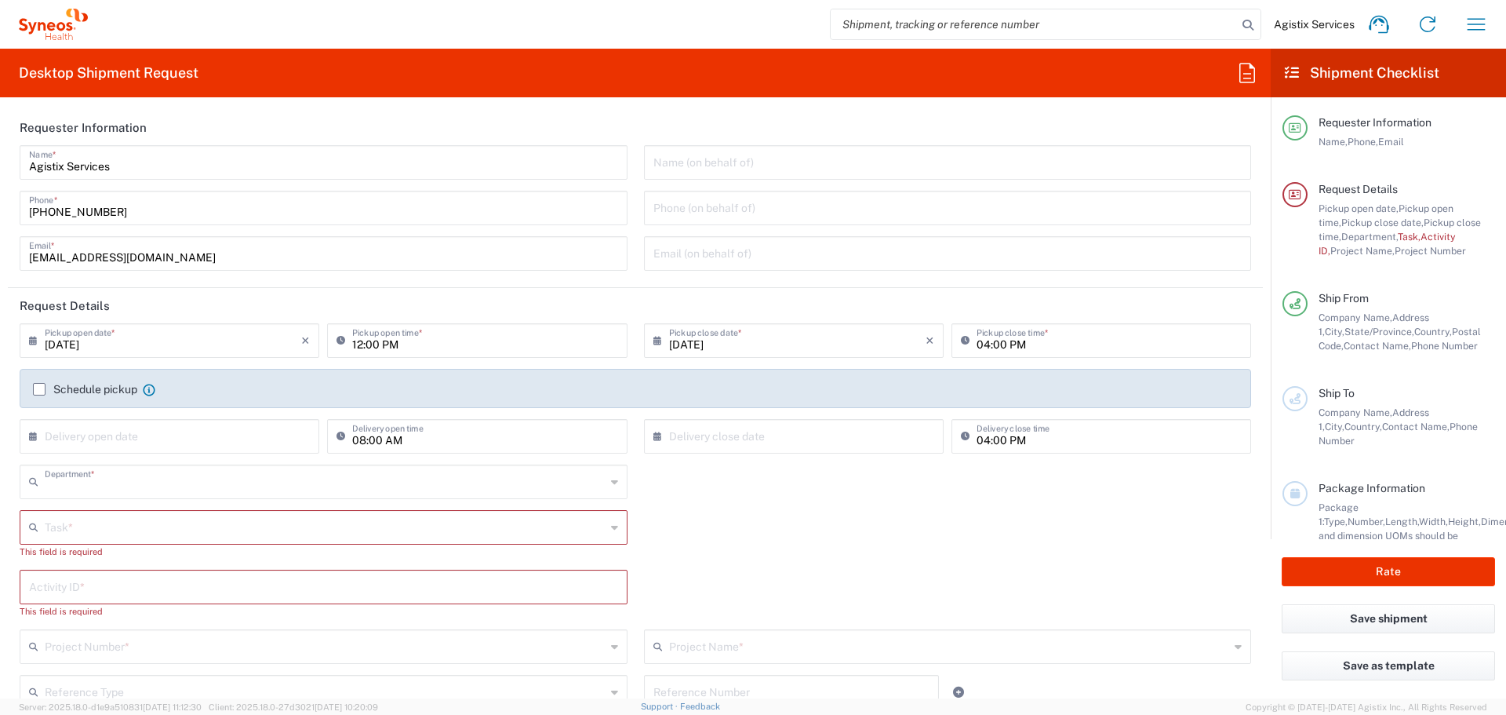
type input "4510"
type input "[GEOGRAPHIC_DATA]"
type input "Syneos Health Communications-[GEOGRAPHIC_DATA] [GEOGRAPHIC_DATA]"
click at [1058, 19] on input "search" at bounding box center [1034, 24] width 406 height 30
paste input "56777955"
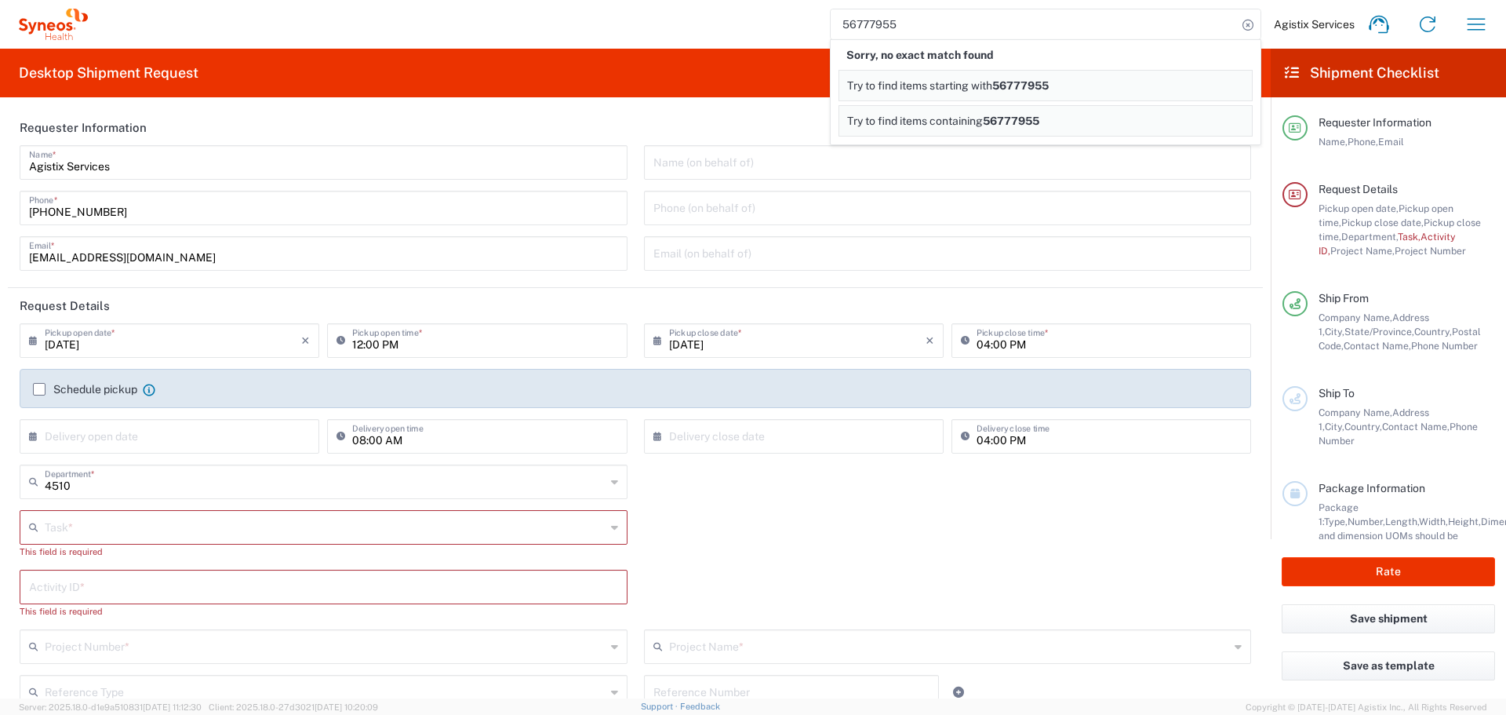
drag, startPoint x: 1058, startPoint y: 20, endPoint x: 755, endPoint y: 20, distance: 303.6
click at [755, 20] on div "56777955 Sorry, no exact match found Try to find items starting with 56777955 T…" at bounding box center [794, 24] width 1413 height 38
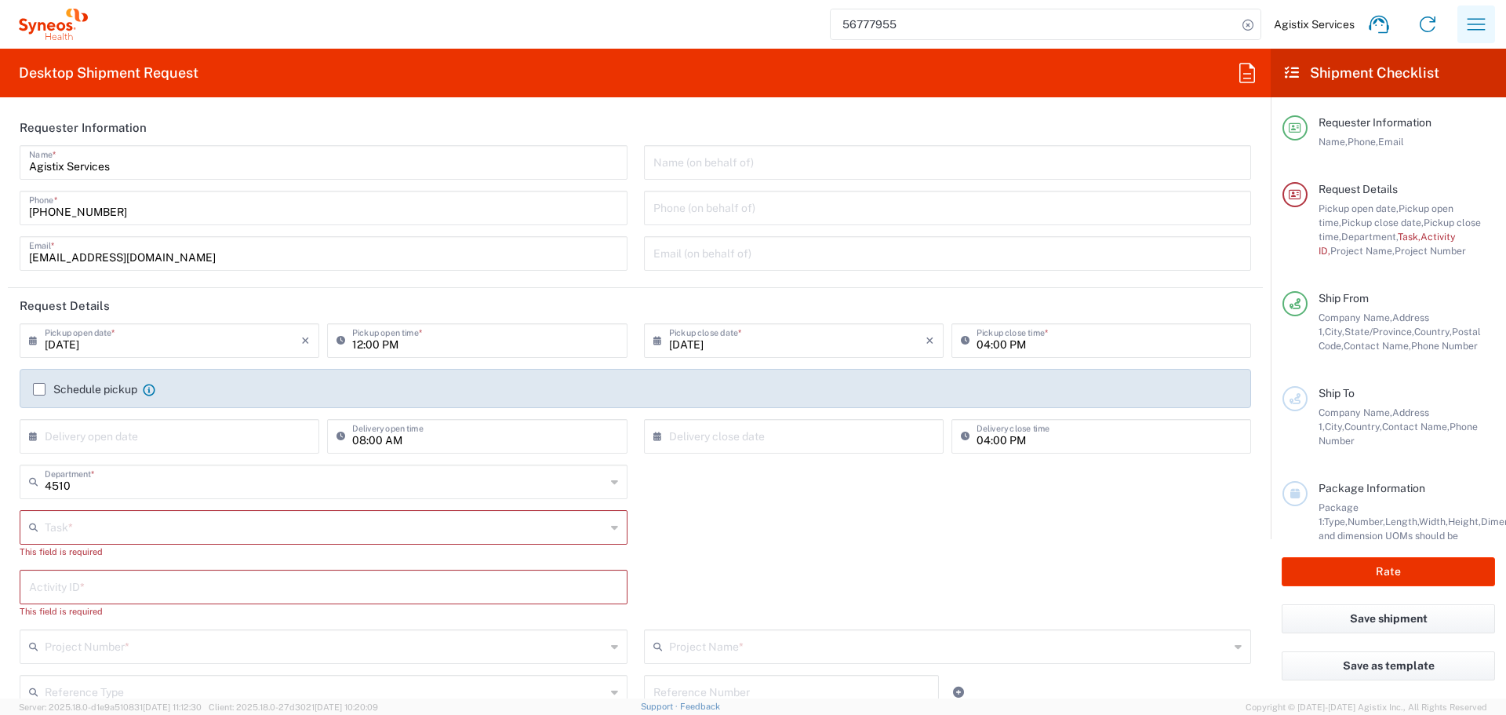
click at [1487, 20] on icon "button" at bounding box center [1476, 24] width 25 height 25
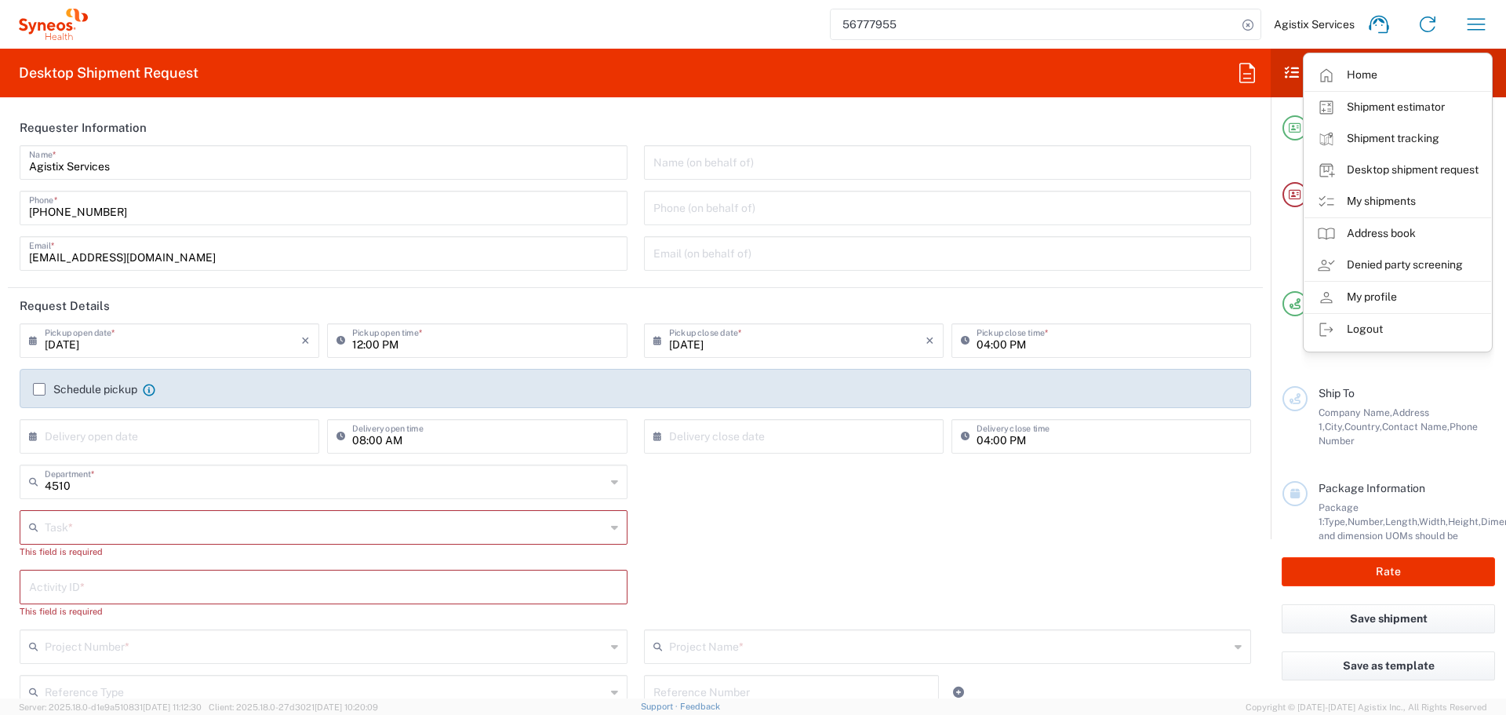
click at [901, 22] on input "56777955" at bounding box center [1034, 24] width 406 height 30
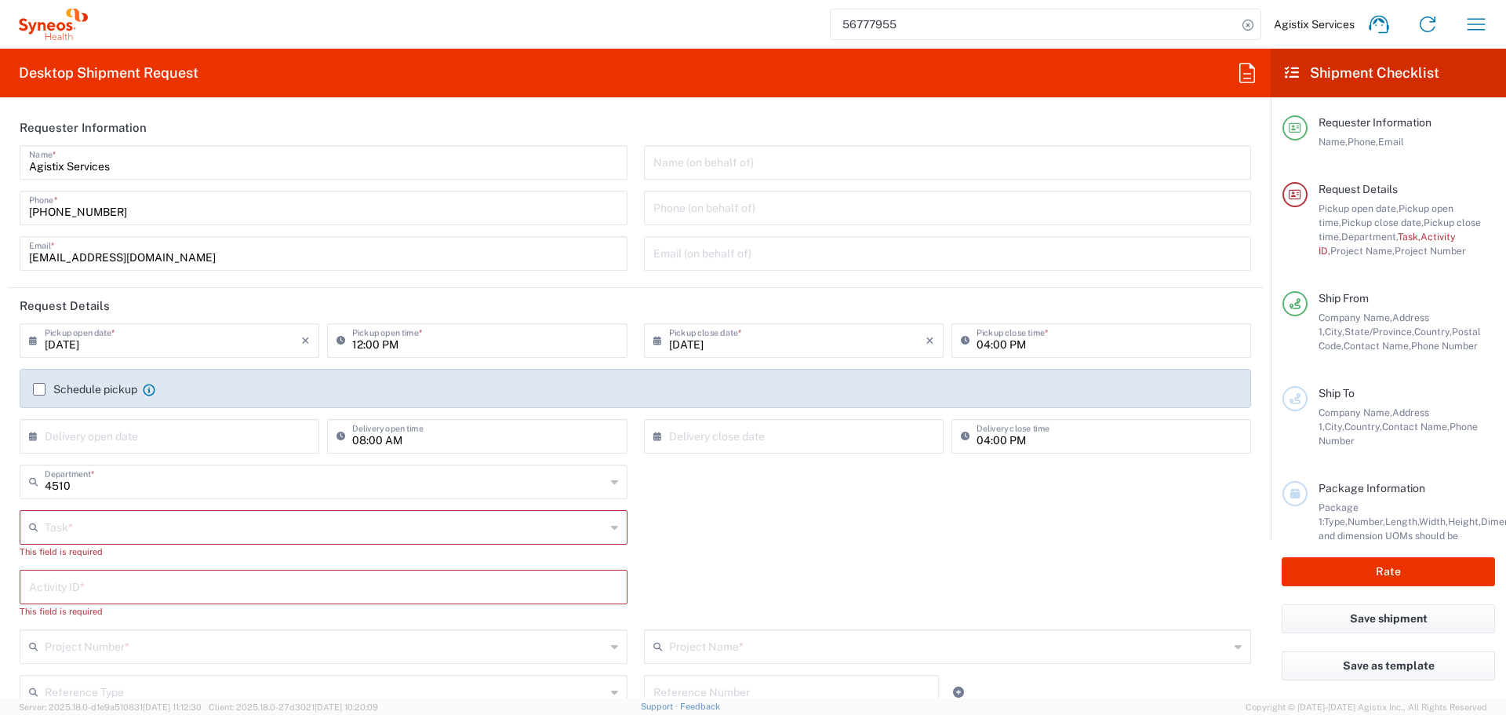
drag, startPoint x: 949, startPoint y: 18, endPoint x: 736, endPoint y: 25, distance: 213.5
click at [736, 25] on div "56777955 Agistix Services Home Shipment estimator Shipment tracking Desktop shi…" at bounding box center [794, 24] width 1413 height 38
paste input "59546"
type input "56759546"
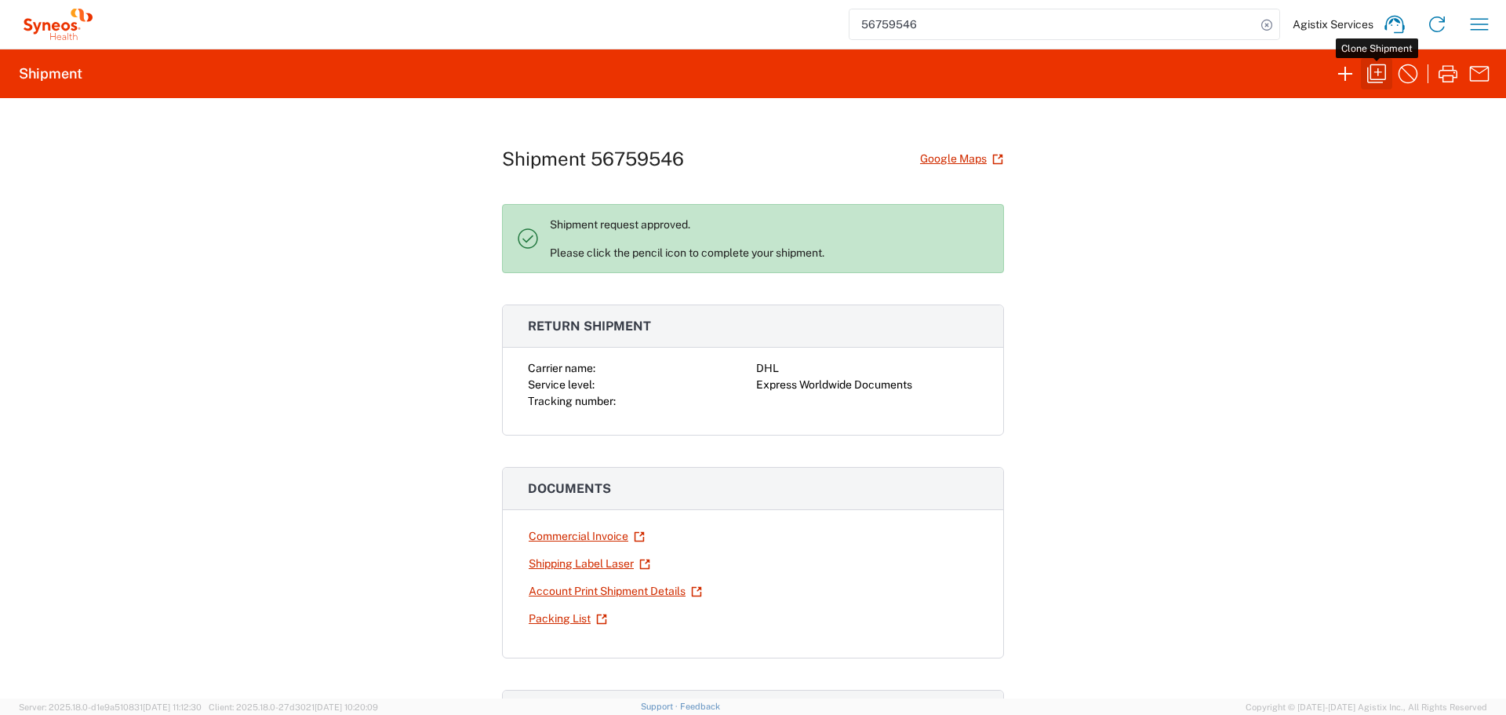
click at [1380, 76] on icon "button" at bounding box center [1376, 73] width 25 height 25
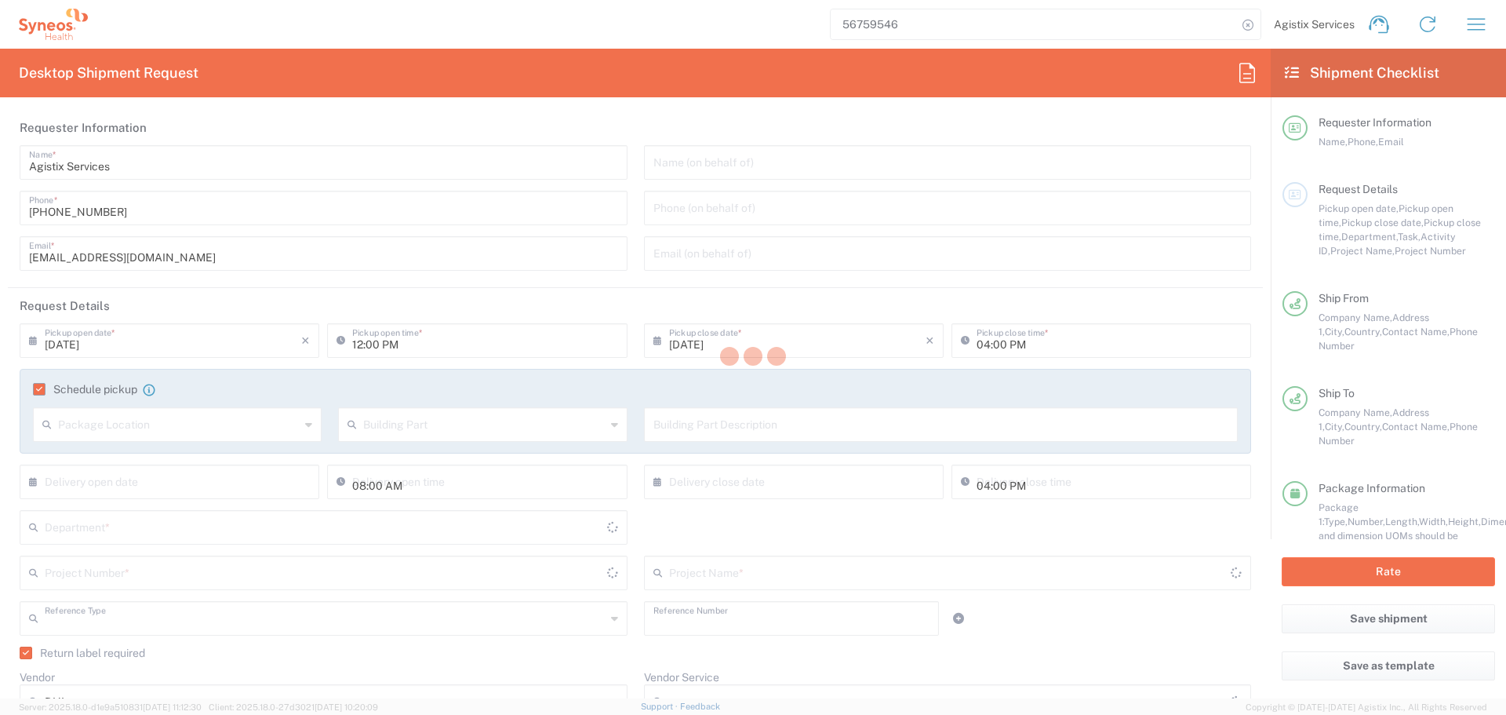
type input "[PERSON_NAME]"
type input "[PHONE_NUMBER]"
type input "[PERSON_NAME][EMAIL_ADDRESS][DOMAIN_NAME]"
type input "11:00 AM"
type input "Project"
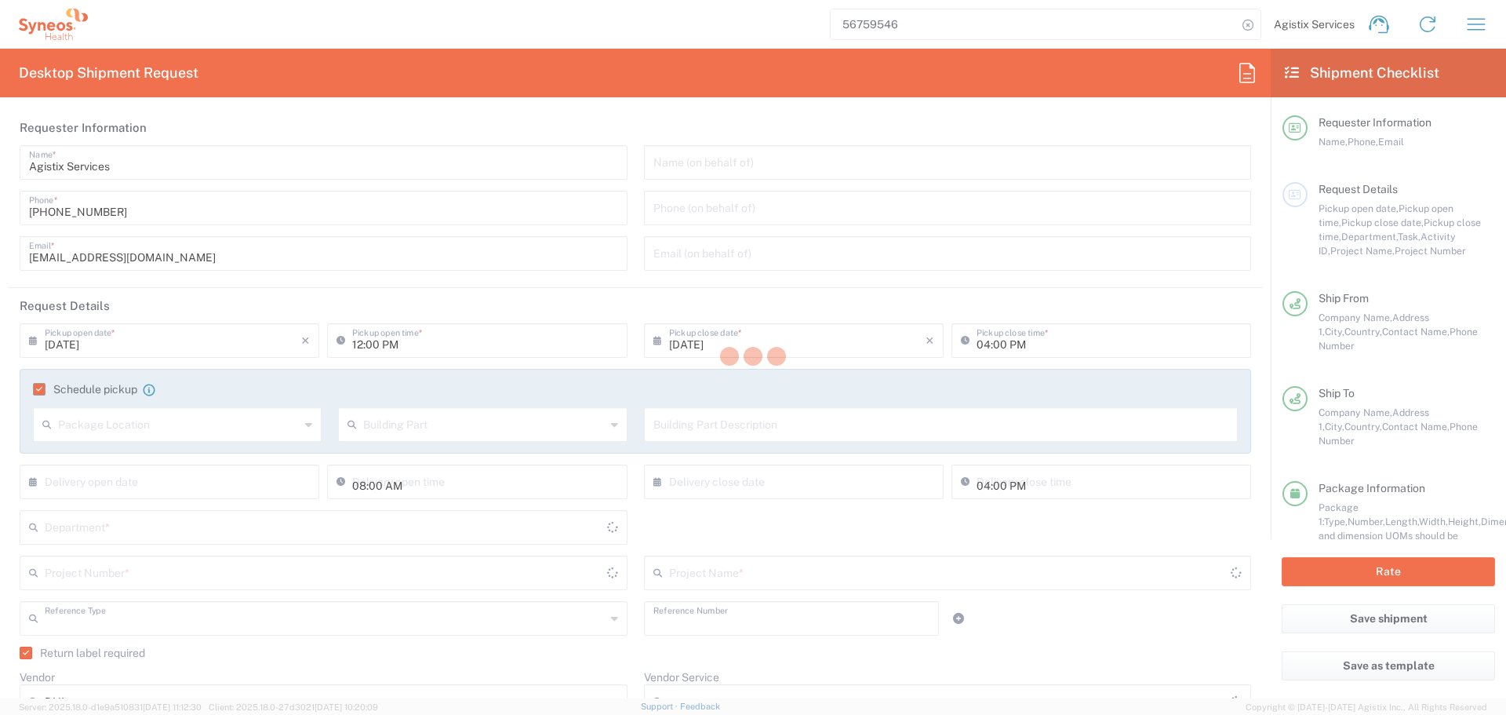
type input "7065042"
type textarea "[PERSON_NAME][EMAIL_ADDRESS][DOMAIN_NAME]"
type input "Syneos Health Ukraine, LLC"
type input "Syneos Health"
type input "[STREET_ADDRESS]"
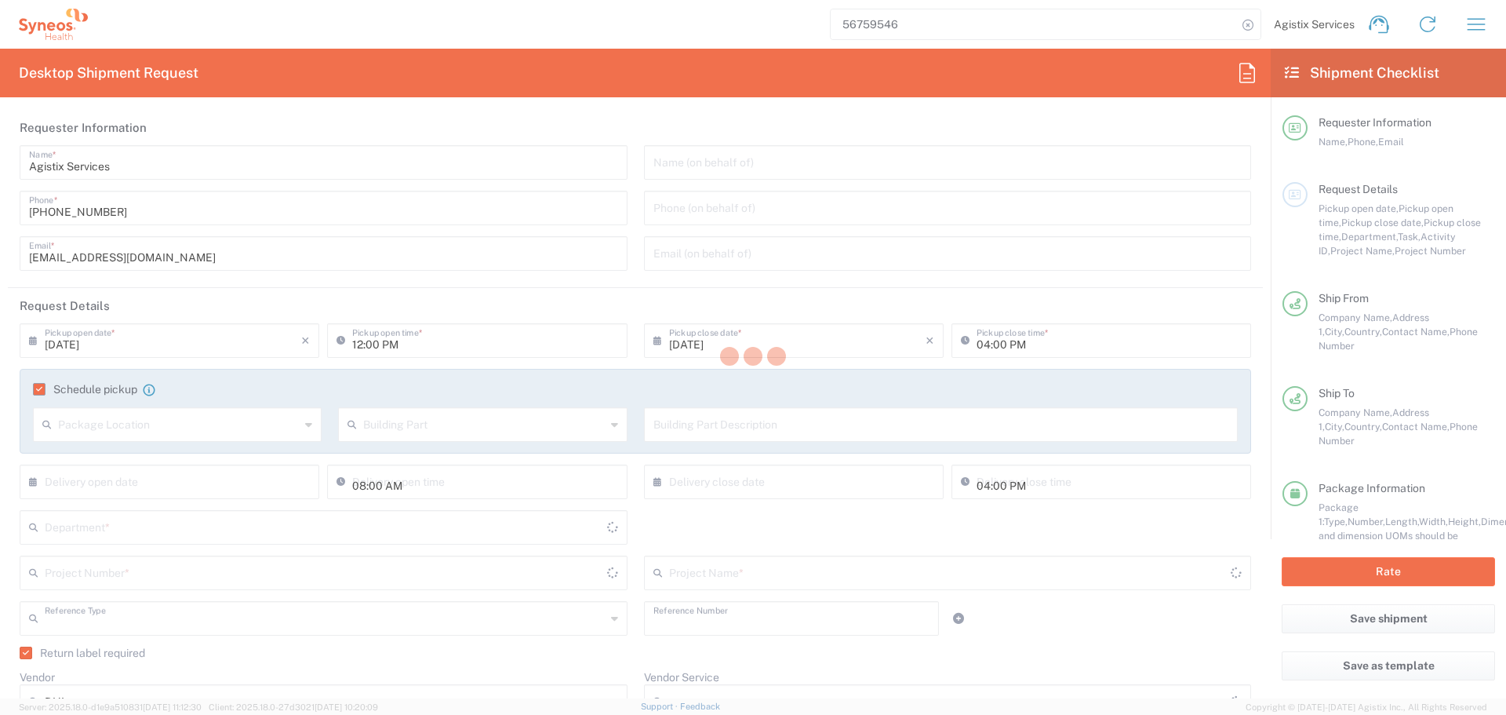
type input "5th floor"
type input "Kyiv"
type input "[GEOGRAPHIC_DATA]"
type input "03150"
type input "[PERSON_NAME]"
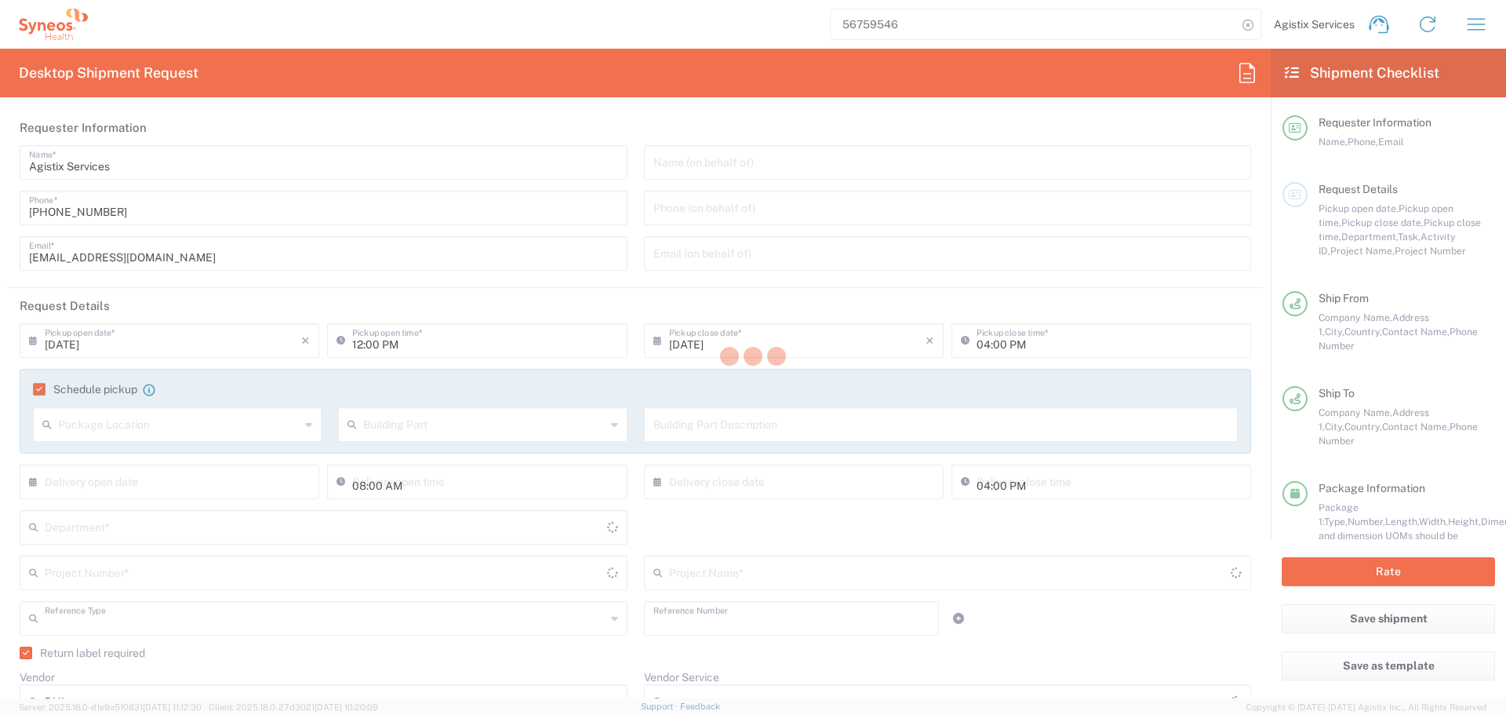
type input "[PHONE_NUMBER]"
type input "[PERSON_NAME][EMAIL_ADDRESS][DOMAIN_NAME]"
type input "ML " Dila""
type input "[PERSON_NAME], 19"
type input "Kyiv"
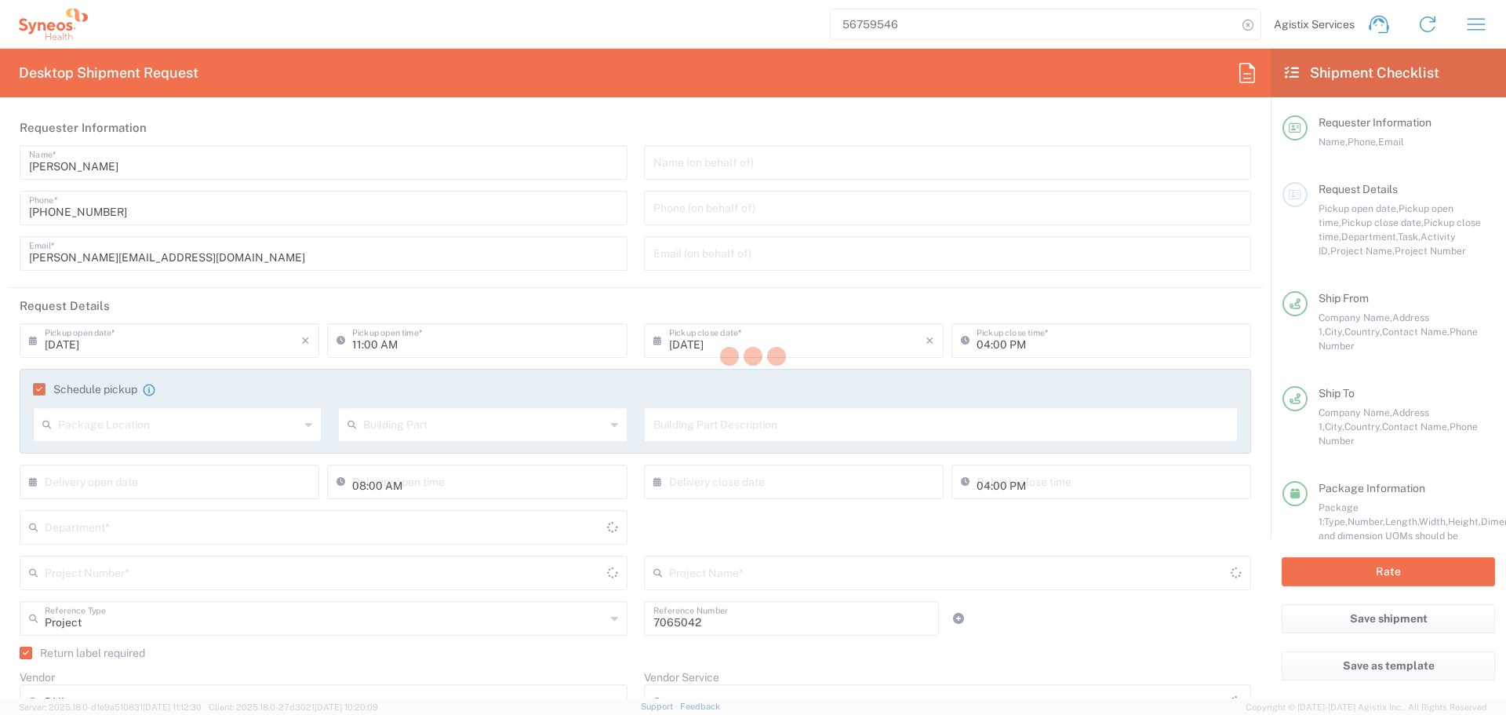
type input "[GEOGRAPHIC_DATA]"
type input "[PERSON_NAME]"
type input "[PHONE_NUMBER]"
type input "Sender/Shipper"
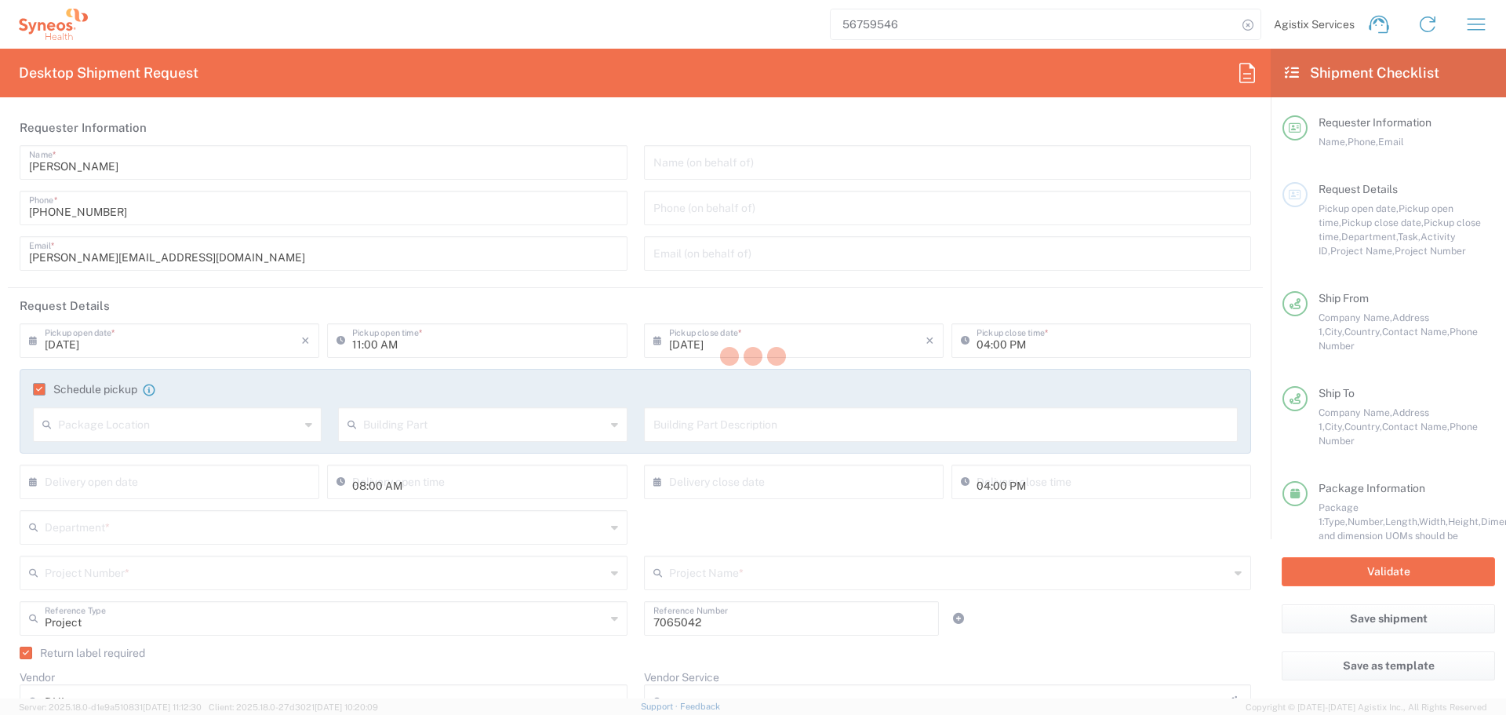
type input "Misto Kyiv"
type input "Express Worldwide Documents"
type input "Envelope"
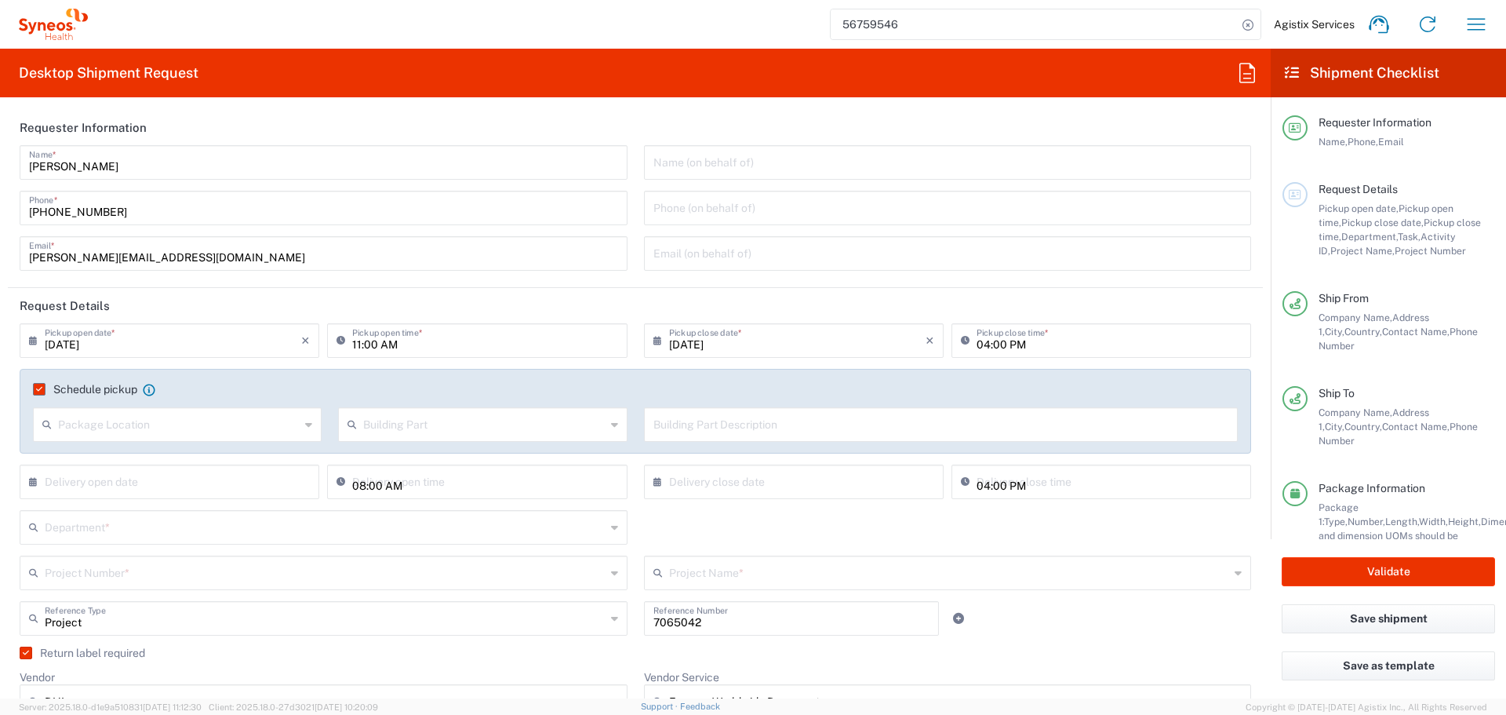
click at [40, 388] on label "Schedule pickup" at bounding box center [85, 389] width 104 height 13
click at [36, 389] on input "Schedule pickup" at bounding box center [36, 389] width 0 height 0
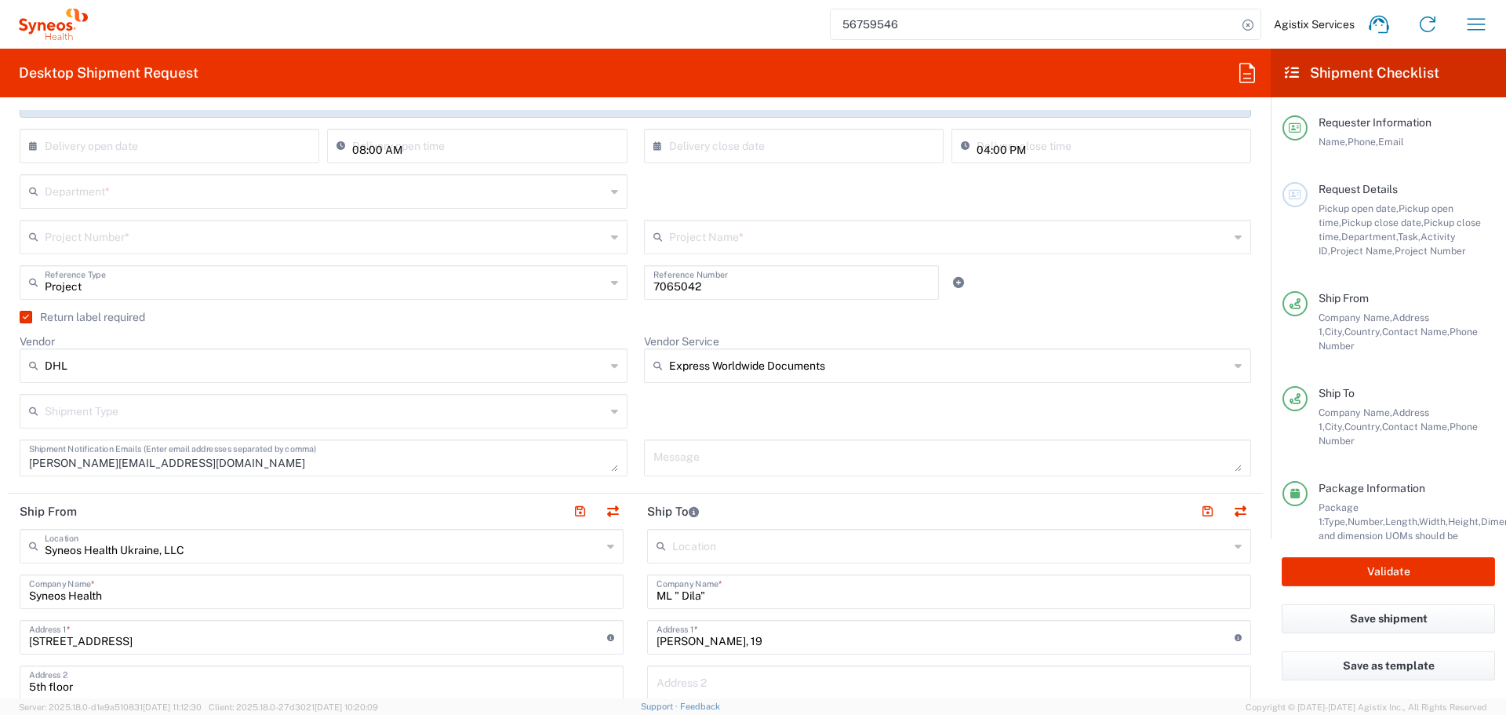
scroll to position [314, 0]
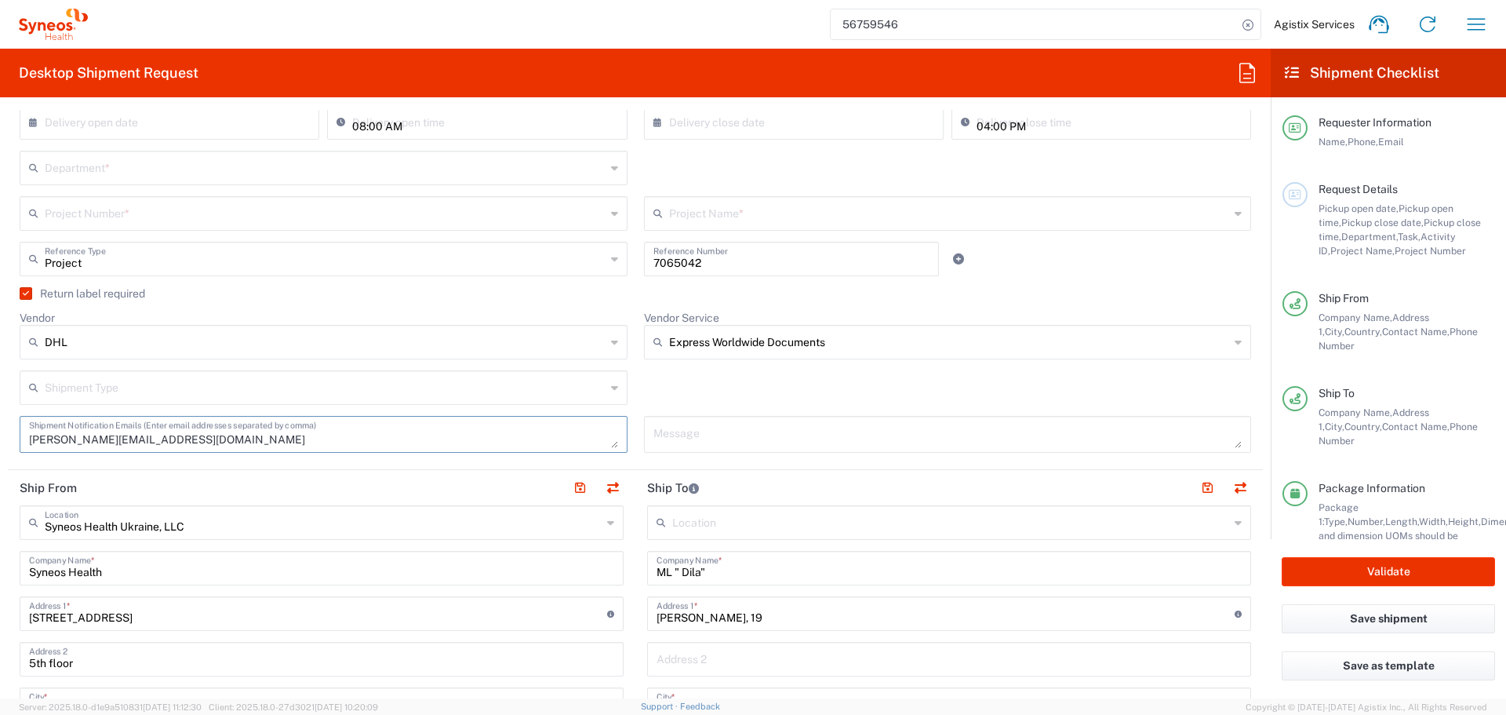
drag, startPoint x: 210, startPoint y: 436, endPoint x: -61, endPoint y: 436, distance: 271.5
click at [0, 436] on html "56759546 Agistix Services Home Shipment estimator Shipment tracking Desktop shi…" at bounding box center [753, 357] width 1506 height 715
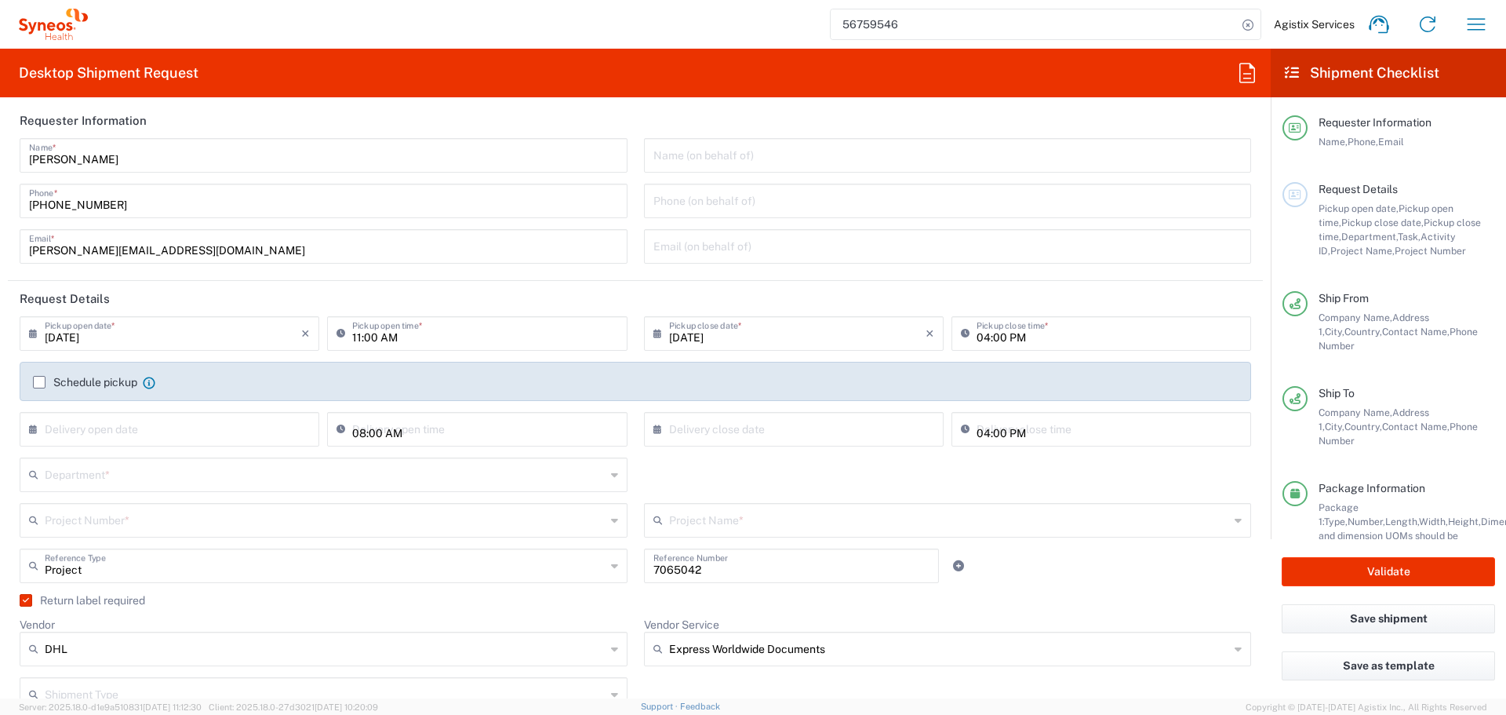
scroll to position [0, 0]
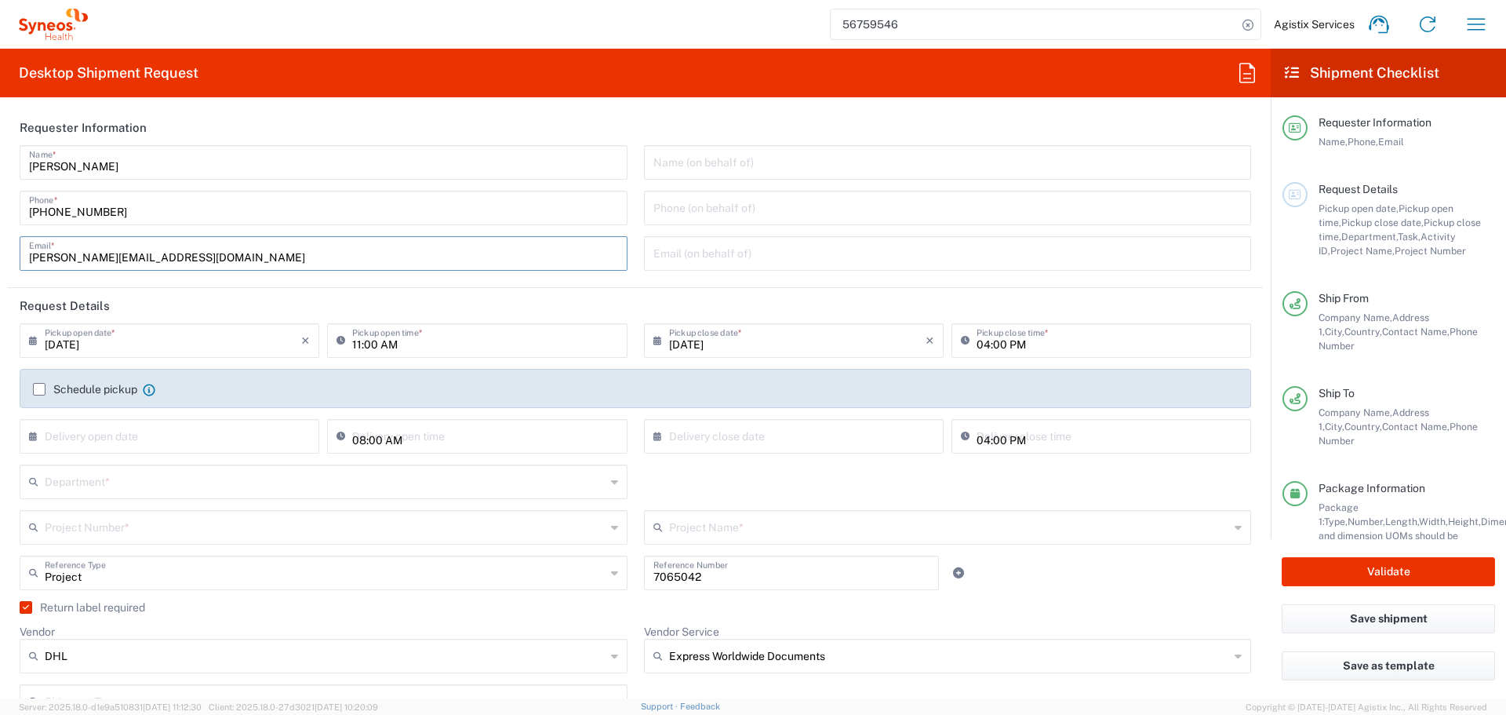
drag, startPoint x: 214, startPoint y: 262, endPoint x: -86, endPoint y: 262, distance: 299.7
click at [0, 262] on html "56759546 Agistix Services Home Shipment estimator Shipment tracking Desktop shi…" at bounding box center [753, 357] width 1506 height 715
type input "cvirgilio@agistix.com"
drag, startPoint x: 142, startPoint y: 170, endPoint x: -70, endPoint y: 149, distance: 212.9
click at [0, 149] on html "56759546 Agistix Services Home Shipment estimator Shipment tracking Desktop shi…" at bounding box center [753, 357] width 1506 height 715
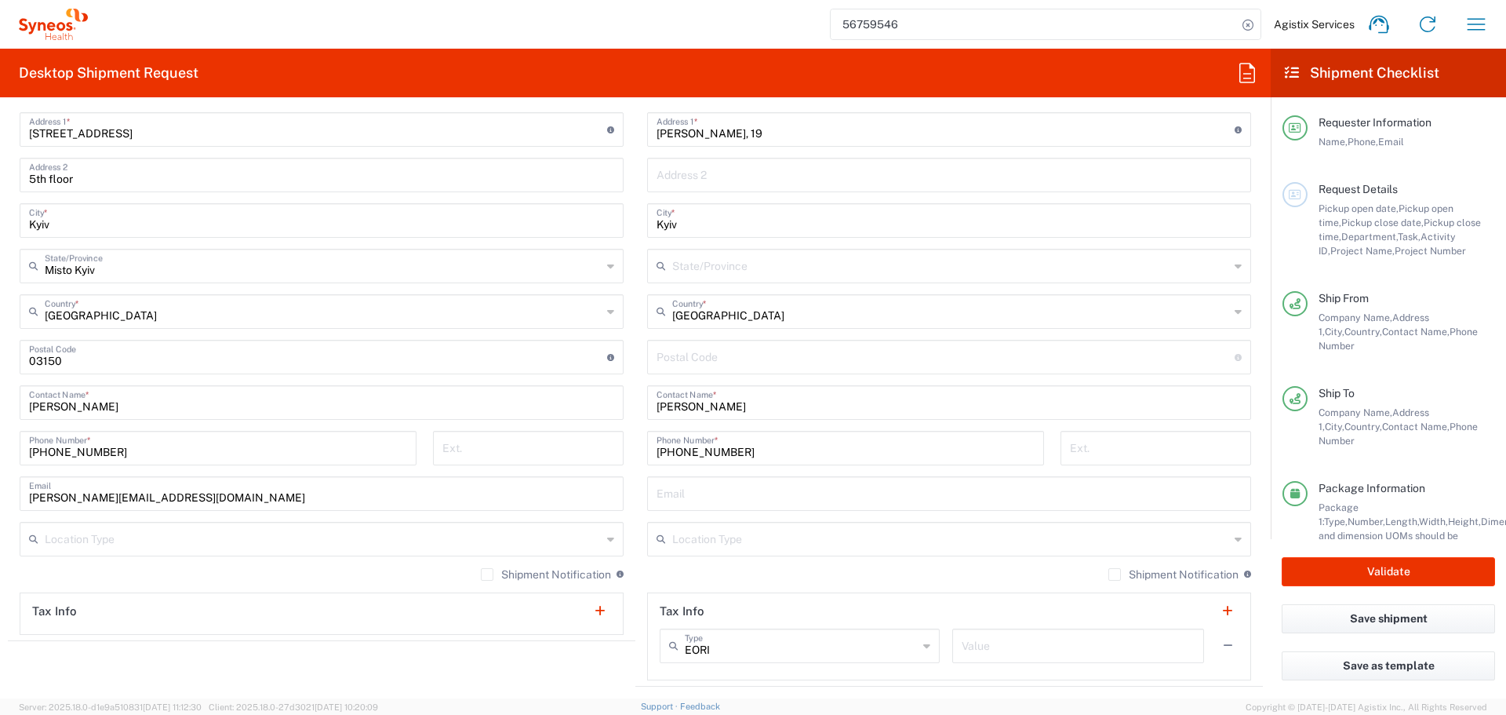
scroll to position [785, 0]
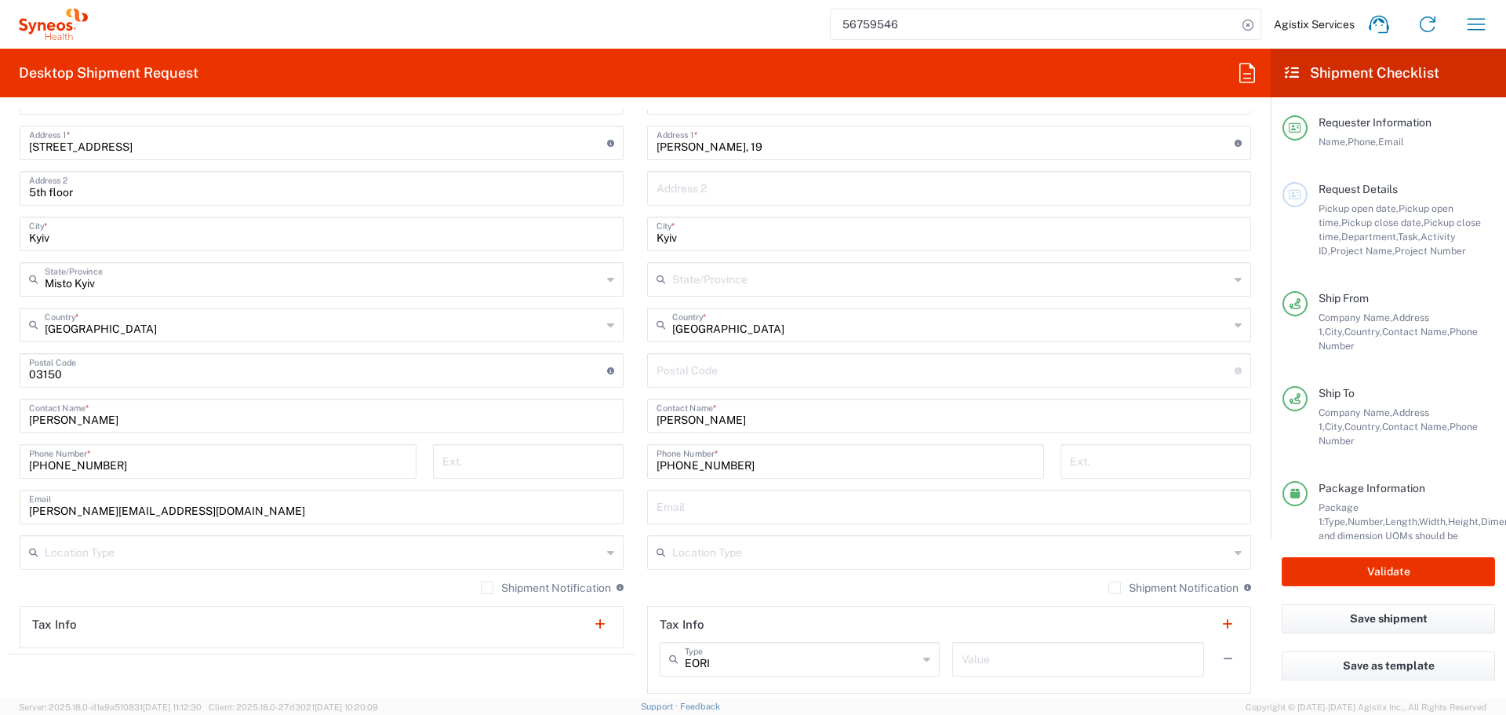
type input "Carrie Virgilio"
drag, startPoint x: 144, startPoint y: 420, endPoint x: -84, endPoint y: 415, distance: 227.6
click at [0, 415] on html "56759546 Agistix Services Home Shipment estimator Shipment tracking Desktop shi…" at bounding box center [753, 357] width 1506 height 715
type input "TEST-CARRIEV"
drag, startPoint x: 756, startPoint y: 422, endPoint x: 409, endPoint y: 410, distance: 347.0
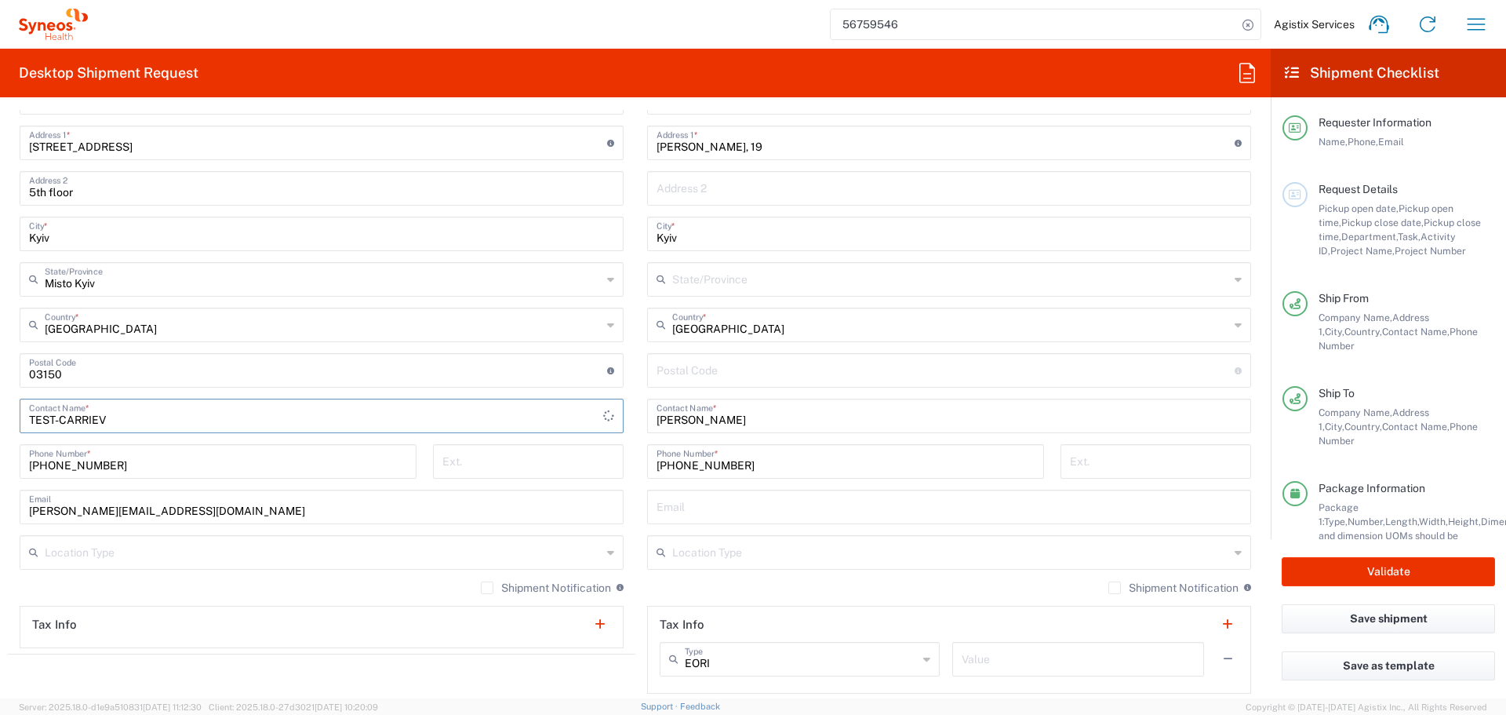
click at [410, 410] on div "Ship From Syneos Health Ukraine, LLC Location Syneos Health Ukraine, LLC Addiso…" at bounding box center [635, 349] width 1255 height 701
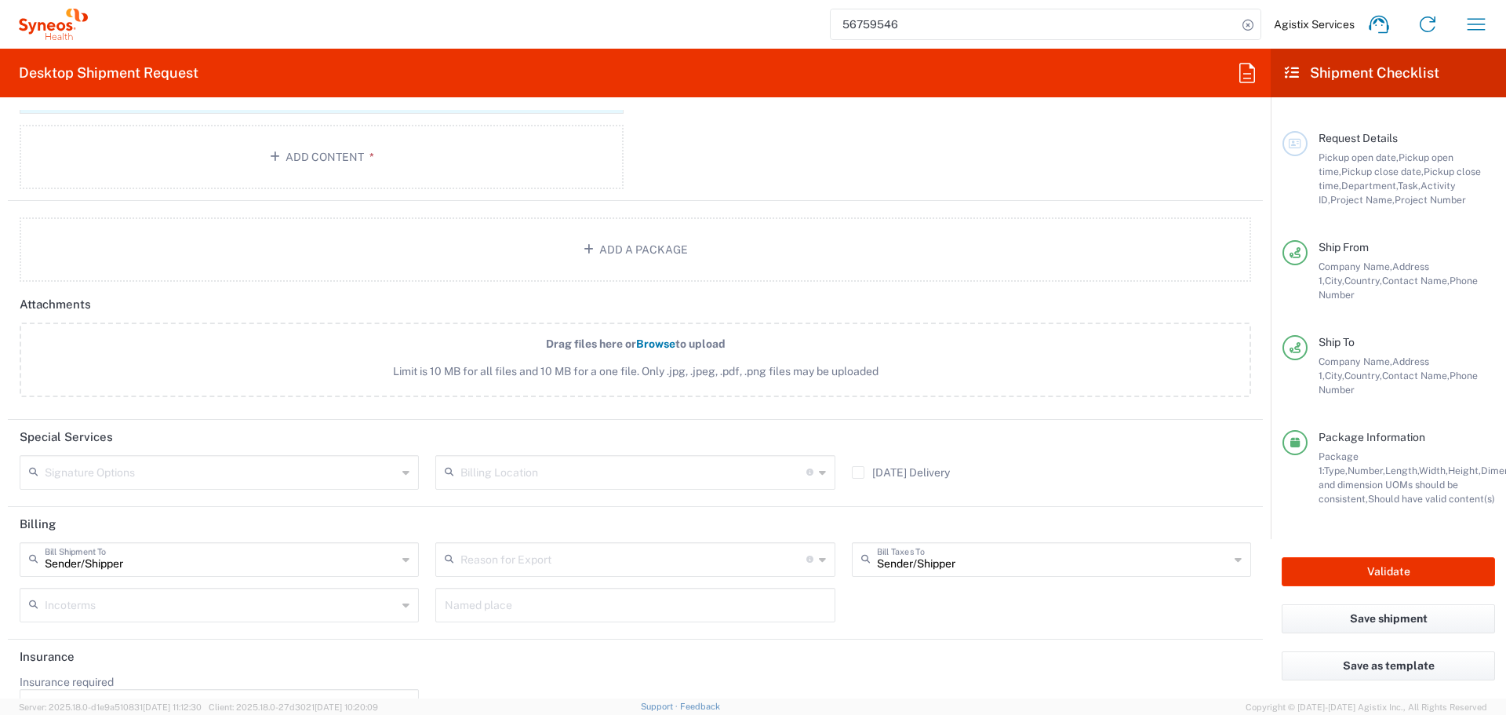
scroll to position [1847, 0]
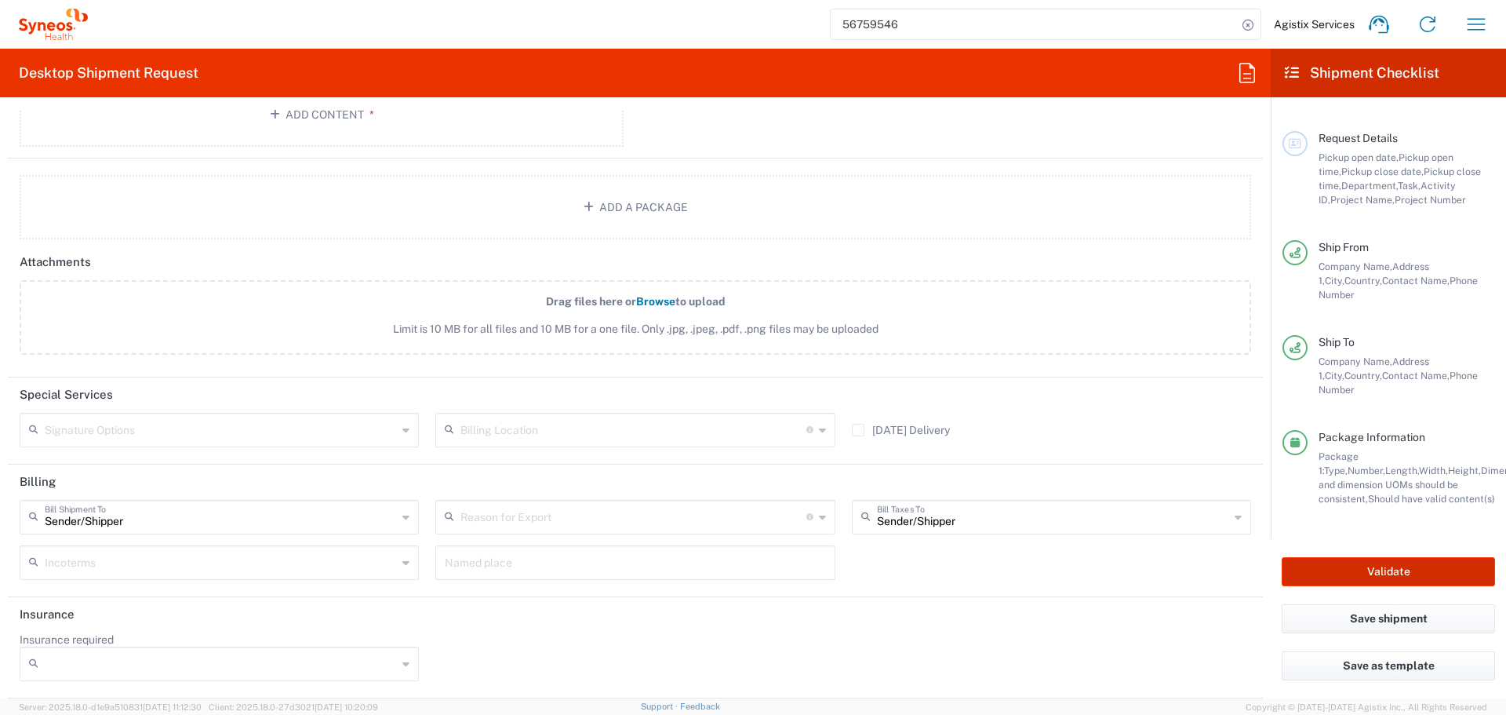
type input "TEST-CARRIEV"
click at [1342, 574] on button "Validate" at bounding box center [1388, 571] width 213 height 29
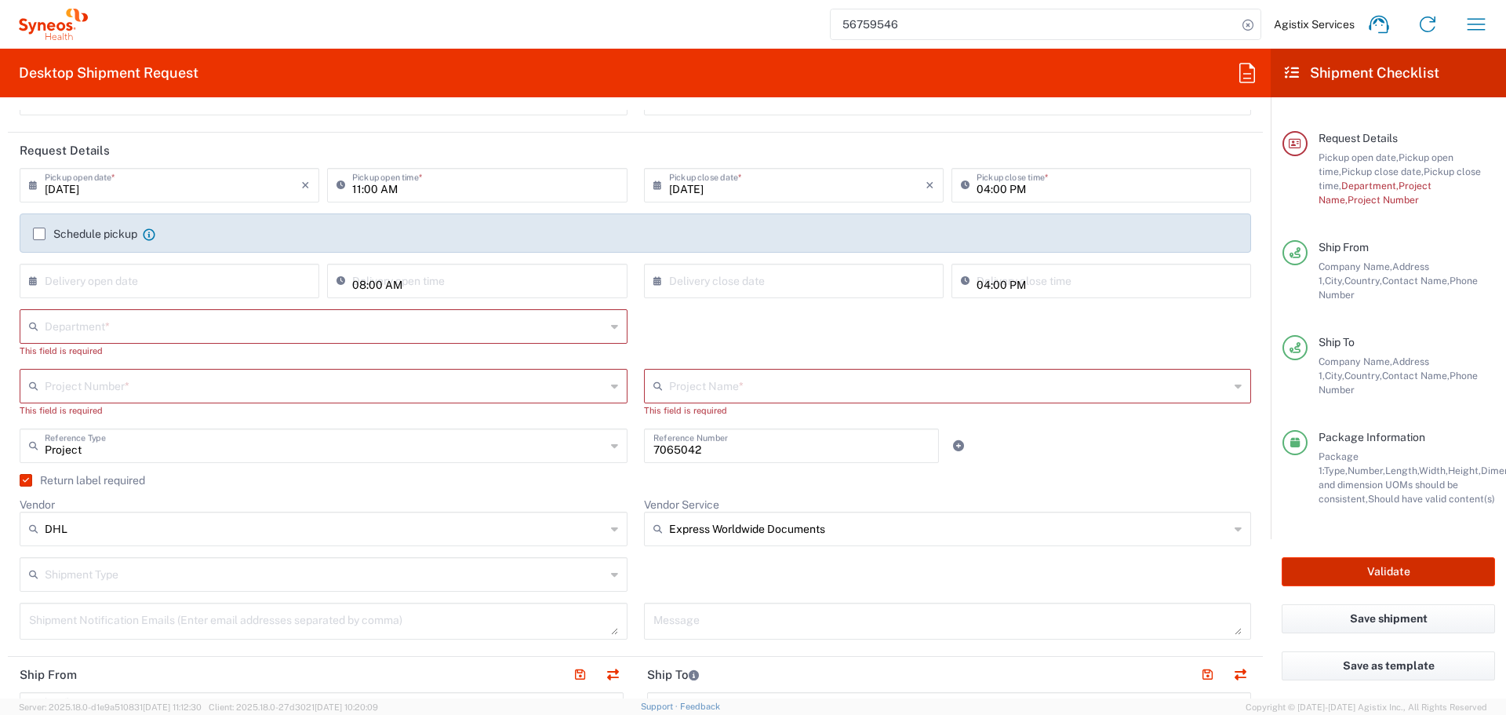
scroll to position [149, 0]
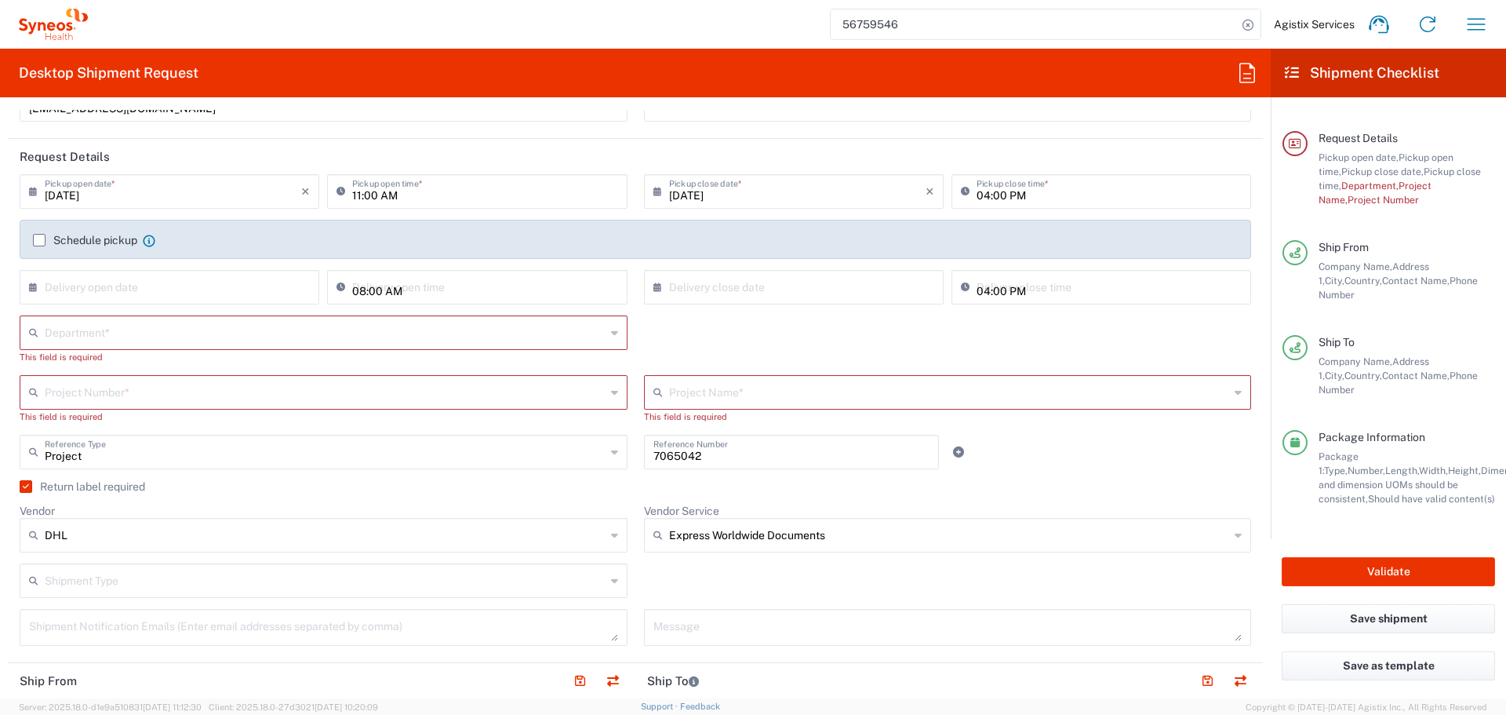
click at [239, 337] on input "text" at bounding box center [325, 331] width 561 height 27
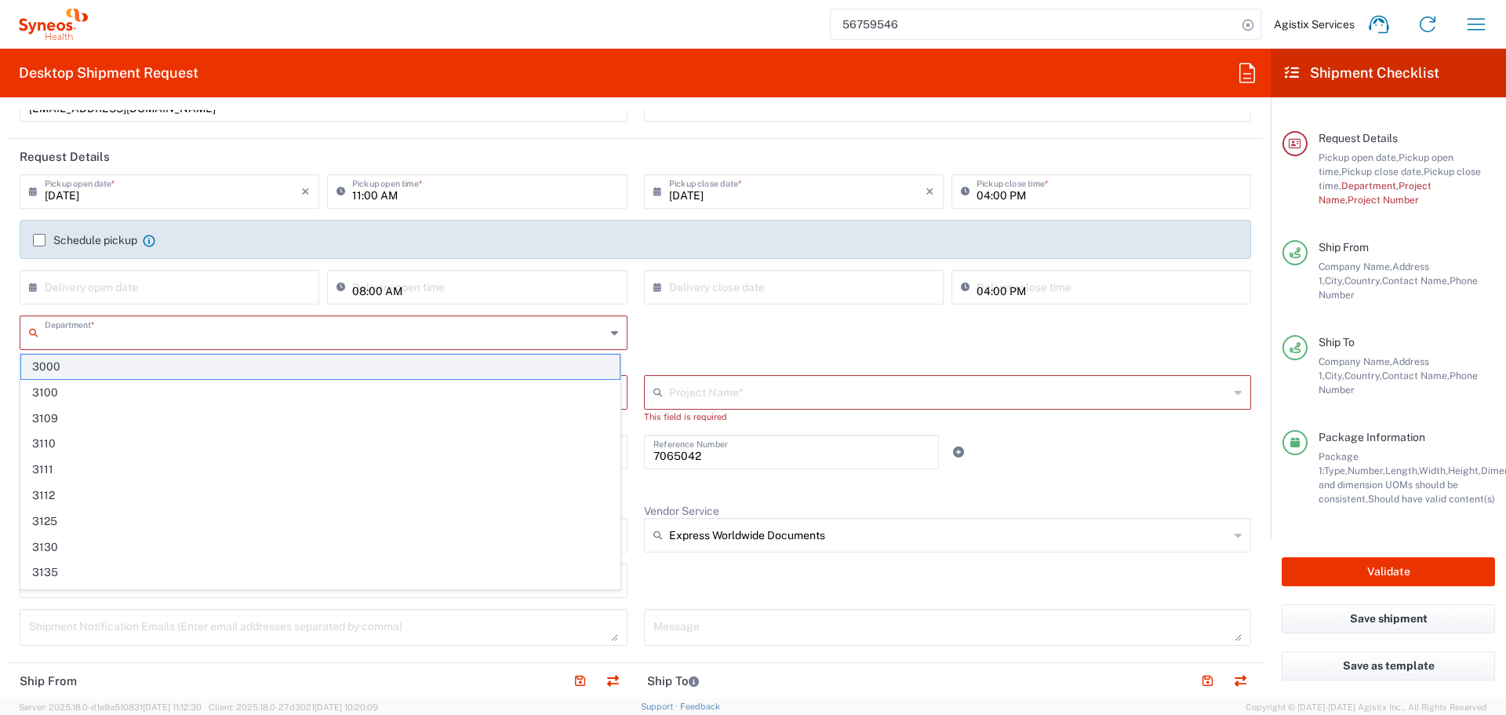
click at [206, 369] on span "3000" at bounding box center [320, 367] width 599 height 24
type input "3000"
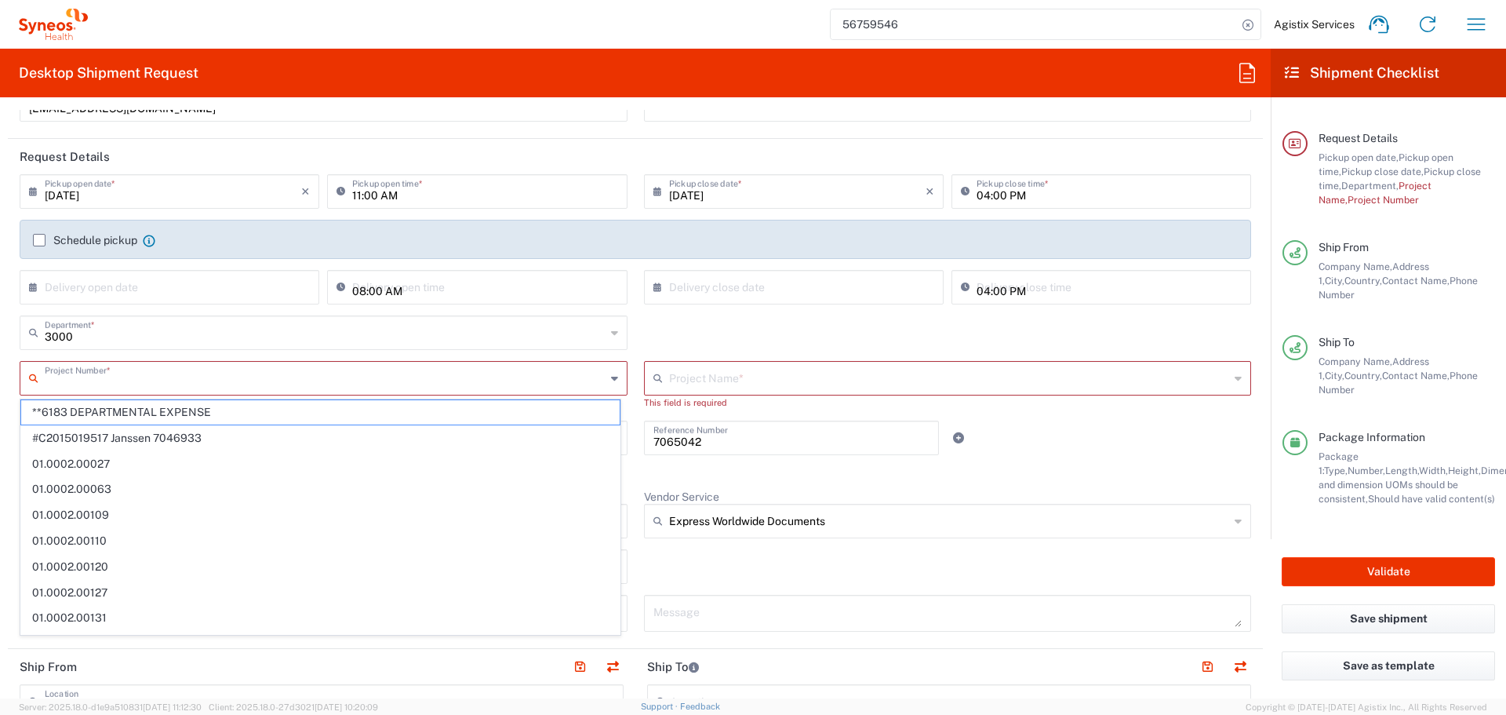
click at [221, 387] on input "text" at bounding box center [325, 376] width 561 height 27
click at [239, 453] on span "01.0002.00027" at bounding box center [320, 464] width 599 height 24
type input "01.0002.00027"
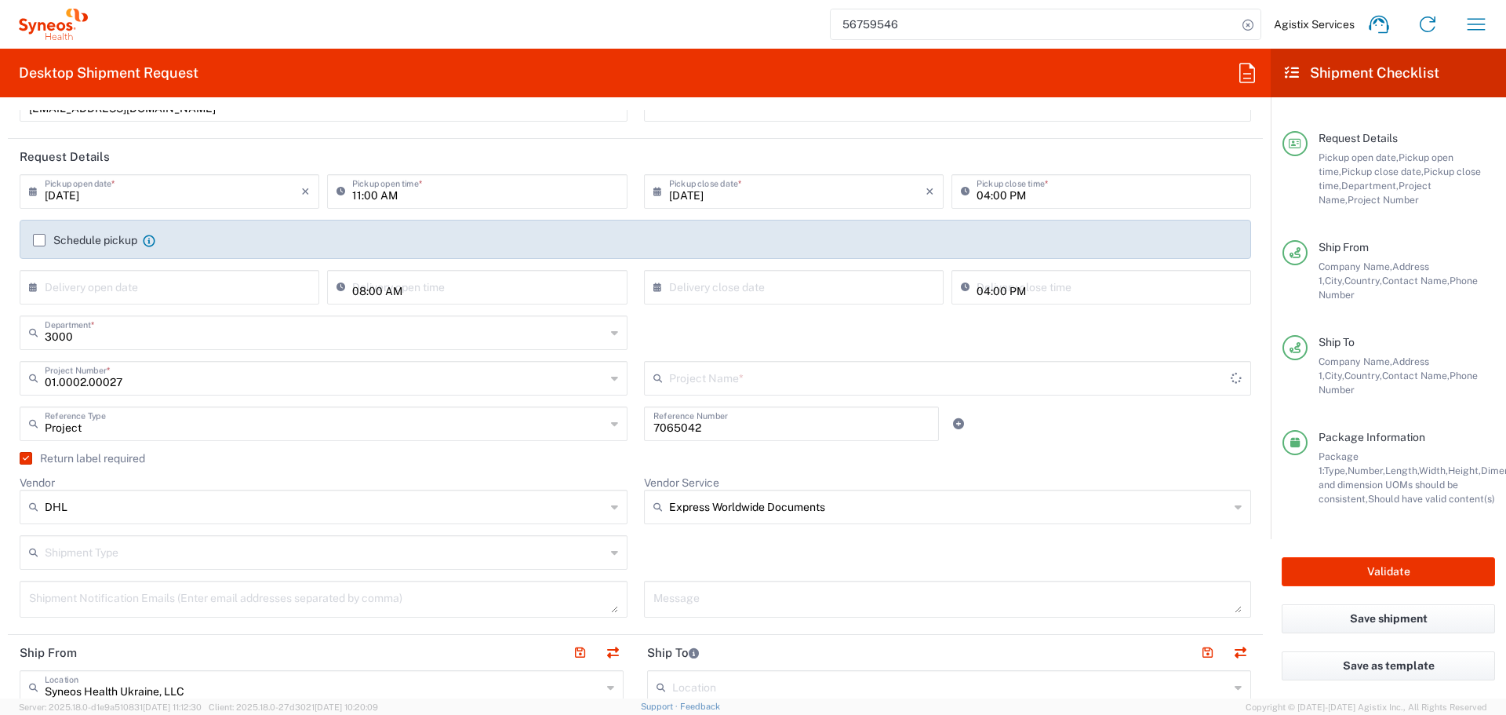
type input "Global Site Head Activities"
click at [1392, 577] on button "Validate" at bounding box center [1388, 571] width 213 height 29
type input "01.0002.00027"
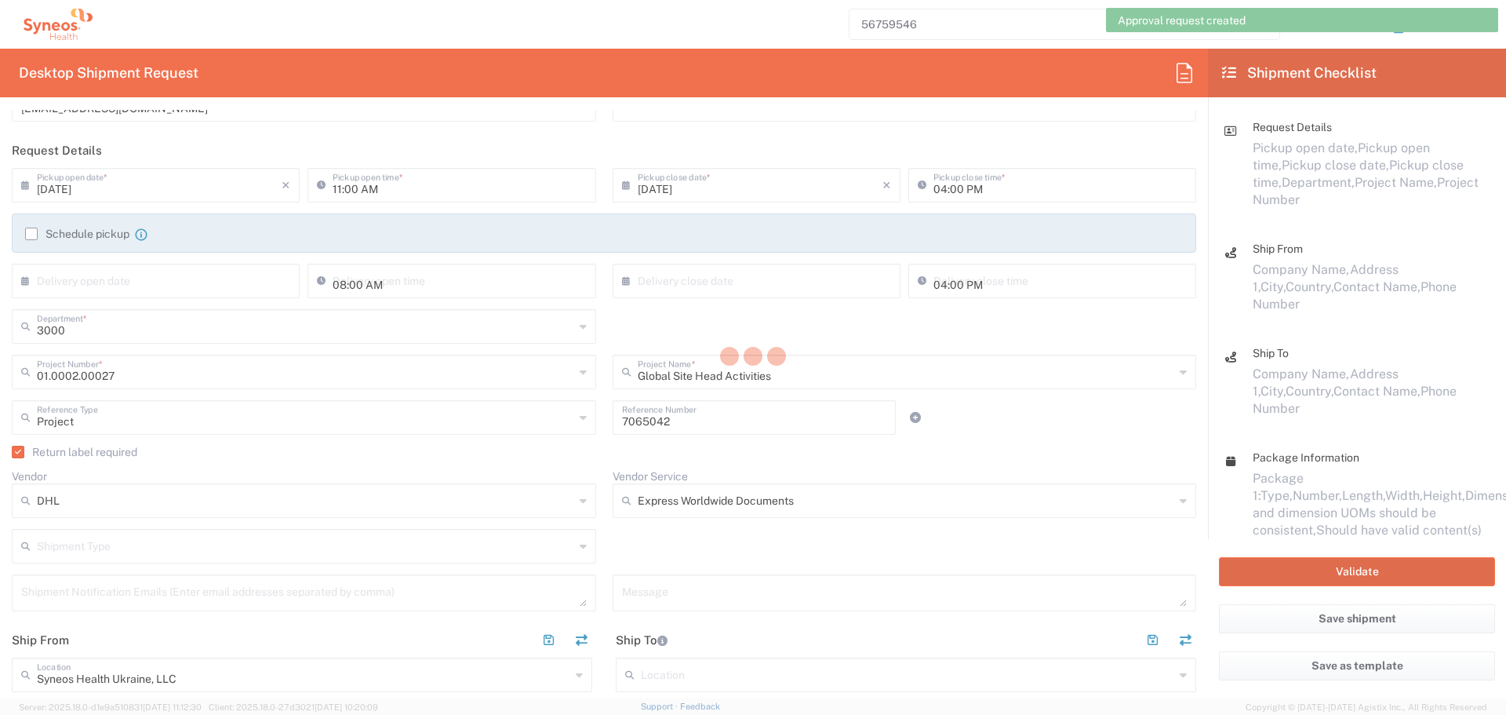
scroll to position [64, 0]
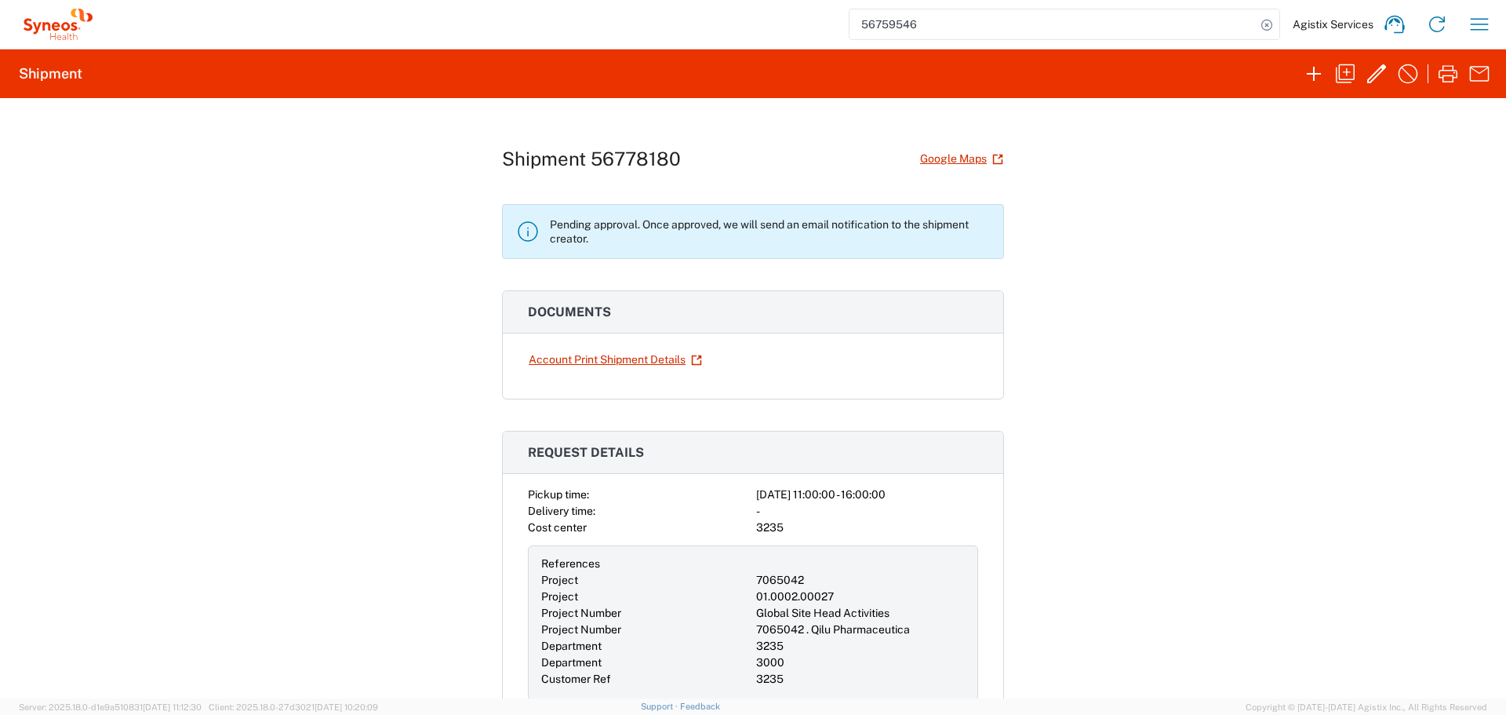
click at [643, 163] on h1 "Shipment 56778180" at bounding box center [591, 159] width 179 height 23
copy h1 "56778180"
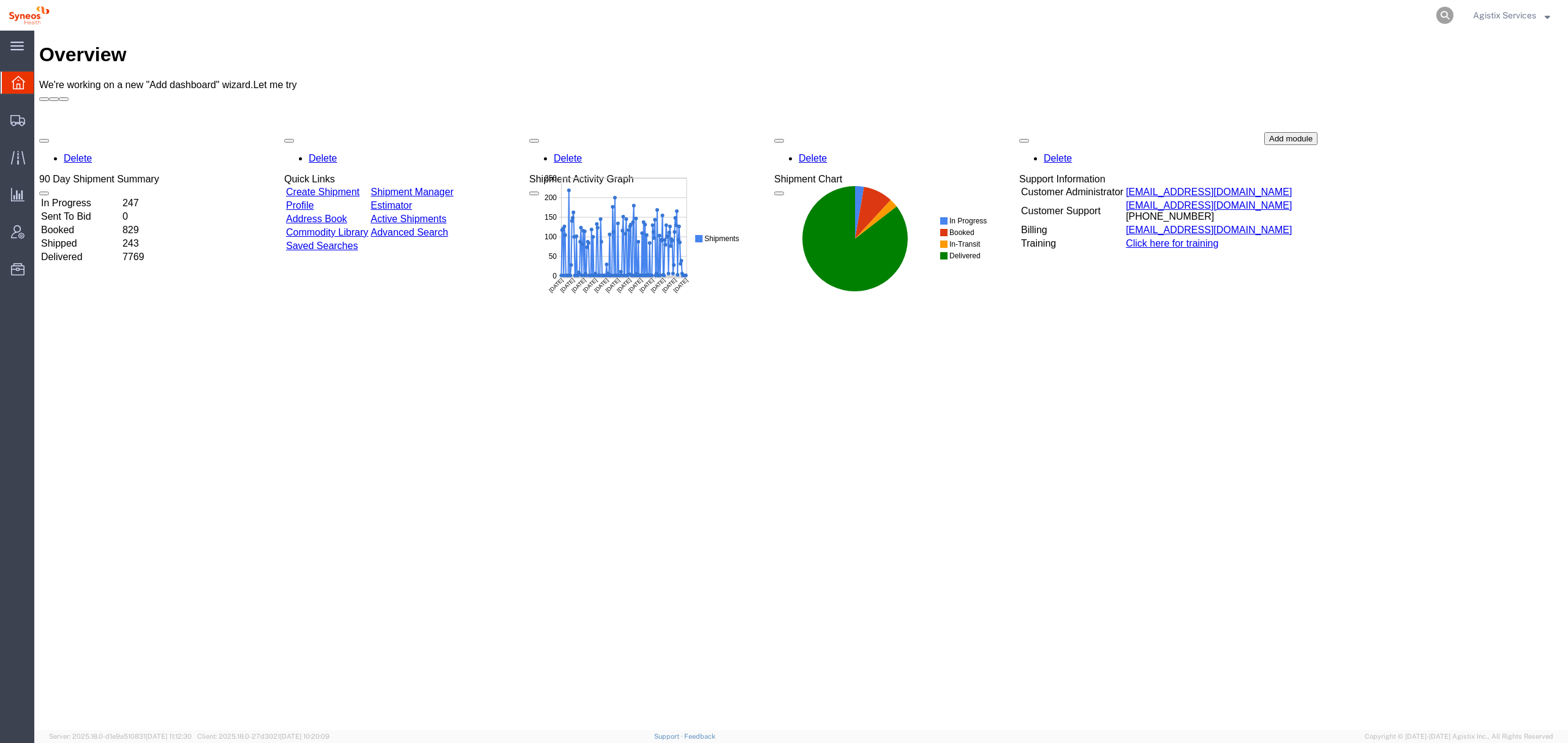
click at [1445, 16] on icon at bounding box center [1445, 16] width 17 height 17
paste input "56778130"
type input "56778130"
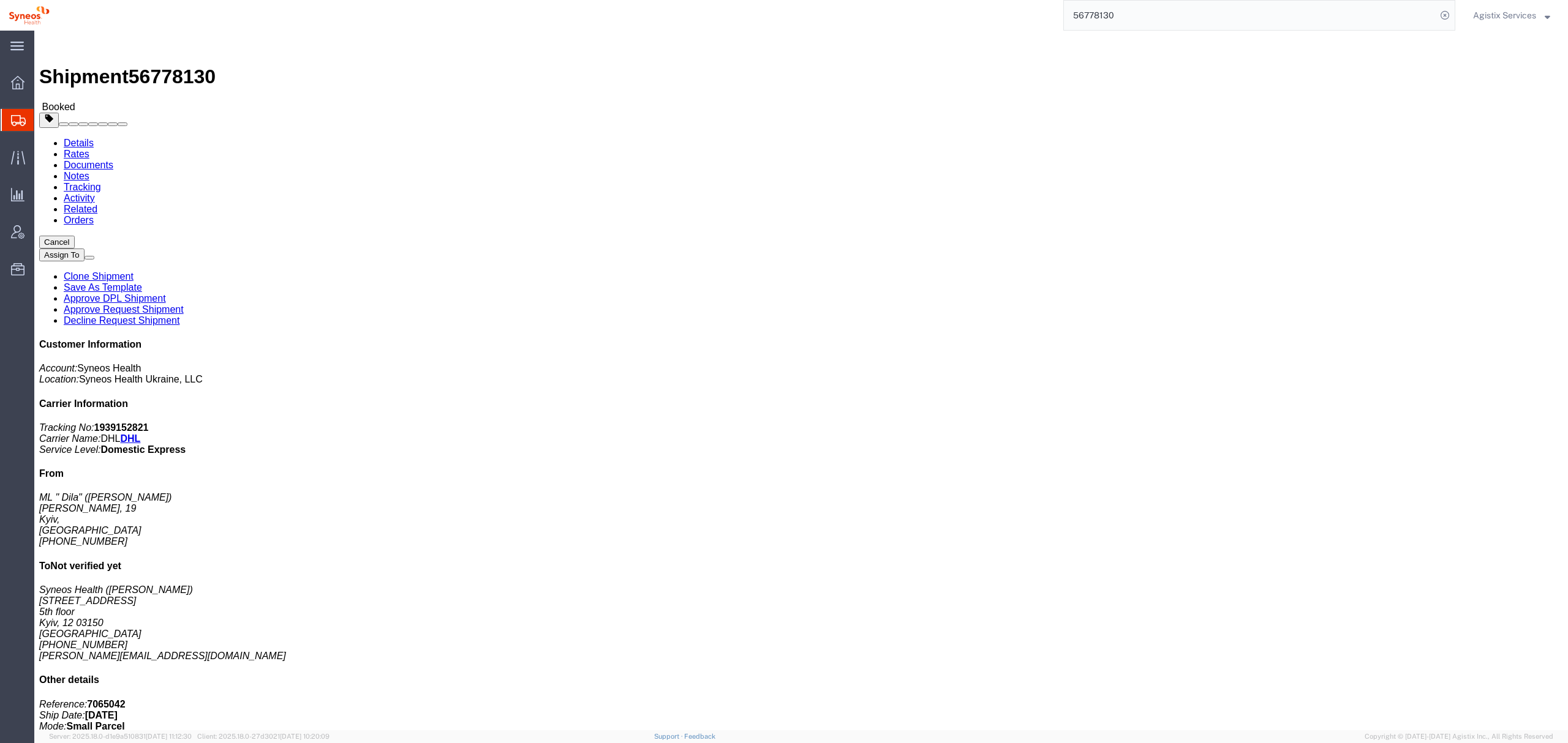
click link "Activity"
